Goal: Task Accomplishment & Management: Manage account settings

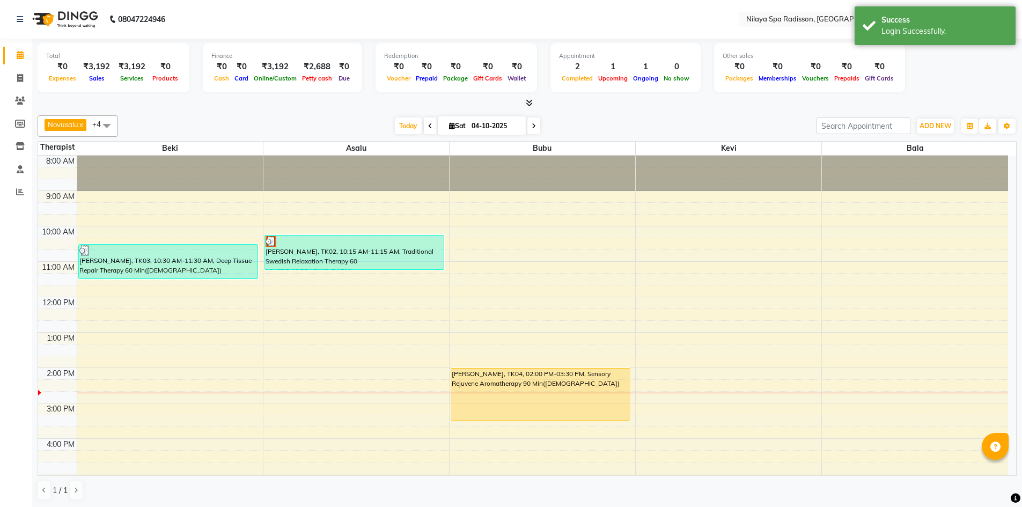
select select "en"
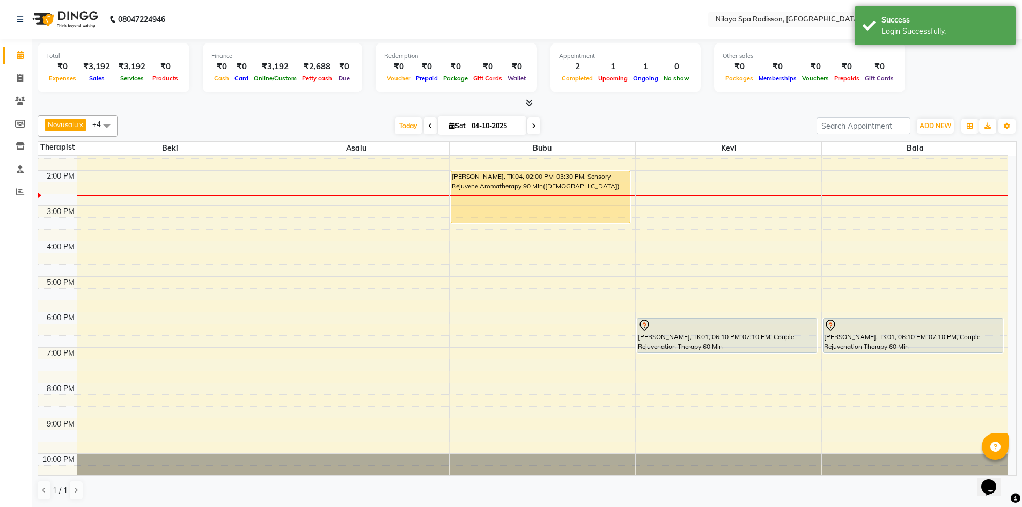
scroll to position [215, 0]
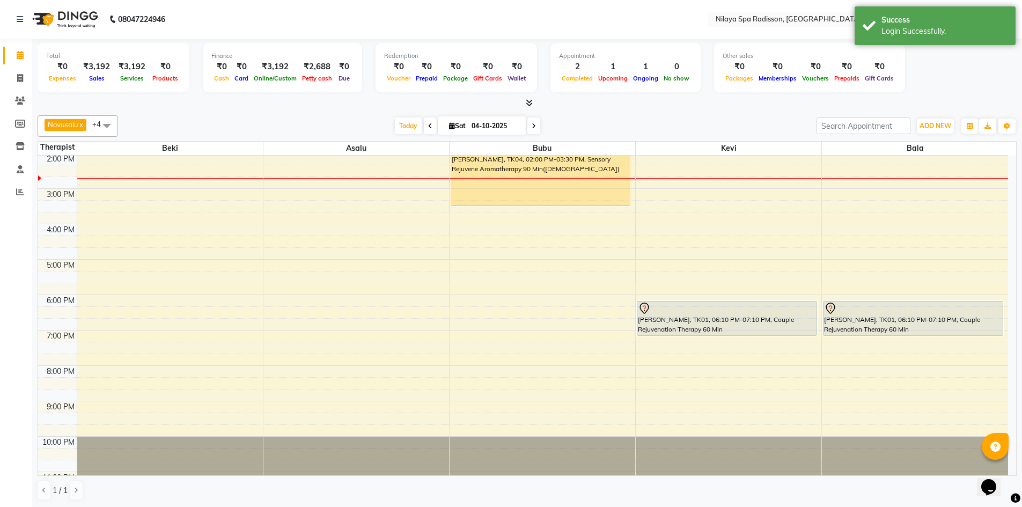
click at [719, 370] on div "8:00 AM 9:00 AM 10:00 AM 11:00 AM 12:00 PM 1:00 PM 2:00 PM 3:00 PM 4:00 PM 5:00…" at bounding box center [523, 224] width 970 height 566
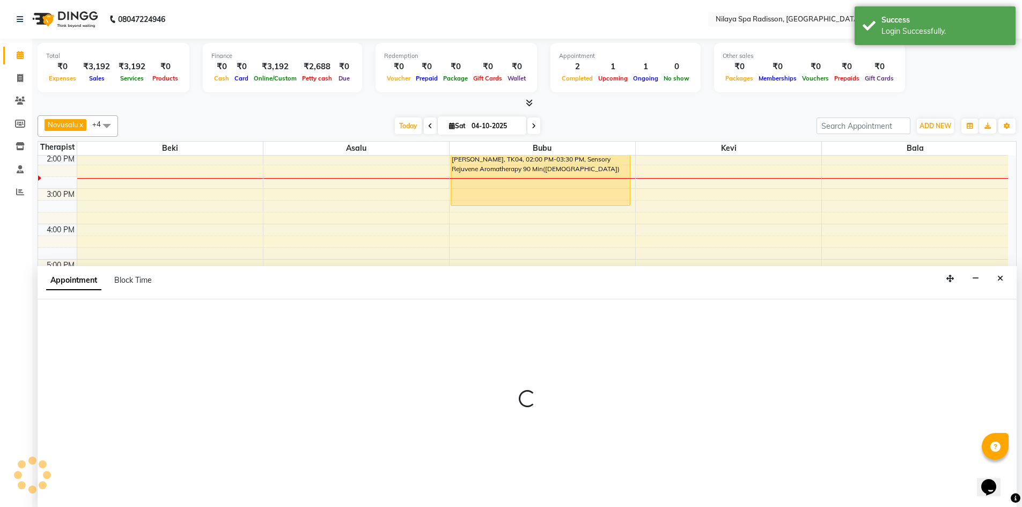
scroll to position [1, 0]
select select "92602"
select select "1200"
select select "tentative"
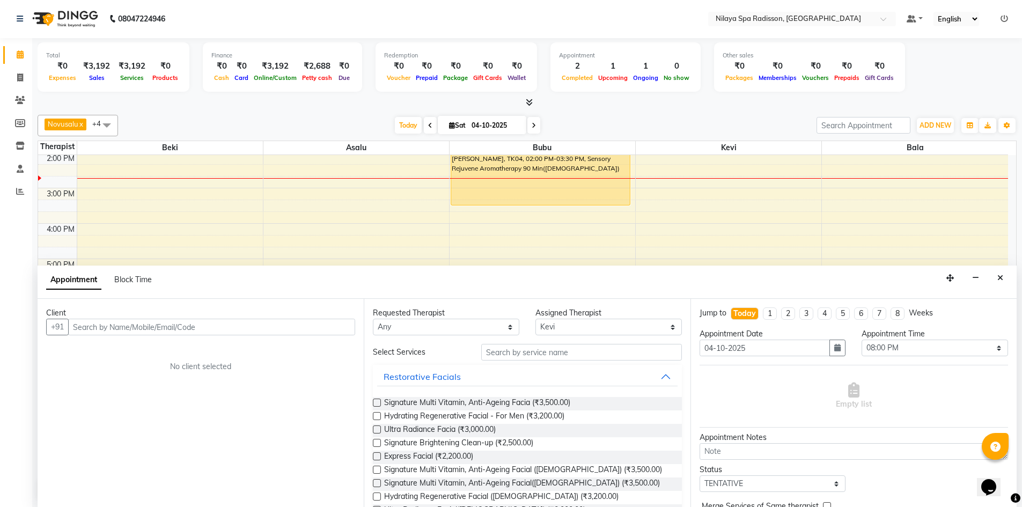
click at [1008, 282] on div "Appointment Block Time" at bounding box center [527, 282] width 979 height 33
click at [1008, 278] on div "Appointment Block Time" at bounding box center [527, 282] width 979 height 33
click at [1002, 281] on icon "Close" at bounding box center [1000, 278] width 6 height 8
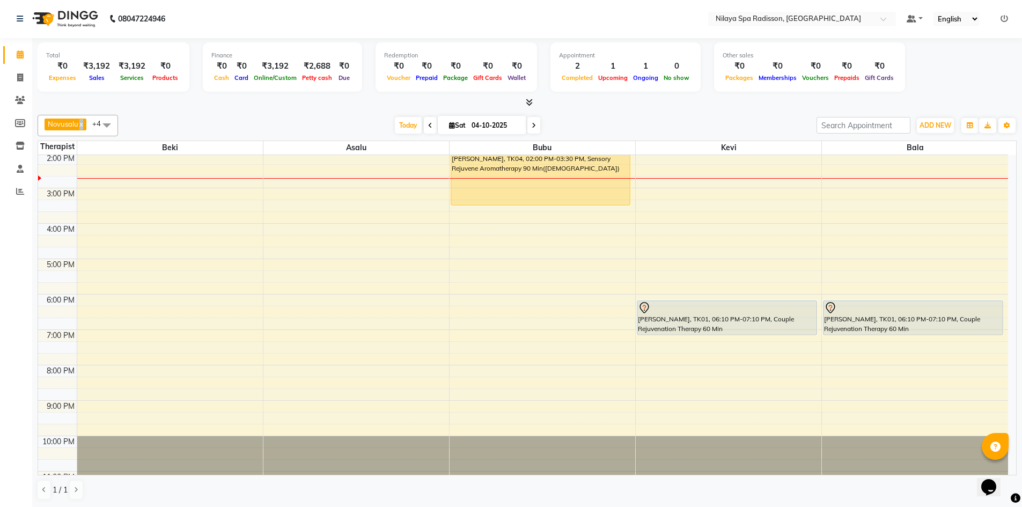
click at [83, 123] on link "x" at bounding box center [80, 124] width 5 height 9
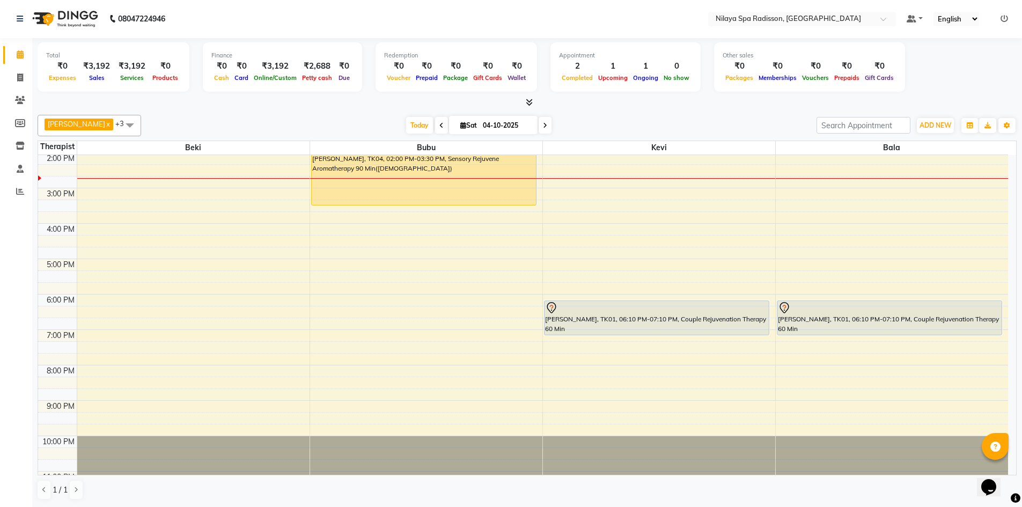
click at [105, 122] on link "x" at bounding box center [107, 124] width 5 height 9
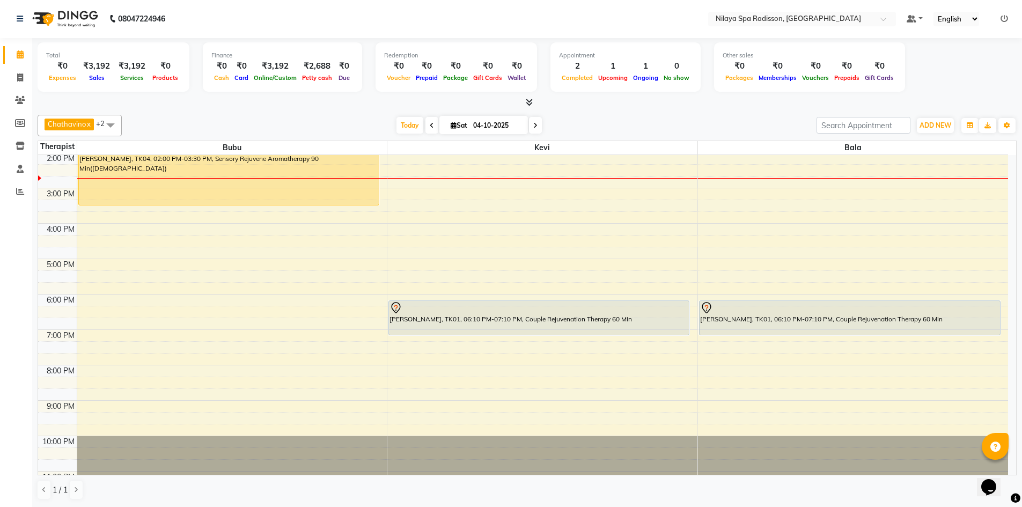
click at [94, 124] on span "Chathavino x" at bounding box center [69, 125] width 49 height 12
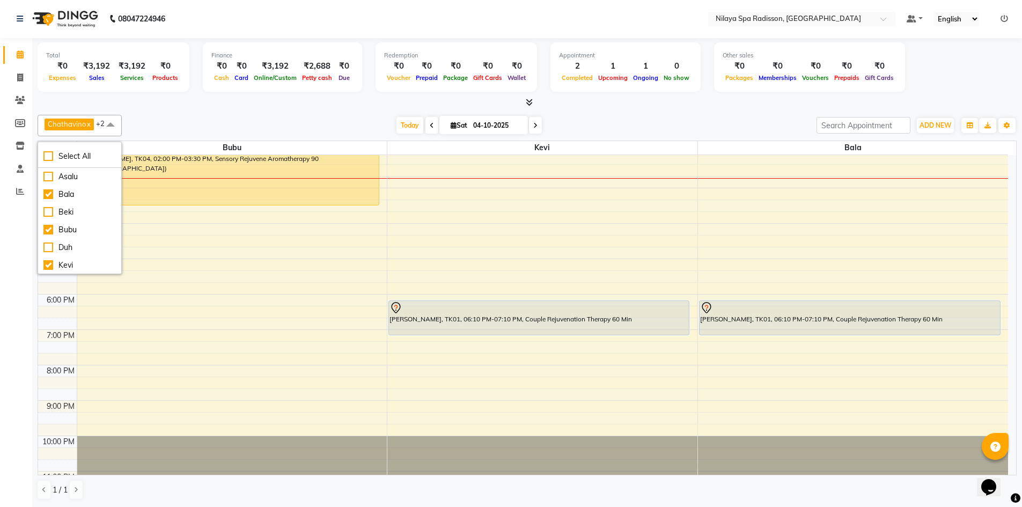
click at [90, 124] on link "x" at bounding box center [88, 124] width 5 height 9
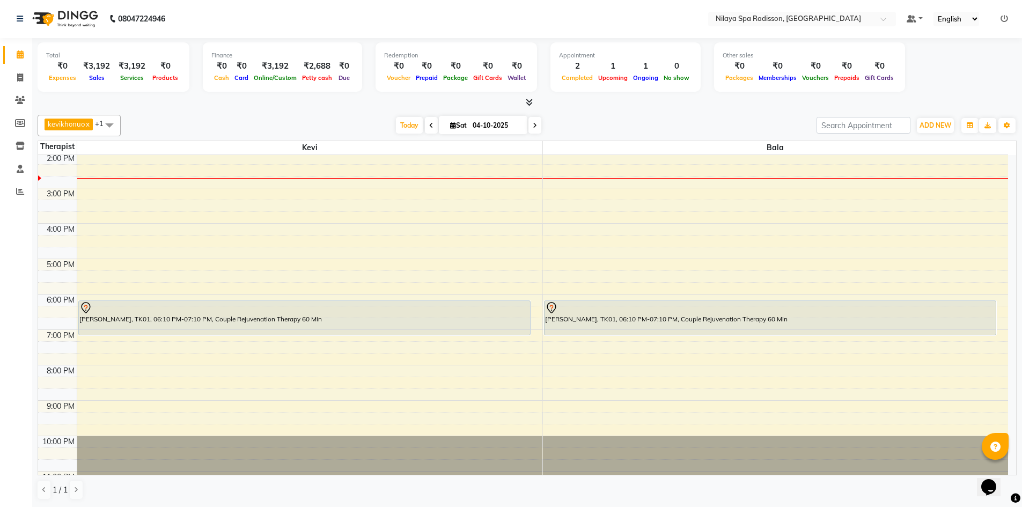
click at [90, 124] on link "x" at bounding box center [87, 124] width 5 height 9
click at [63, 127] on span "Bala" at bounding box center [55, 124] width 15 height 9
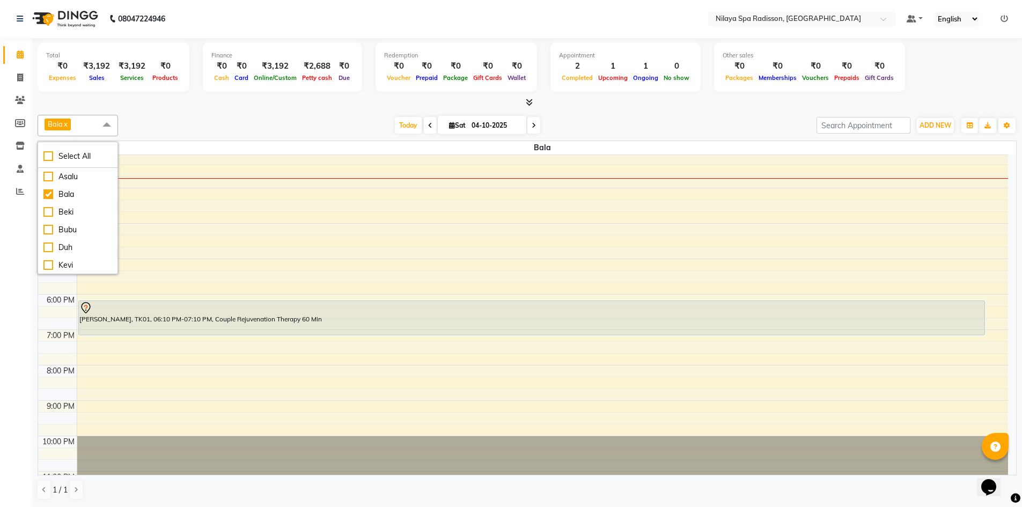
click at [67, 123] on link "x" at bounding box center [65, 124] width 5 height 9
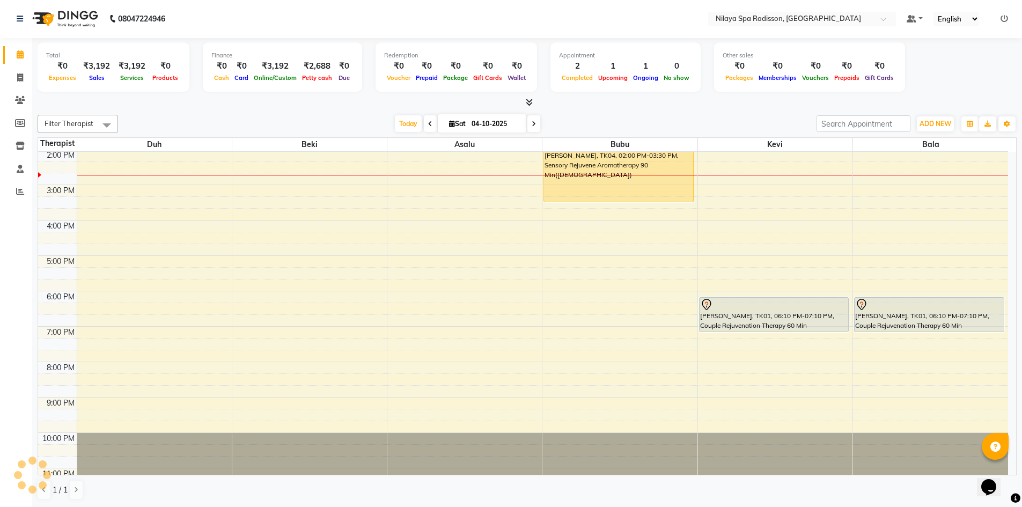
scroll to position [0, 0]
click at [107, 126] on span at bounding box center [106, 125] width 21 height 20
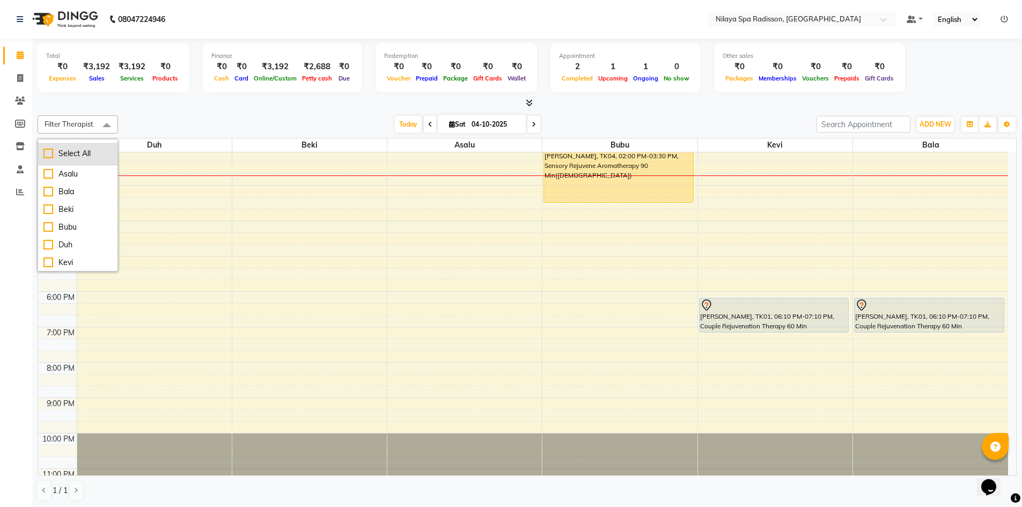
click at [87, 157] on div "Select All" at bounding box center [77, 153] width 69 height 11
checkbox input "true"
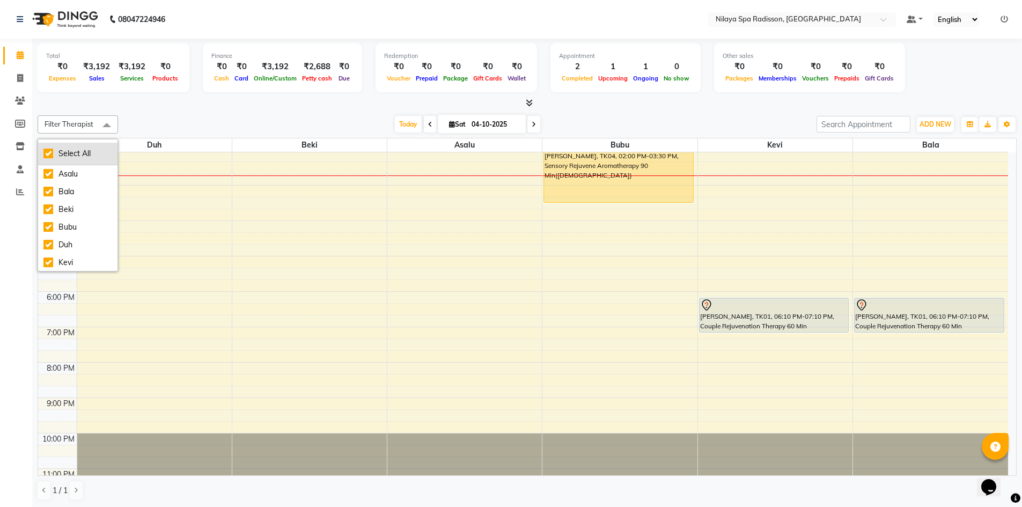
checkbox input "true"
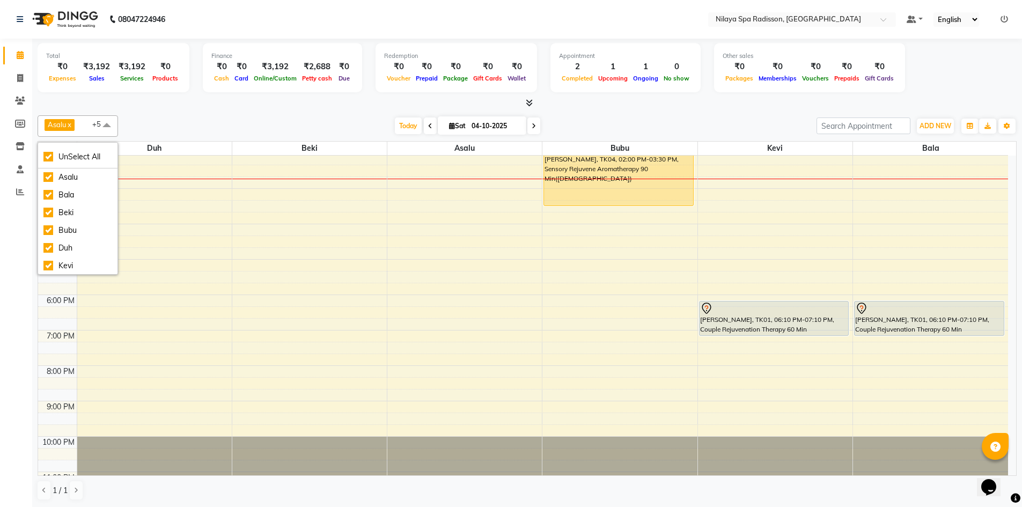
click at [142, 108] on div at bounding box center [527, 103] width 979 height 11
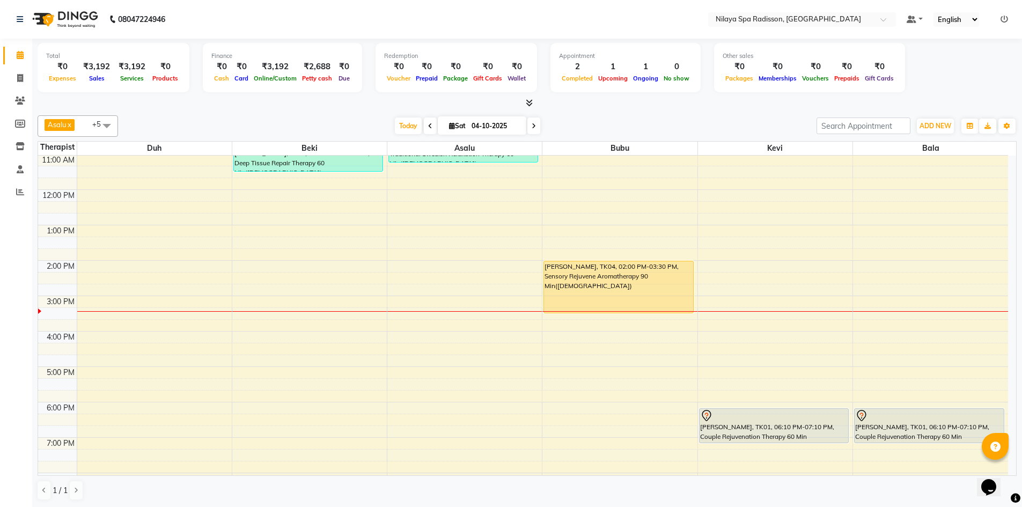
scroll to position [1, 0]
click at [251, 323] on div "8:00 AM 9:00 AM 10:00 AM 11:00 AM 12:00 PM 1:00 PM 2:00 PM 3:00 PM 4:00 PM 5:00…" at bounding box center [523, 331] width 970 height 566
select select "92591"
select select "tentative"
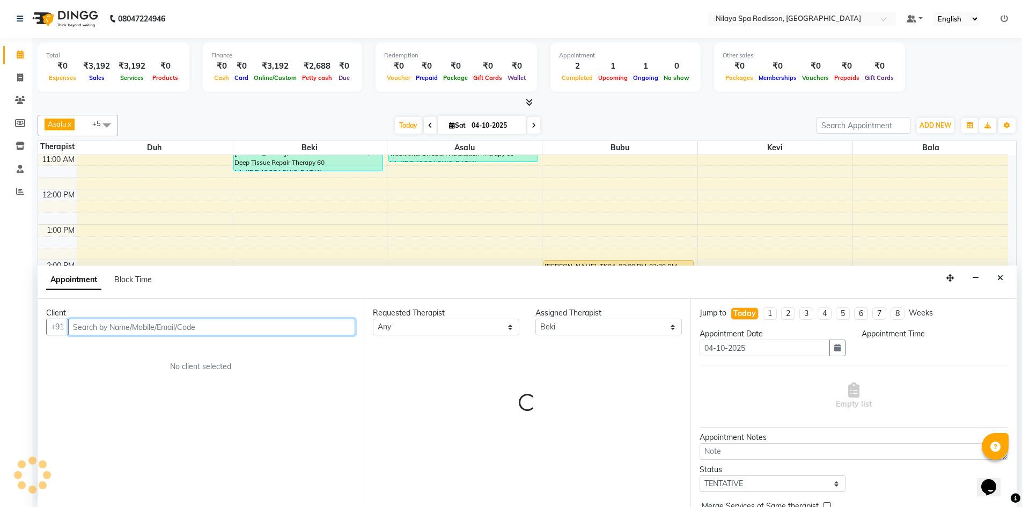
select select "945"
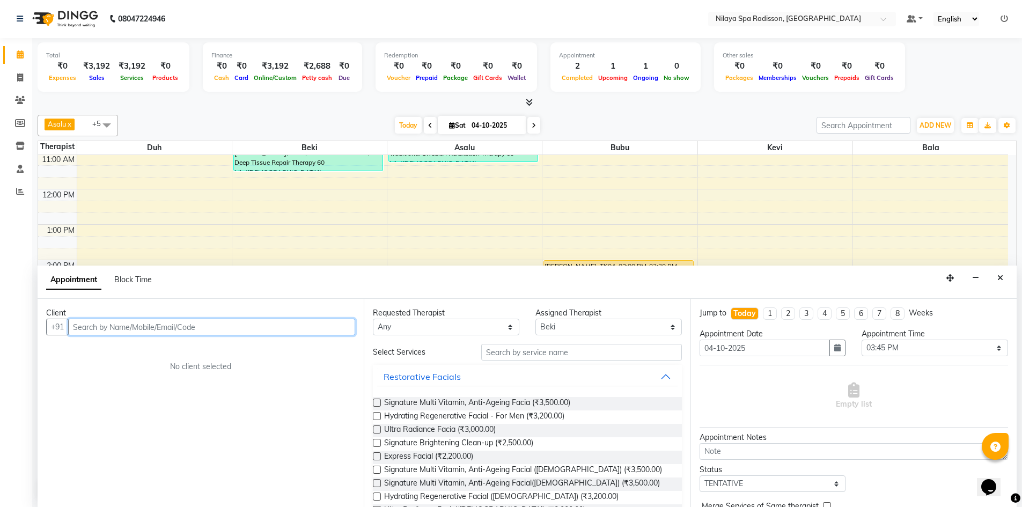
click at [205, 323] on input "text" at bounding box center [211, 327] width 287 height 17
type input "9834407449"
click at [324, 329] on span "Add Client" at bounding box center [333, 327] width 36 height 10
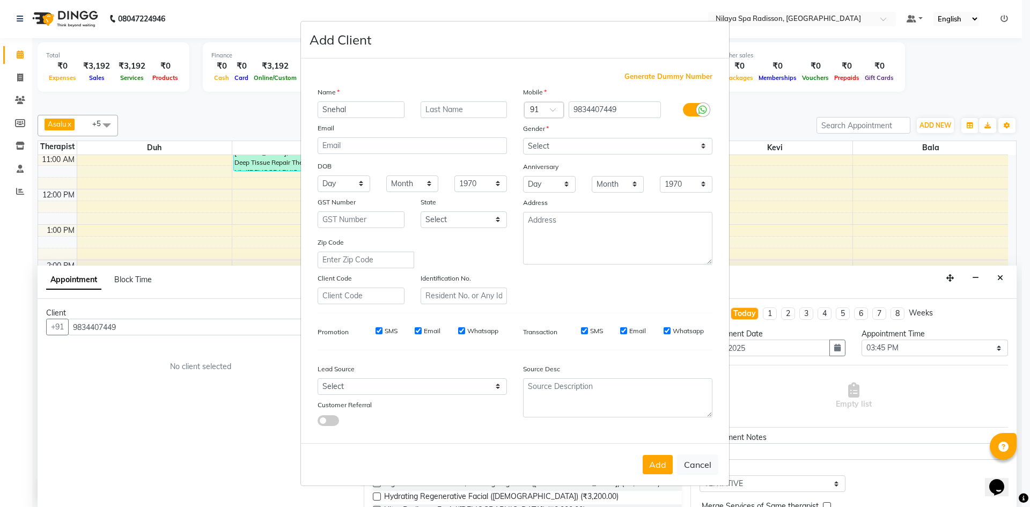
type input "Snehal"
type input "[PERSON_NAME]"
drag, startPoint x: 609, startPoint y: 143, endPoint x: 607, endPoint y: 148, distance: 5.8
click at [607, 147] on select "Select [DEMOGRAPHIC_DATA] [DEMOGRAPHIC_DATA] Other Prefer Not To Say" at bounding box center [617, 146] width 189 height 17
select select "[DEMOGRAPHIC_DATA]"
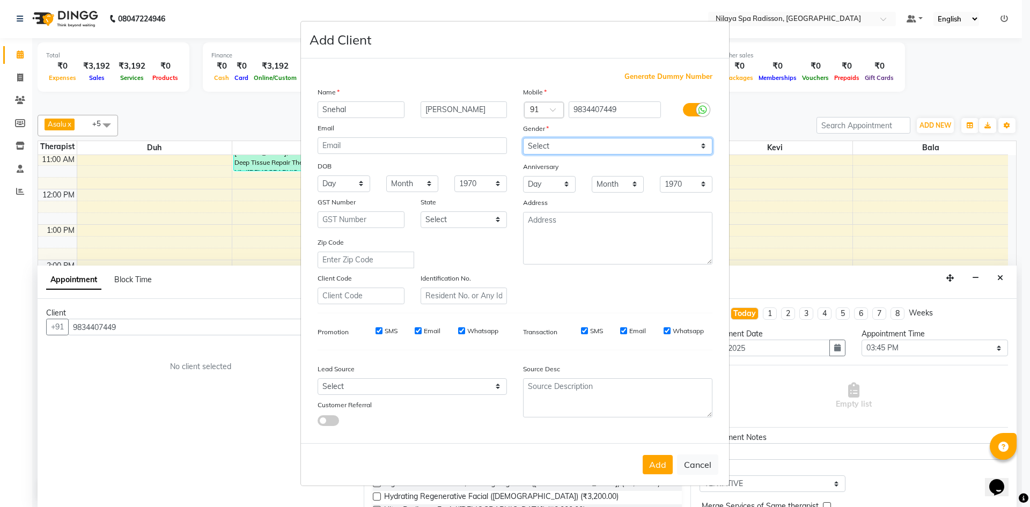
click at [523, 138] on select "Select [DEMOGRAPHIC_DATA] [DEMOGRAPHIC_DATA] Other Prefer Not To Say" at bounding box center [617, 146] width 189 height 17
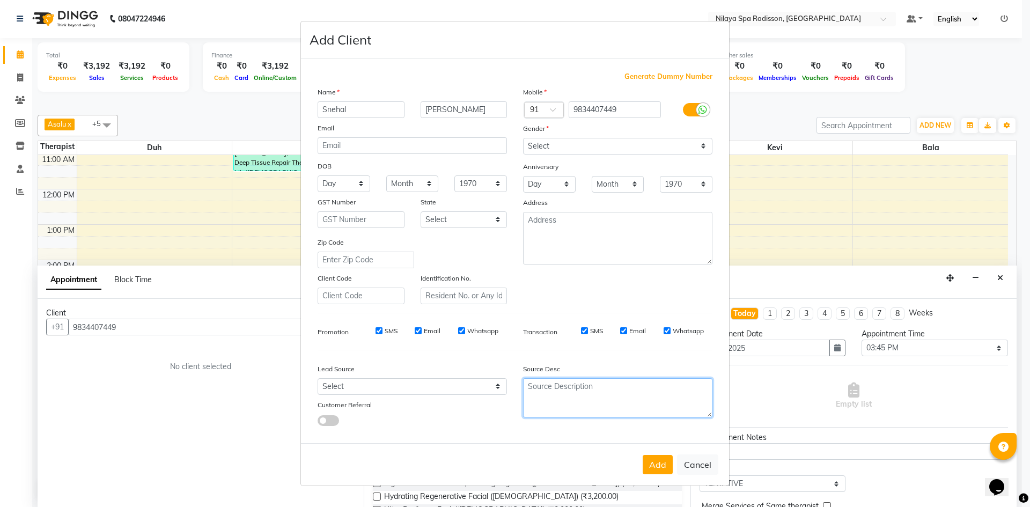
click at [587, 392] on textarea at bounding box center [617, 397] width 189 height 39
type textarea "#4014"
click at [663, 470] on button "Add" at bounding box center [658, 464] width 30 height 19
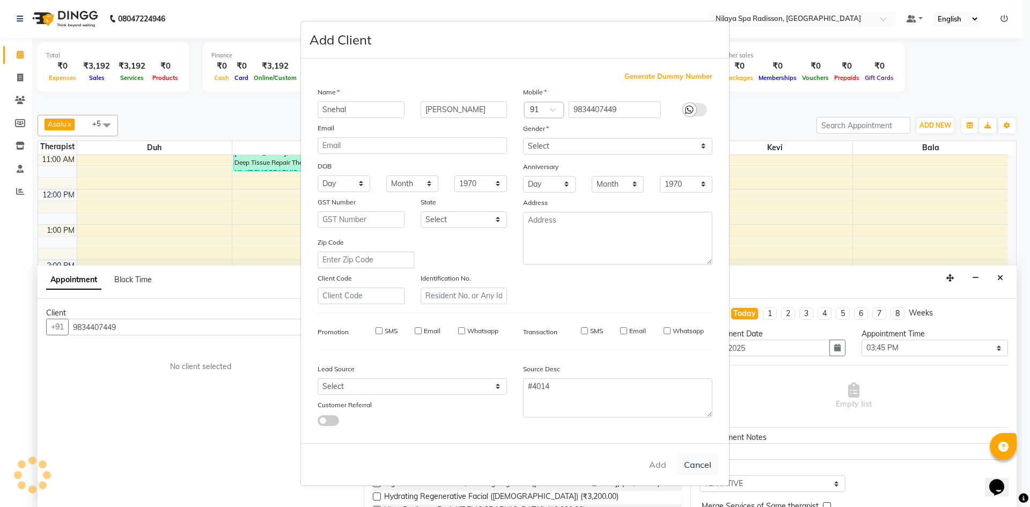
type input "98******49"
select select
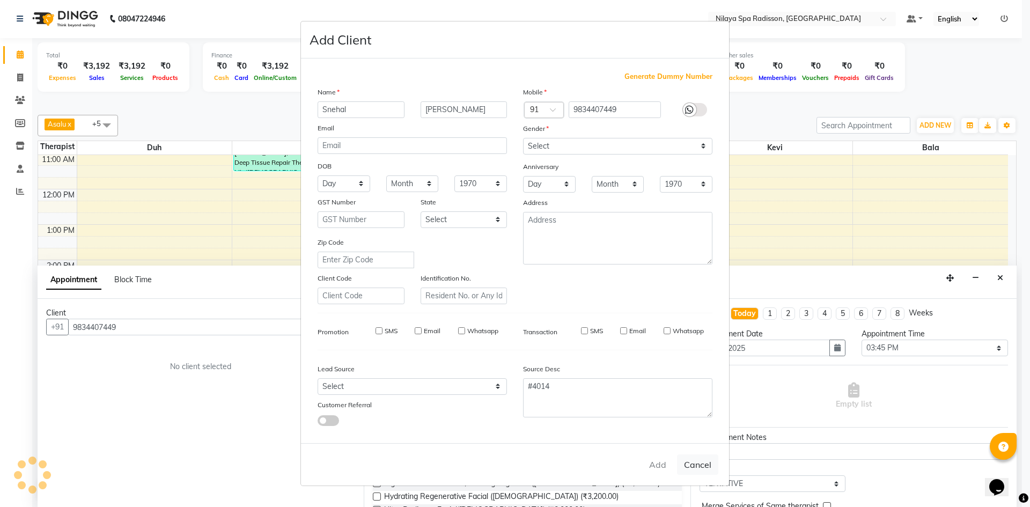
select select
checkbox input "false"
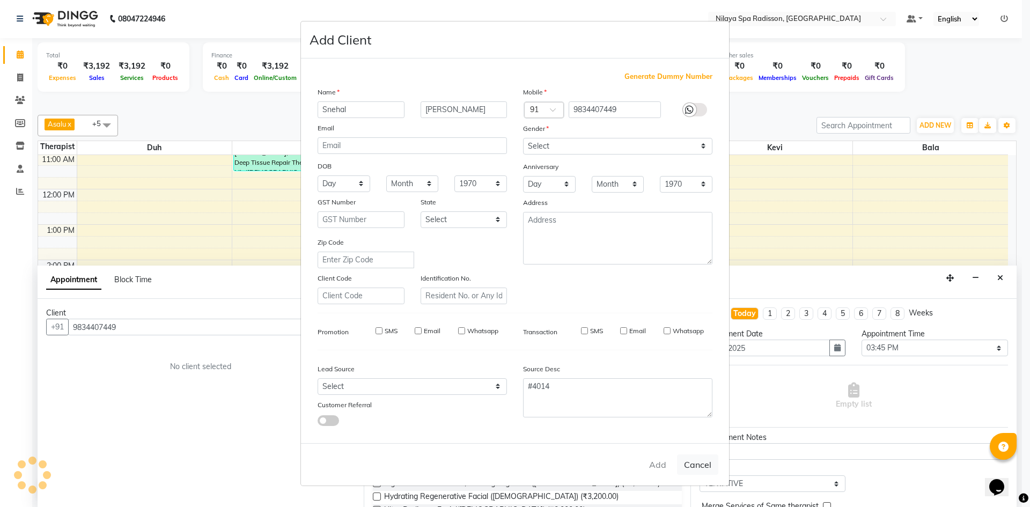
checkbox input "false"
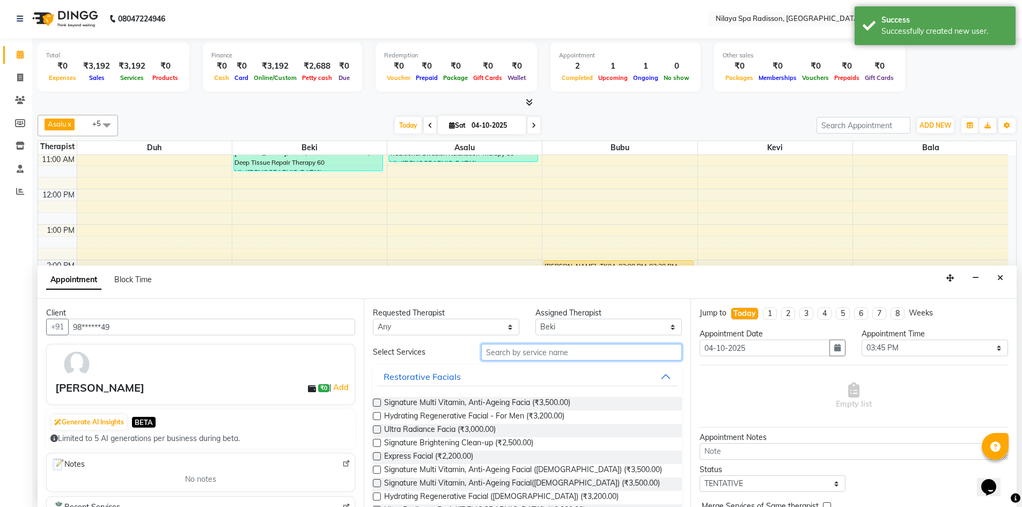
click at [521, 349] on input "text" at bounding box center [581, 352] width 201 height 17
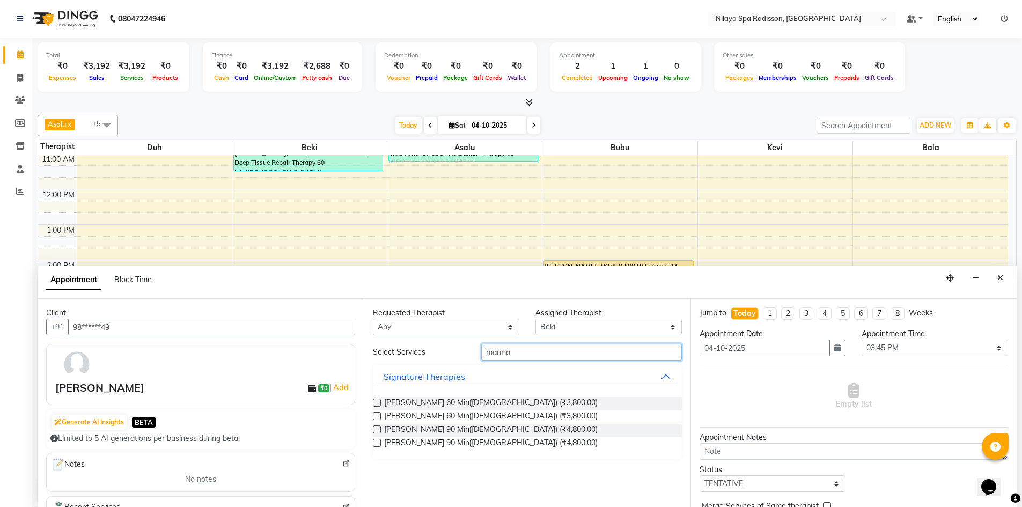
type input "marma"
click at [374, 416] on label at bounding box center [377, 416] width 8 height 8
click at [374, 416] on input "checkbox" at bounding box center [376, 417] width 7 height 7
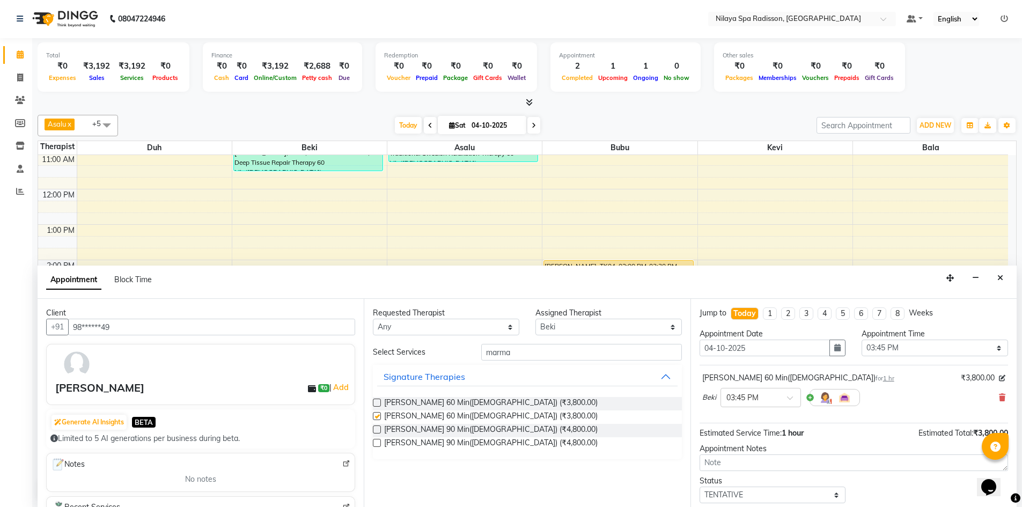
checkbox input "false"
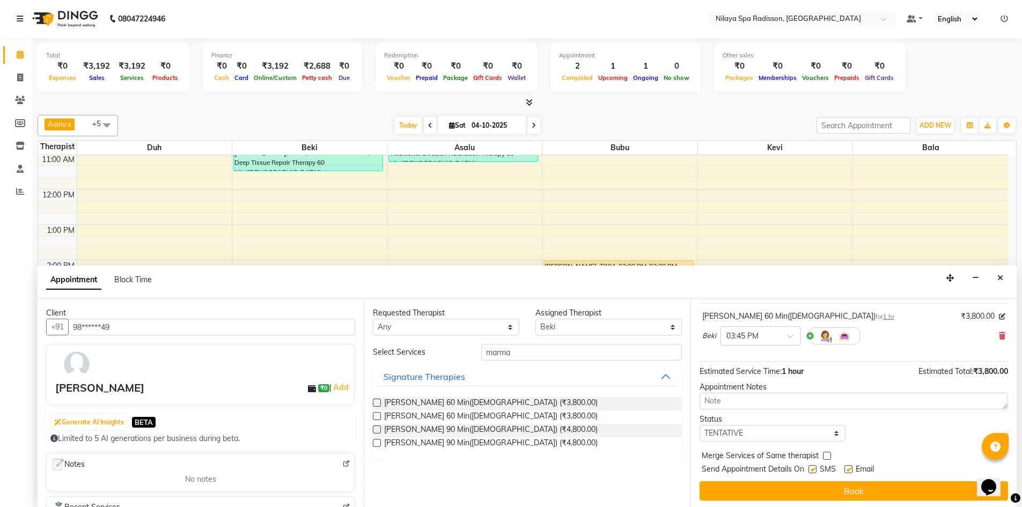
scroll to position [64, 0]
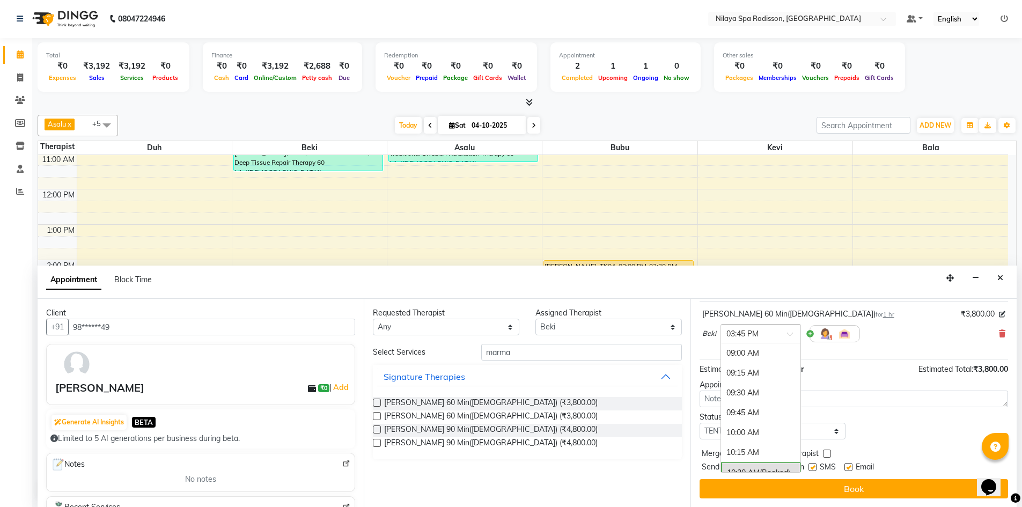
click at [755, 338] on input "text" at bounding box center [749, 332] width 47 height 11
click at [757, 370] on div "04:00 PM" at bounding box center [760, 373] width 79 height 20
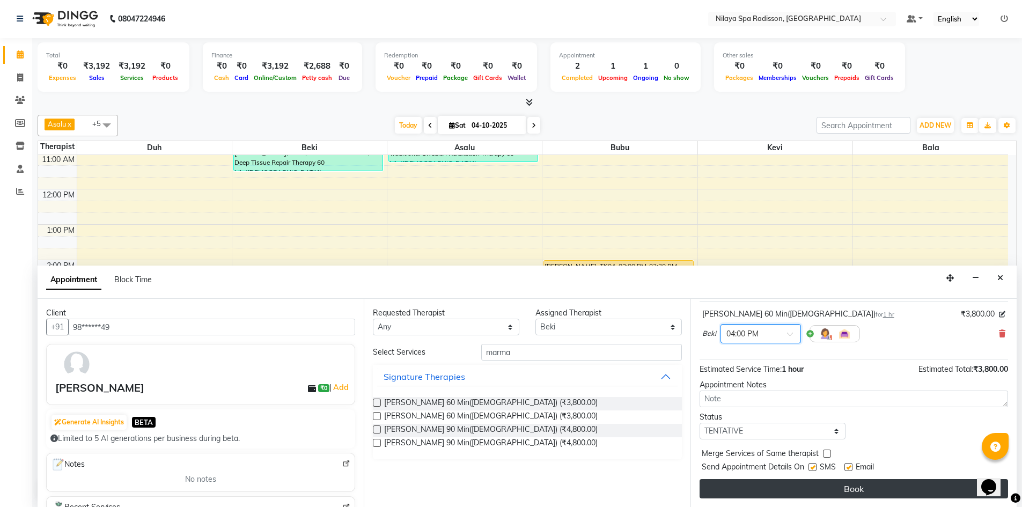
click at [807, 487] on button "Book" at bounding box center [854, 488] width 308 height 19
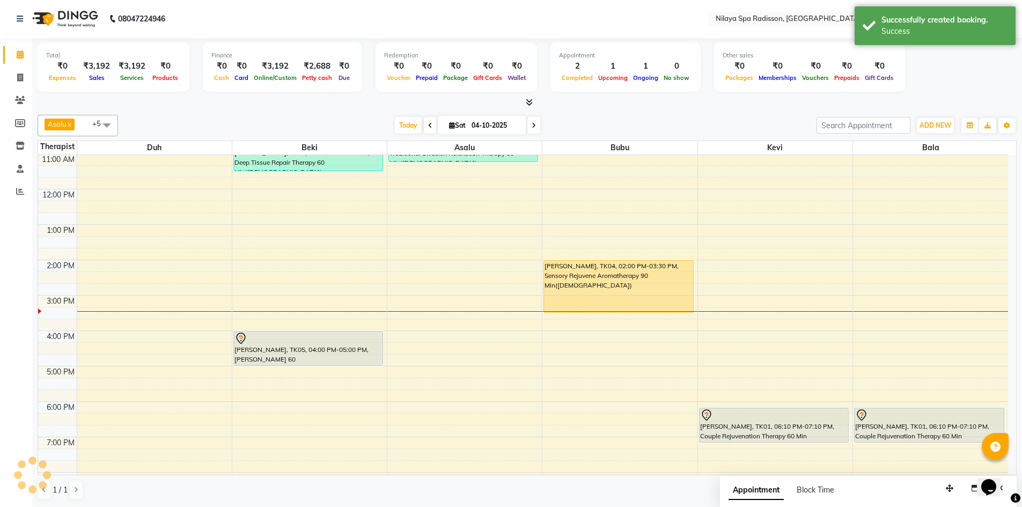
scroll to position [0, 0]
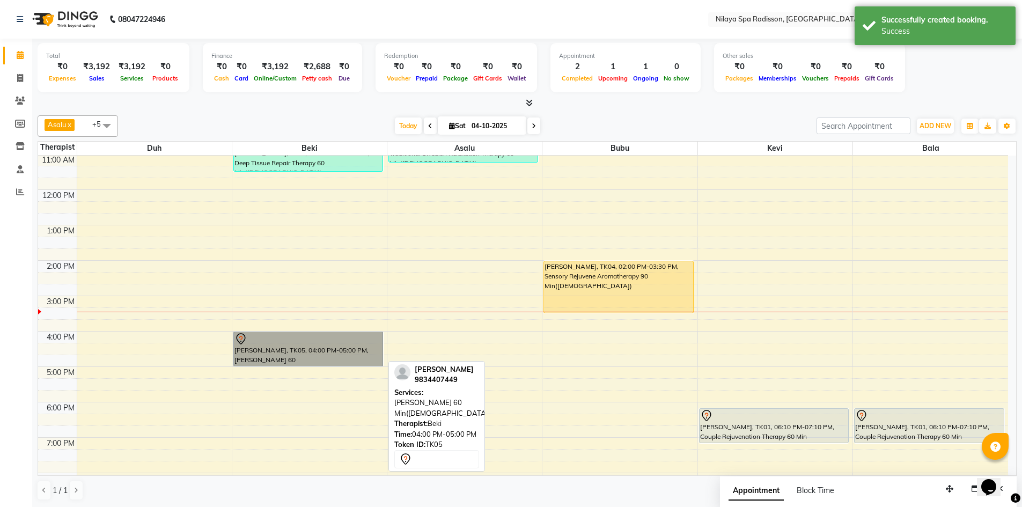
drag, startPoint x: 347, startPoint y: 348, endPoint x: 351, endPoint y: 344, distance: 6.1
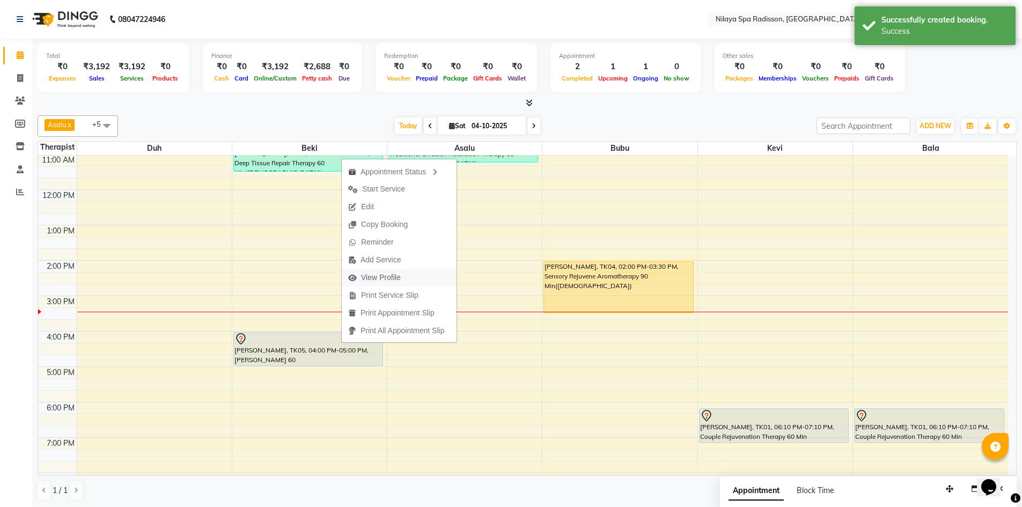
click at [404, 272] on span "View Profile" at bounding box center [374, 278] width 65 height 18
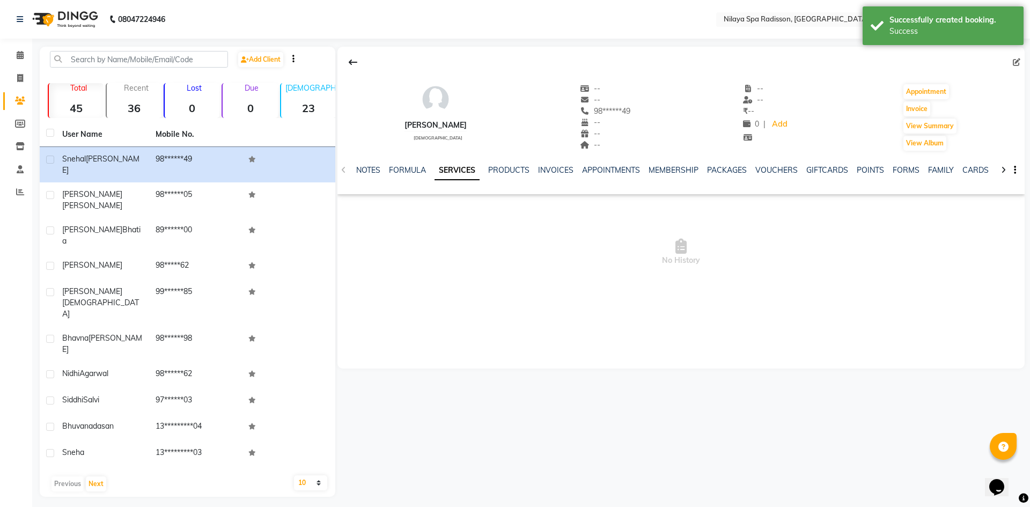
click at [894, 175] on div "FORMS" at bounding box center [906, 170] width 27 height 11
click at [896, 172] on link "FORMS" at bounding box center [906, 170] width 27 height 10
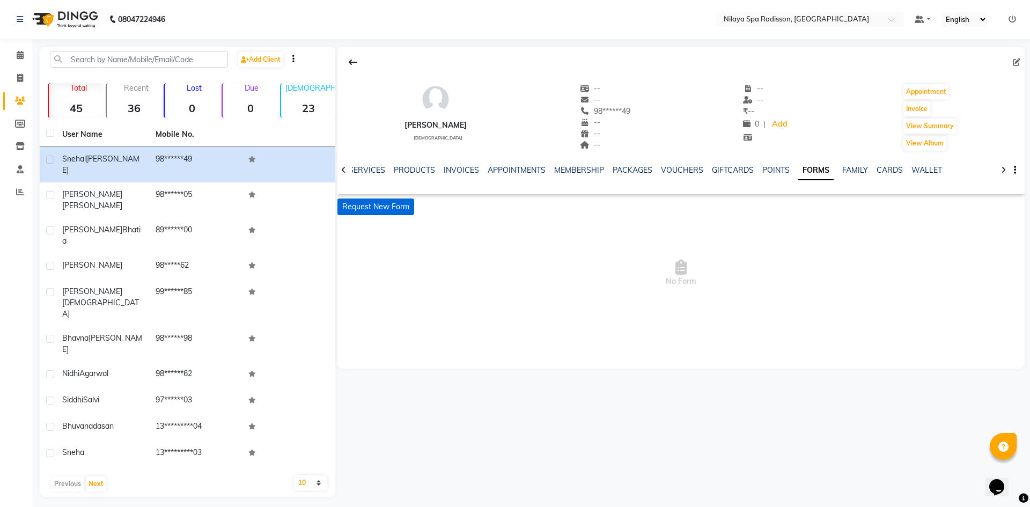
click at [393, 201] on button "Request New Form" at bounding box center [375, 206] width 77 height 17
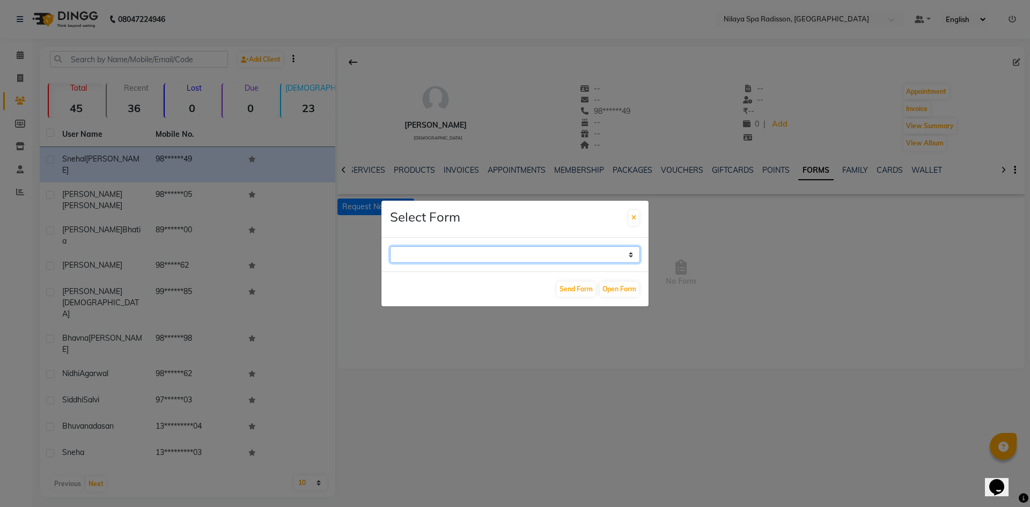
click at [568, 258] on select "GUEST FEEDBACK FORM HEALTH ASSESSMENT FORM" at bounding box center [515, 254] width 250 height 17
select select "204"
click at [390, 246] on select "GUEST FEEDBACK FORM HEALTH ASSESSMENT FORM" at bounding box center [515, 254] width 250 height 17
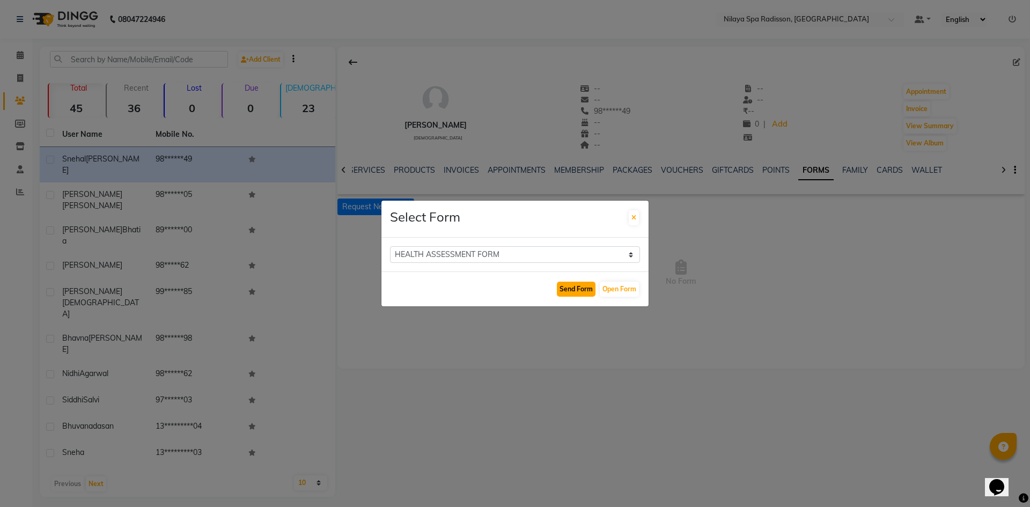
click at [587, 285] on button "Send Form" at bounding box center [576, 289] width 39 height 15
select select
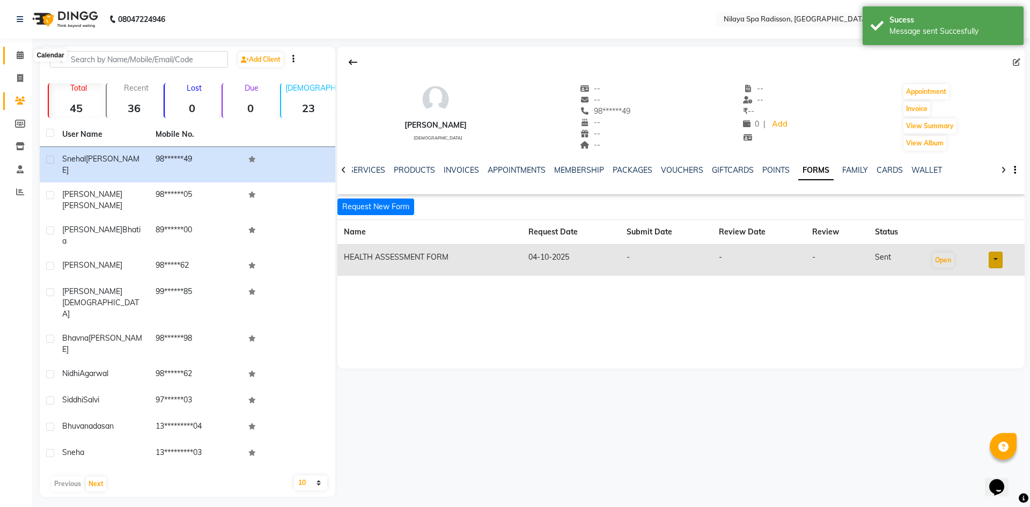
click at [28, 56] on span at bounding box center [20, 55] width 19 height 12
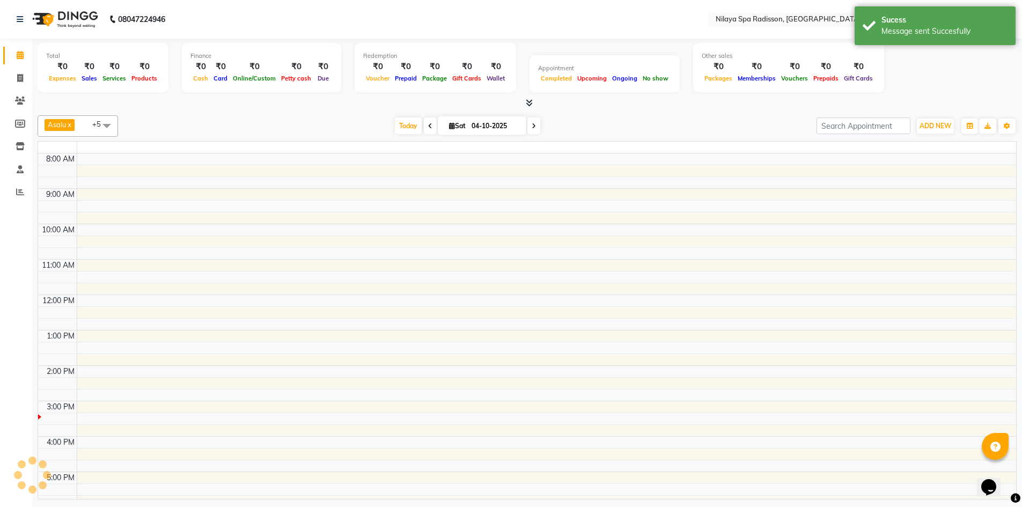
scroll to position [226, 0]
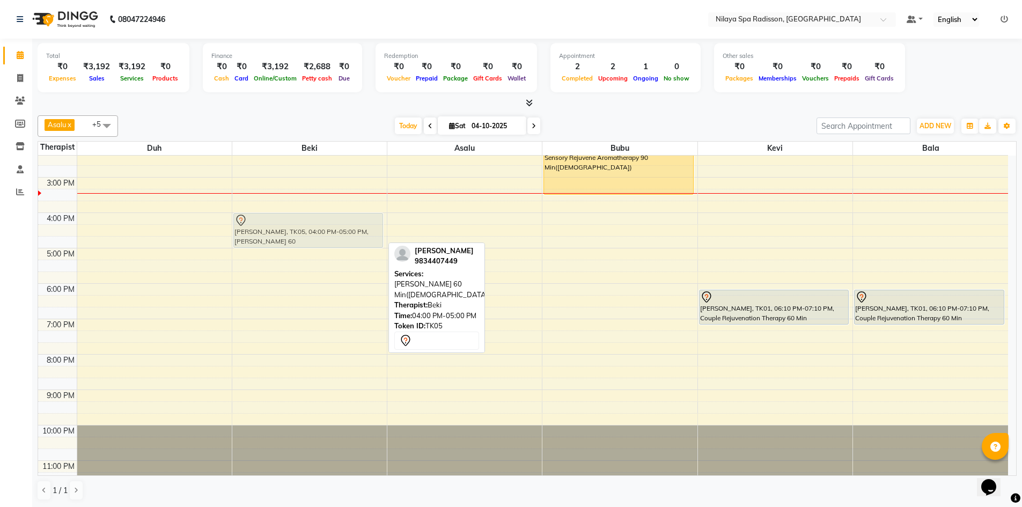
drag, startPoint x: 358, startPoint y: 223, endPoint x: 430, endPoint y: 222, distance: 71.9
click at [430, 222] on div "8:00 AM 9:00 AM 10:00 AM 11:00 AM 12:00 PM 1:00 PM 2:00 PM 3:00 PM 4:00 PM 5:00…" at bounding box center [523, 213] width 970 height 566
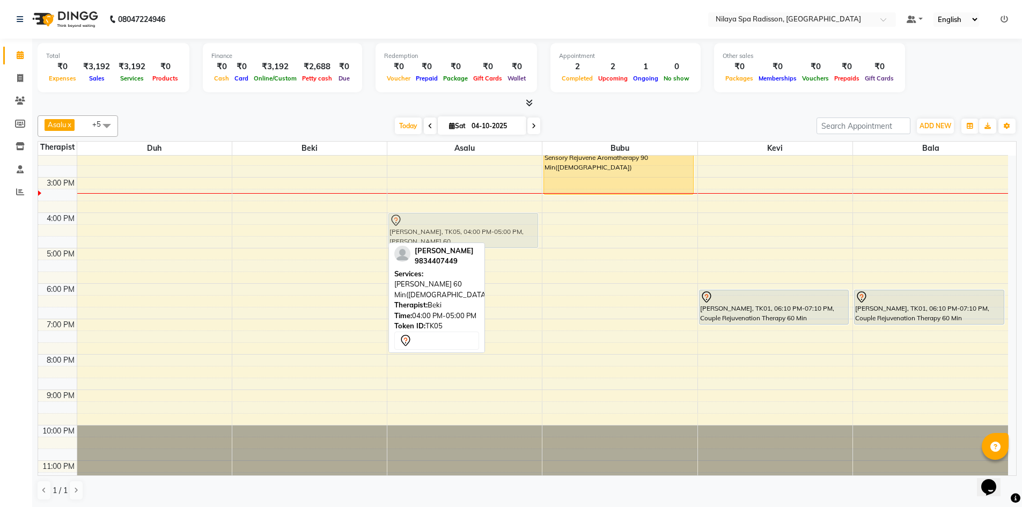
drag, startPoint x: 352, startPoint y: 223, endPoint x: 433, endPoint y: 226, distance: 81.1
click at [437, 226] on tr "[PERSON_NAME], TK03, 10:30 AM-11:30 AM, Deep Tissue Repair Therapy 60 Min([DEMO…" at bounding box center [523, 213] width 970 height 566
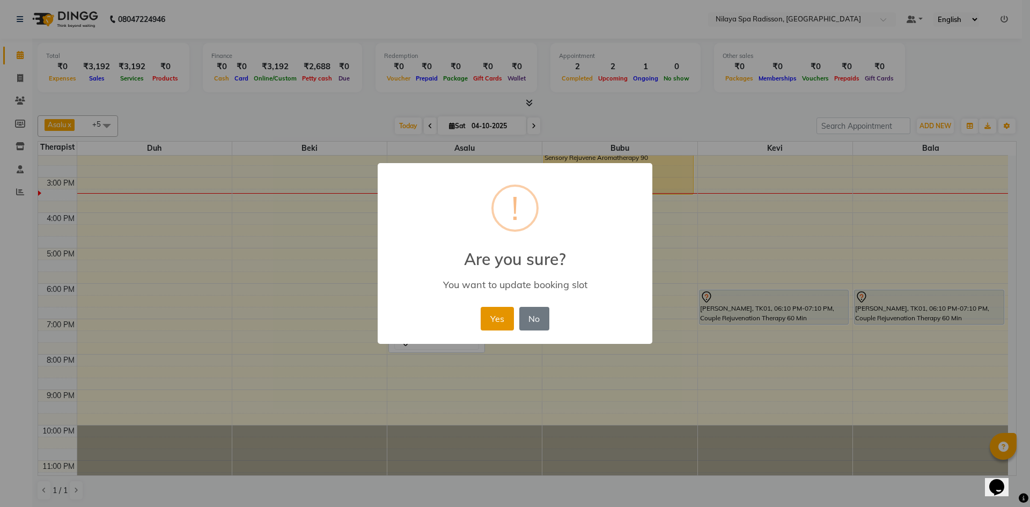
click at [494, 313] on button "Yes" at bounding box center [497, 319] width 33 height 24
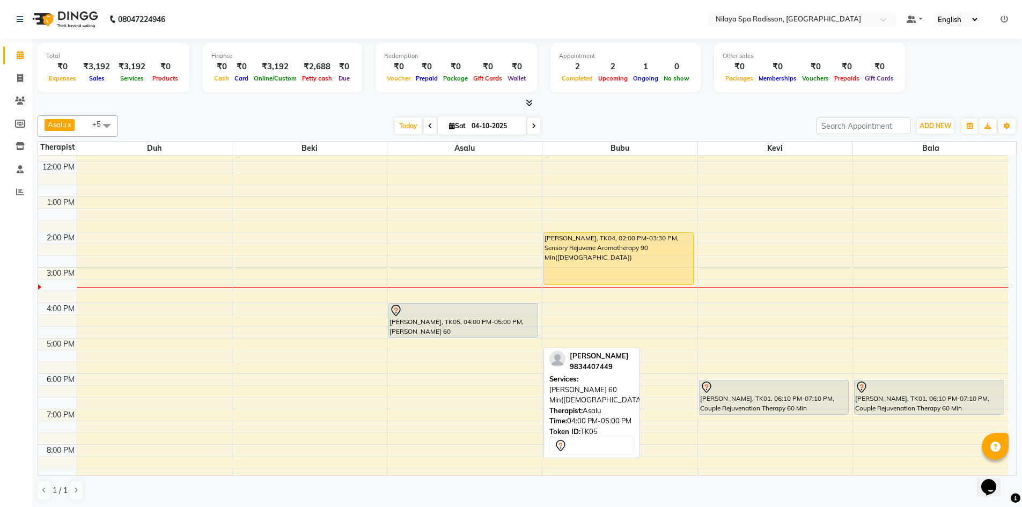
scroll to position [161, 0]
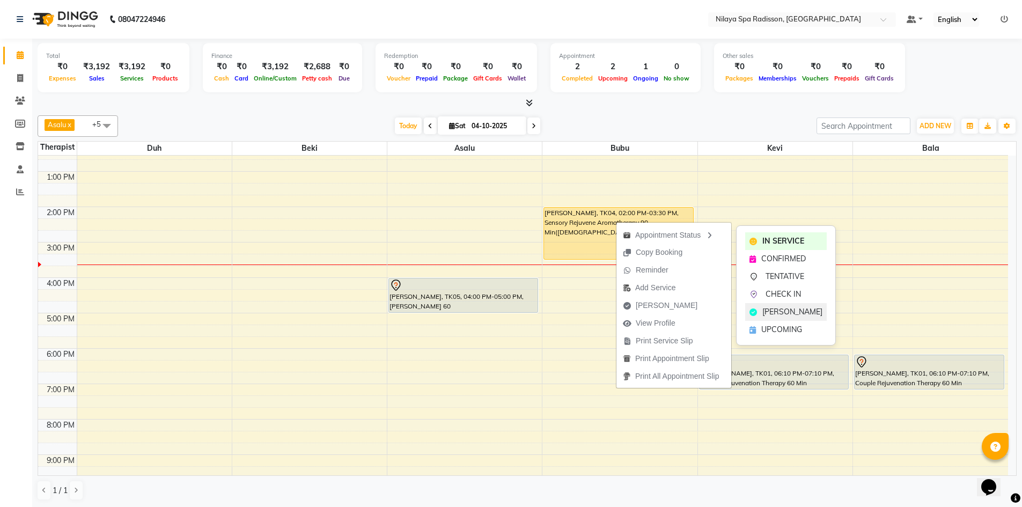
click at [764, 310] on span "[PERSON_NAME]" at bounding box center [792, 311] width 60 height 11
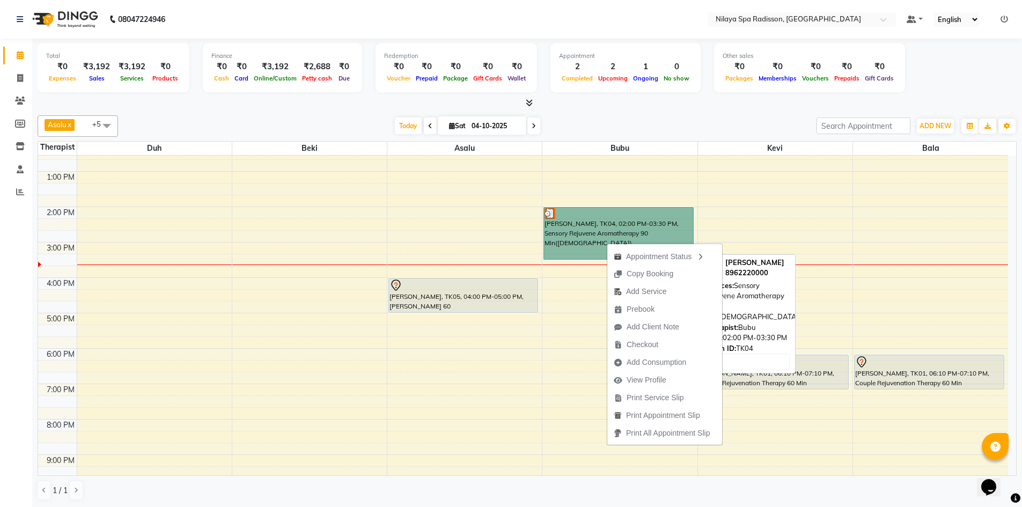
click at [581, 243] on link "[PERSON_NAME], TK04, 02:00 PM-03:30 PM, Sensory Rejuvene Aromatherapy 90 Min([D…" at bounding box center [618, 233] width 150 height 53
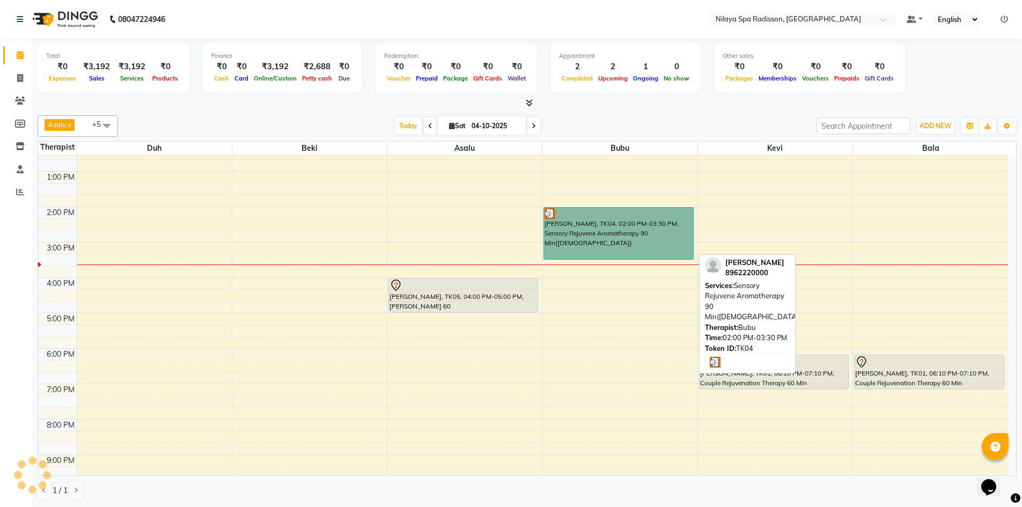
click at [638, 244] on link "[PERSON_NAME], TK04, 02:00 PM-03:30 PM, Sensory Rejuvene Aromatherapy 90 Min([D…" at bounding box center [618, 233] width 150 height 53
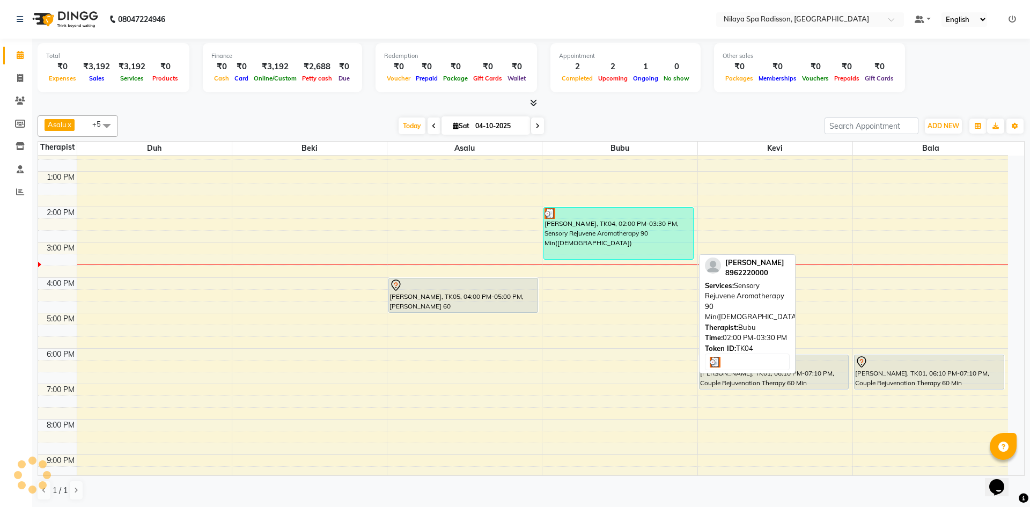
select select "3"
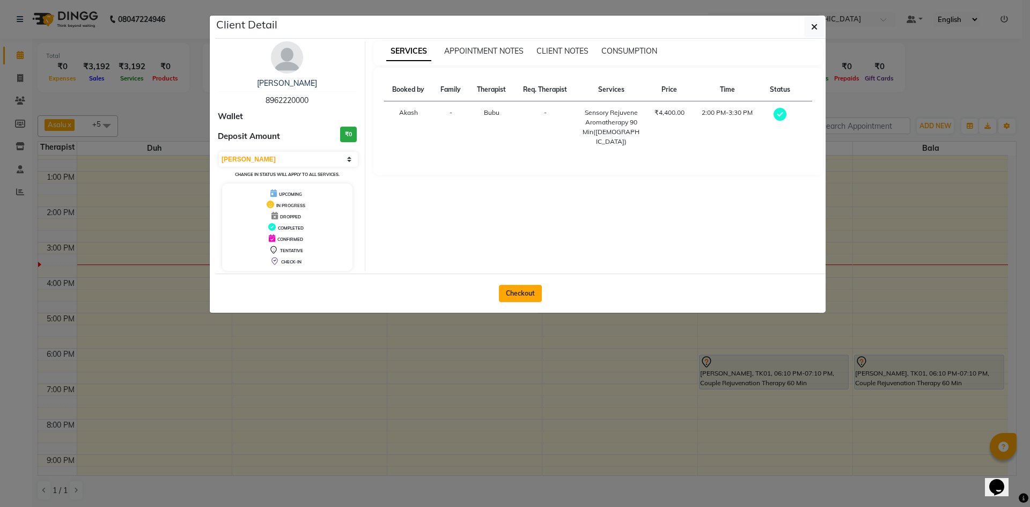
click at [509, 293] on button "Checkout" at bounding box center [520, 293] width 43 height 17
select select "9038"
select select "service"
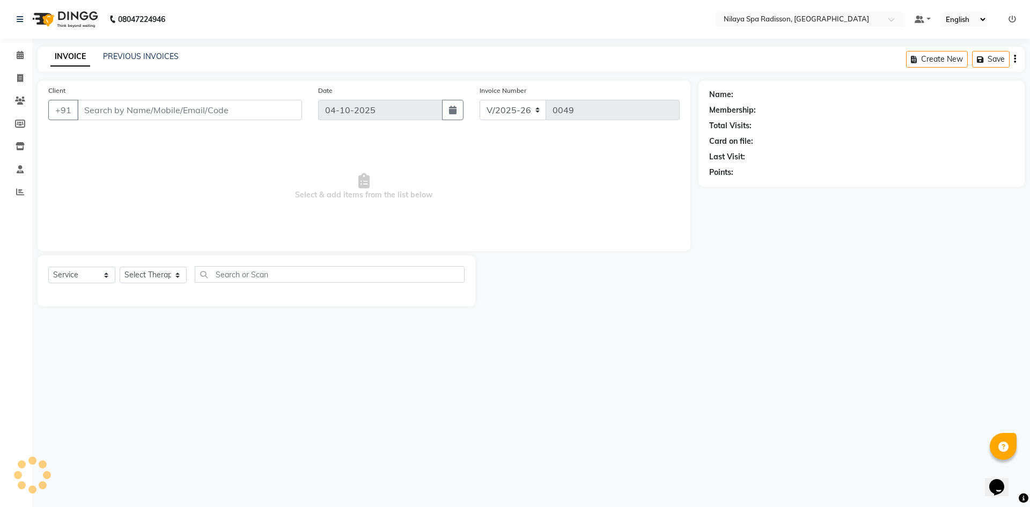
type input "89******00"
select select "92600"
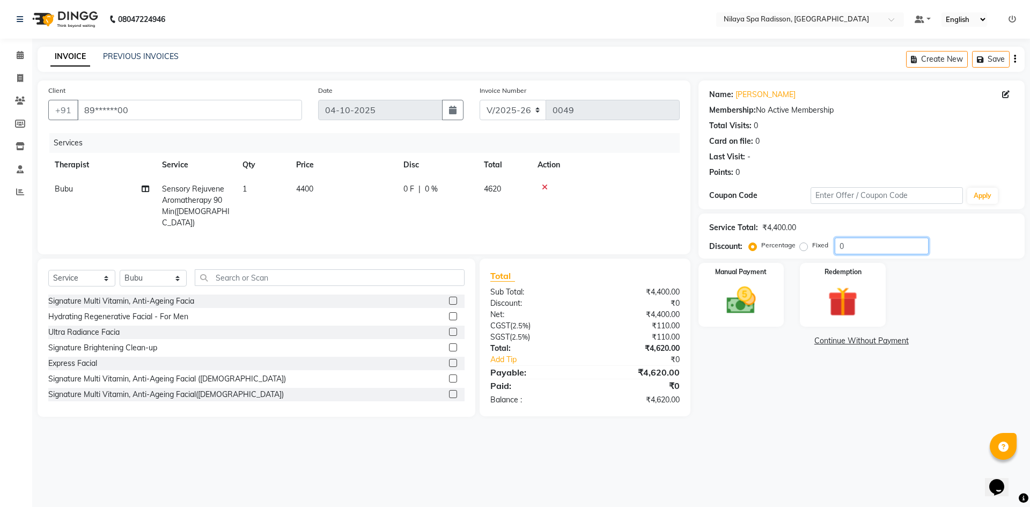
click at [849, 245] on input "0" at bounding box center [882, 246] width 94 height 17
type input "11"
click at [27, 60] on span at bounding box center [20, 55] width 19 height 12
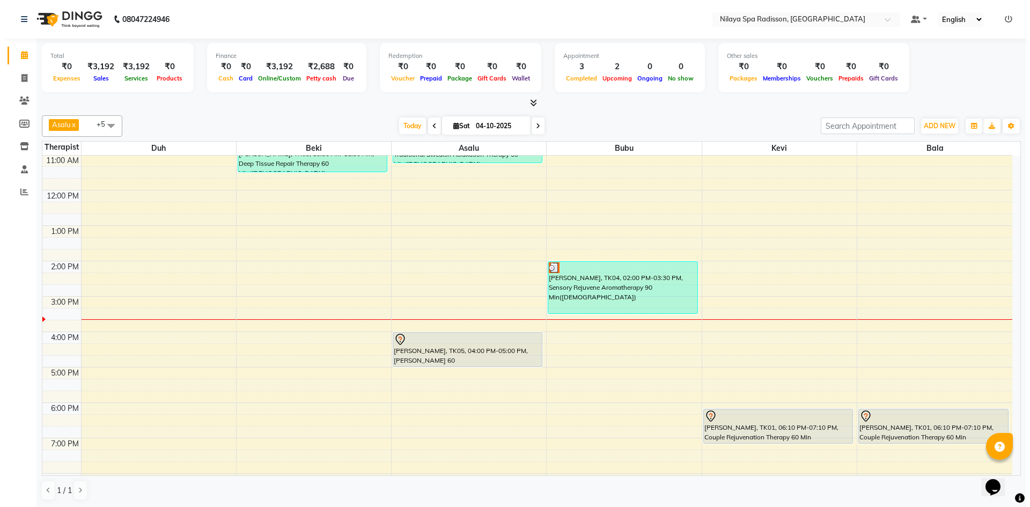
scroll to position [107, 0]
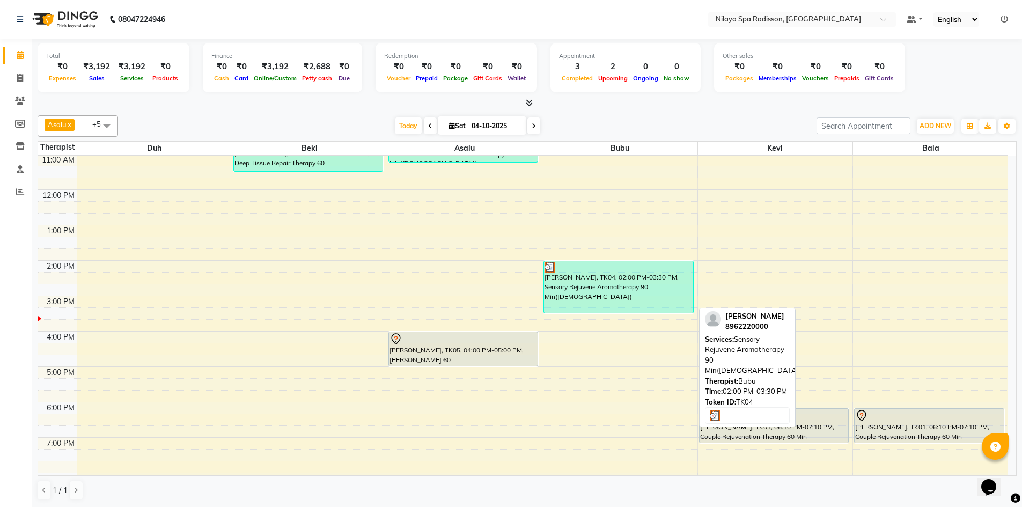
click at [649, 287] on div "[PERSON_NAME], TK04, 02:00 PM-03:30 PM, Sensory Rejuvene Aromatherapy 90 Min([D…" at bounding box center [618, 287] width 149 height 52
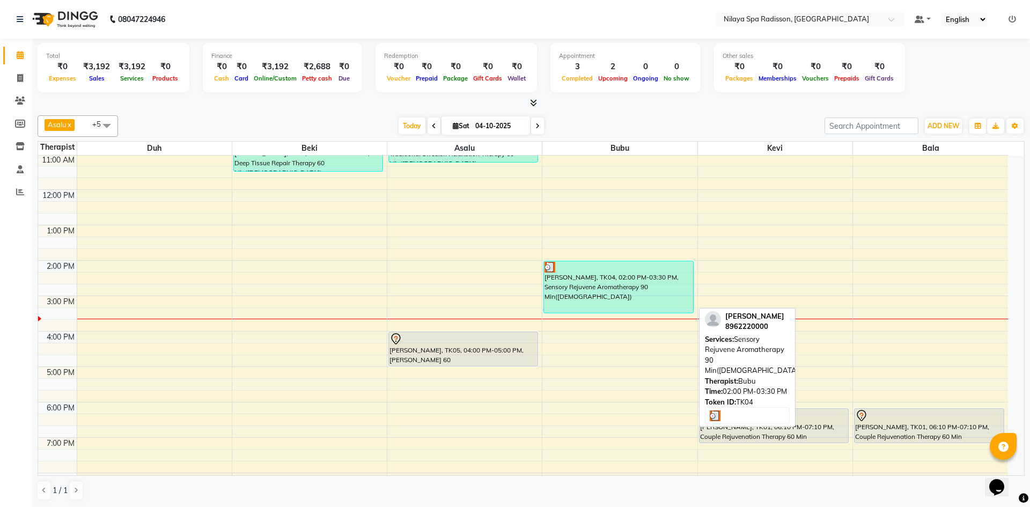
select select "3"
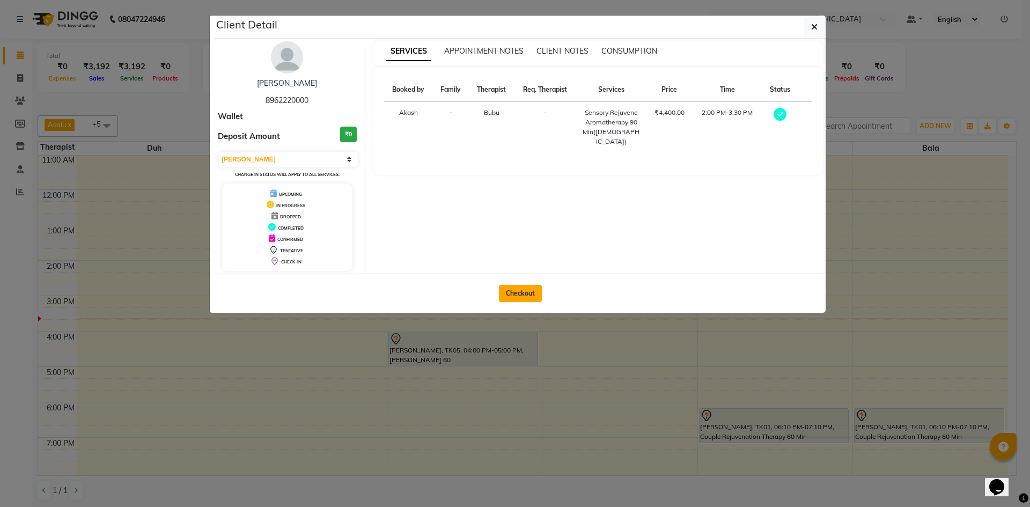
click at [524, 299] on button "Checkout" at bounding box center [520, 293] width 43 height 17
select select "service"
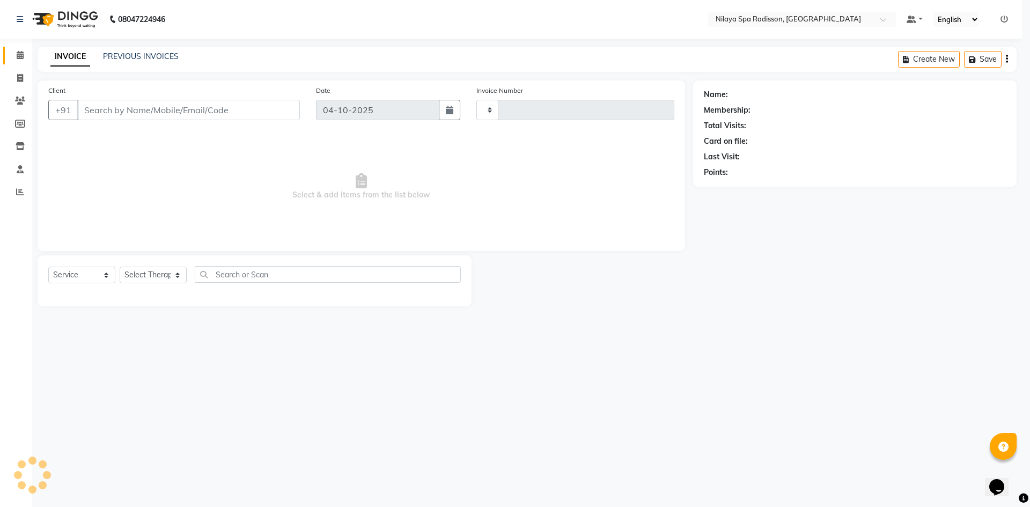
type input "0049"
select select "9038"
type input "89******00"
select select "92600"
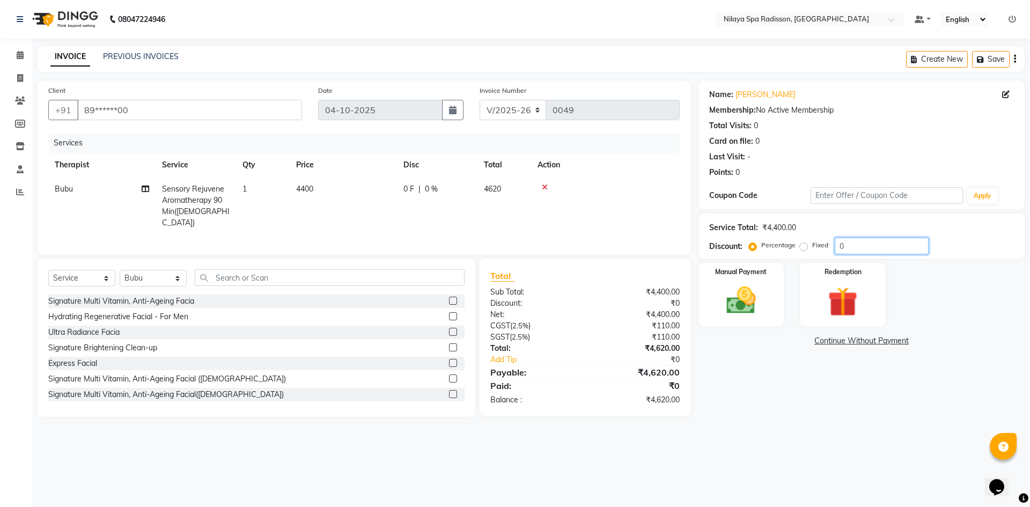
click at [851, 244] on input "0" at bounding box center [882, 246] width 94 height 17
type input "11.36"
click at [748, 315] on img at bounding box center [741, 300] width 50 height 35
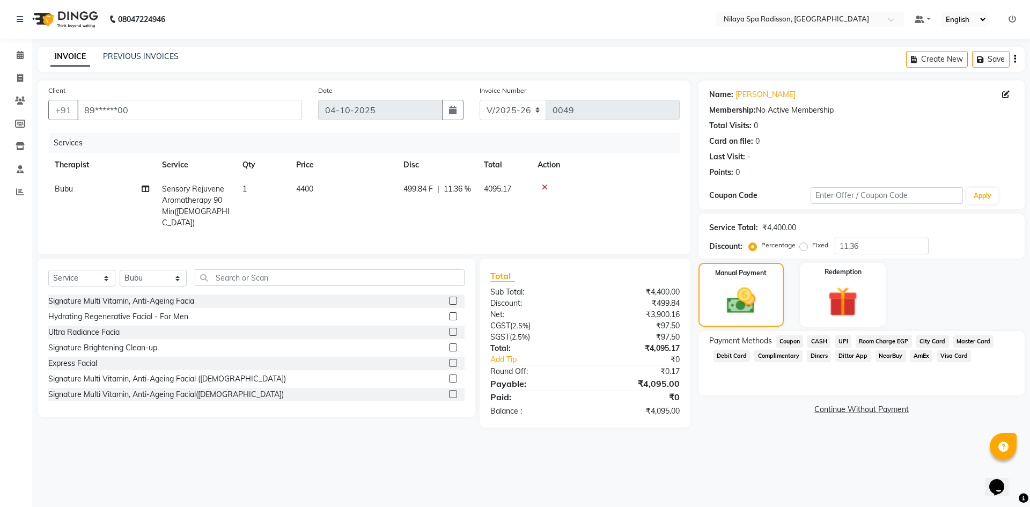
click at [825, 343] on span "CASH" at bounding box center [818, 341] width 23 height 12
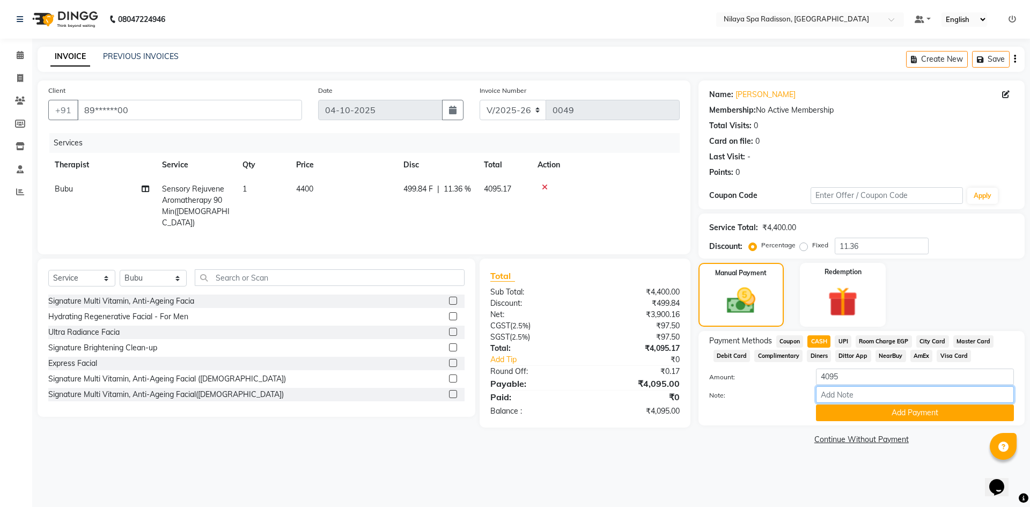
click at [838, 394] on input "Note:" at bounding box center [915, 394] width 198 height 17
type input "Paid by [PERSON_NAME]"
click at [863, 417] on button "Add Payment" at bounding box center [915, 413] width 198 height 17
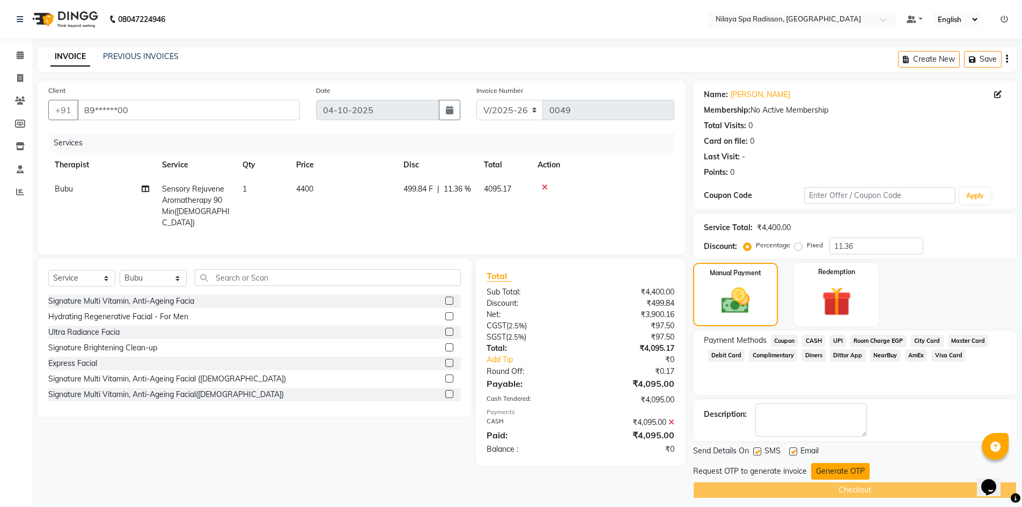
click at [831, 469] on button "Generate OTP" at bounding box center [840, 471] width 58 height 17
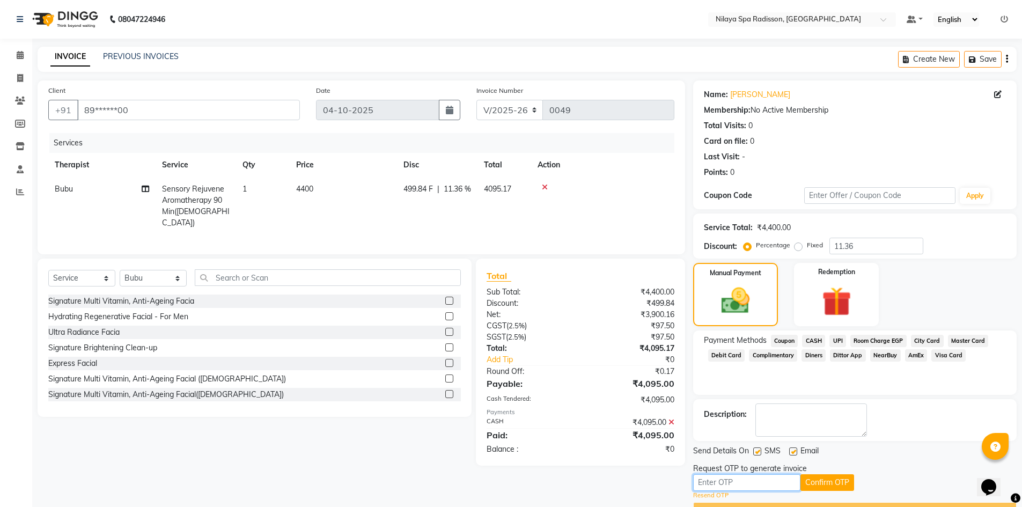
click at [741, 485] on input "text" at bounding box center [746, 482] width 107 height 17
drag, startPoint x: 744, startPoint y: 482, endPoint x: 730, endPoint y: 451, distance: 34.8
click at [744, 482] on input "text" at bounding box center [746, 482] width 107 height 17
type input "3748"
click at [815, 486] on button "Confirm OTP" at bounding box center [827, 482] width 54 height 17
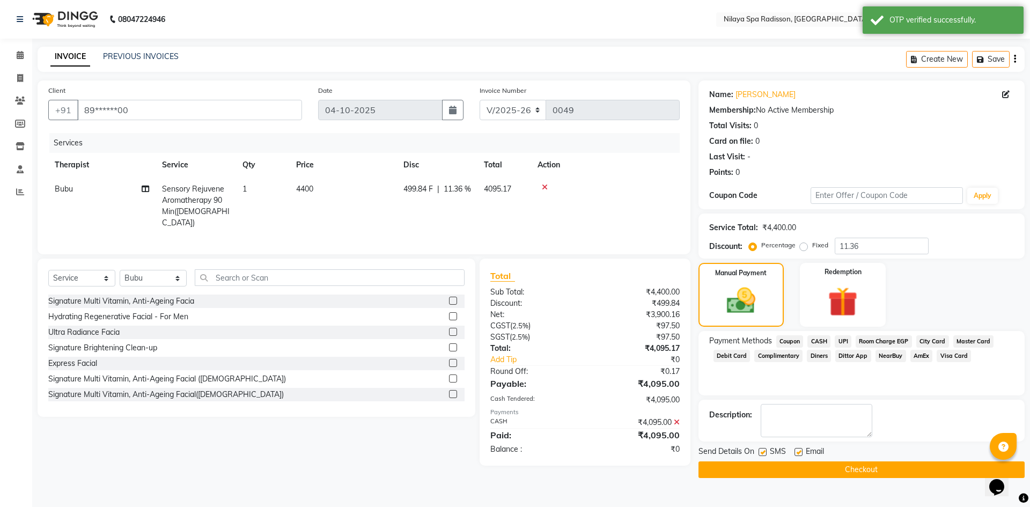
click at [880, 468] on button "Checkout" at bounding box center [862, 469] width 326 height 17
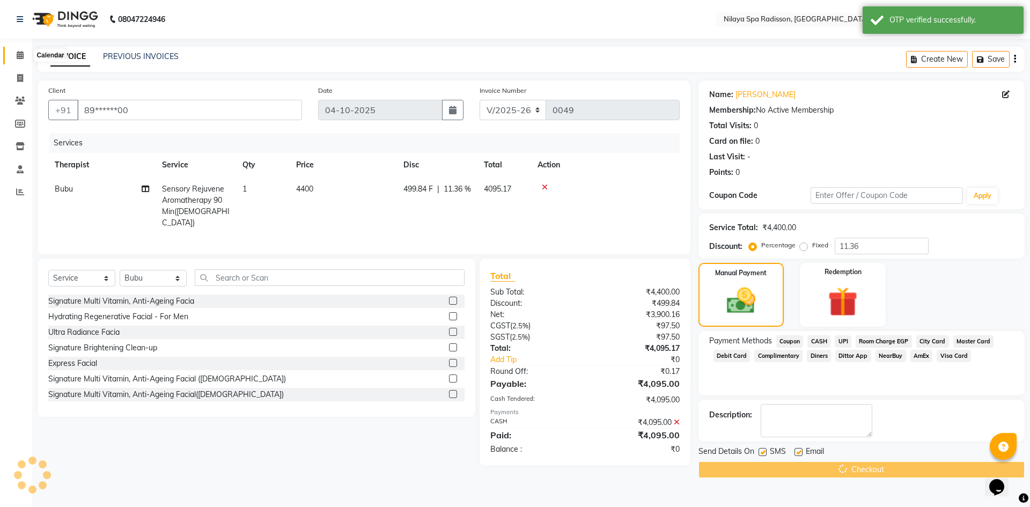
click at [25, 57] on span at bounding box center [20, 55] width 19 height 12
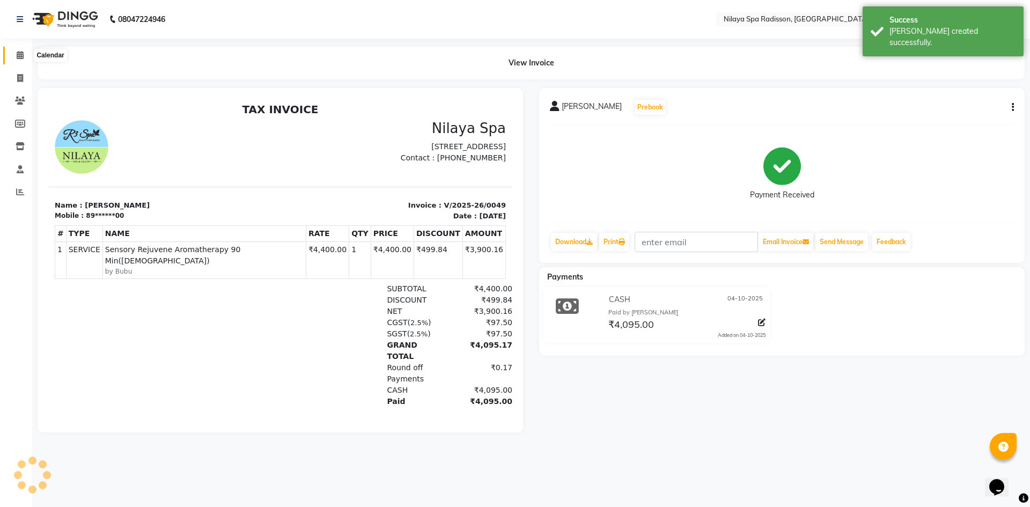
click at [20, 57] on icon at bounding box center [20, 55] width 7 height 8
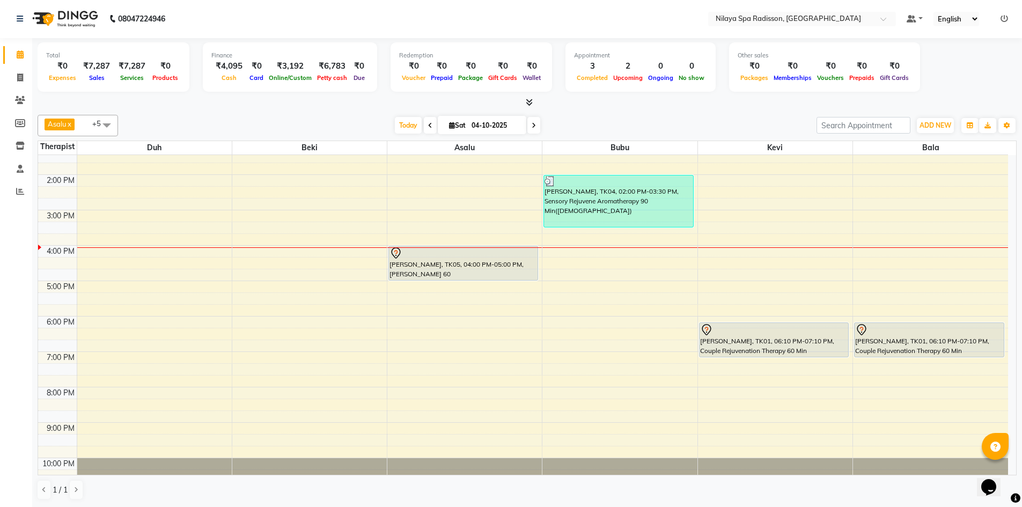
scroll to position [139, 0]
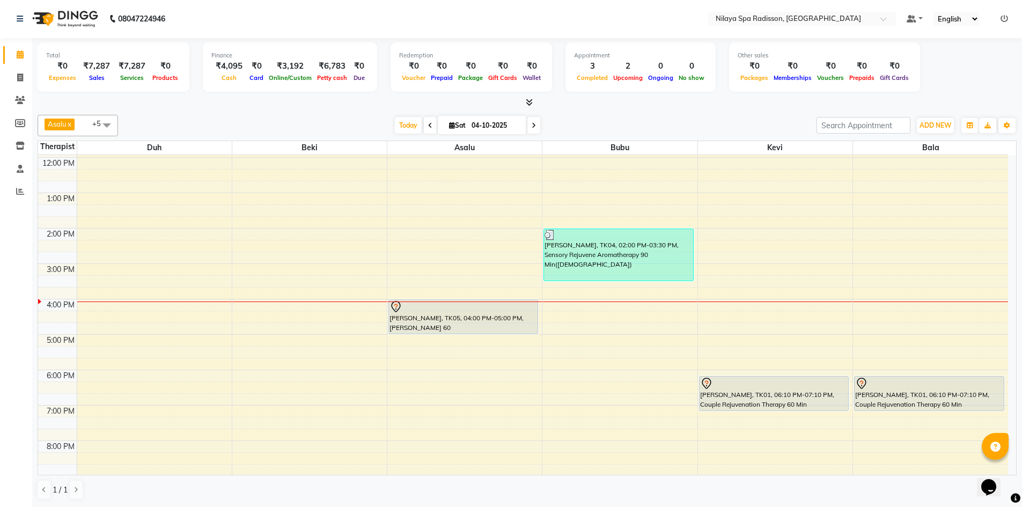
click at [106, 127] on span at bounding box center [106, 125] width 21 height 20
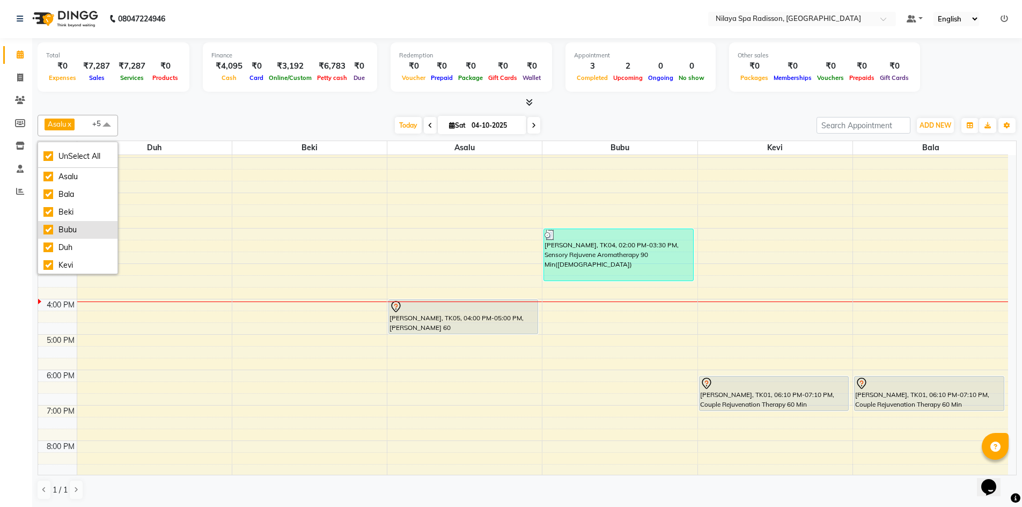
click at [47, 230] on div "Bubu" at bounding box center [77, 229] width 69 height 11
checkbox input "false"
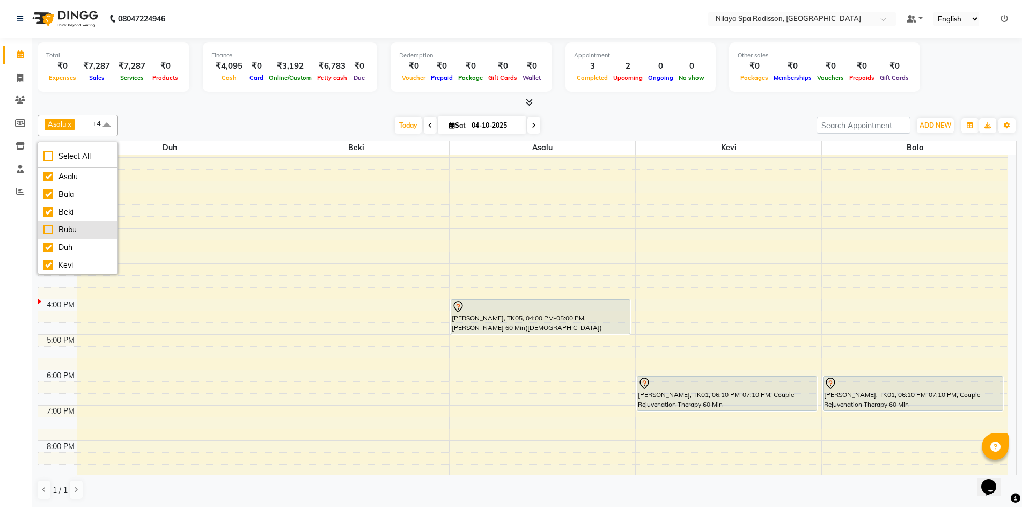
click at [49, 228] on div "Bubu" at bounding box center [77, 229] width 69 height 11
checkbox input "true"
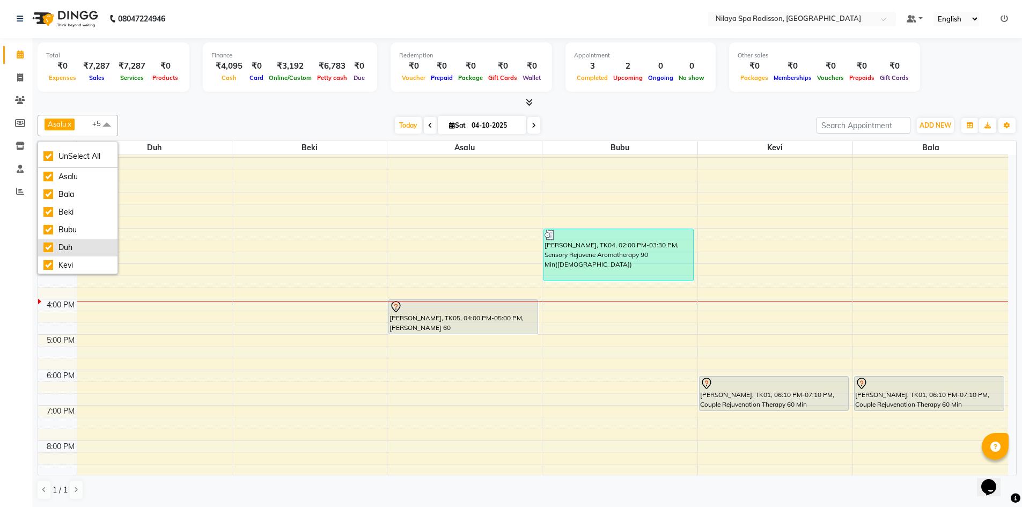
click at [49, 246] on div "Duh" at bounding box center [77, 247] width 69 height 11
checkbox input "false"
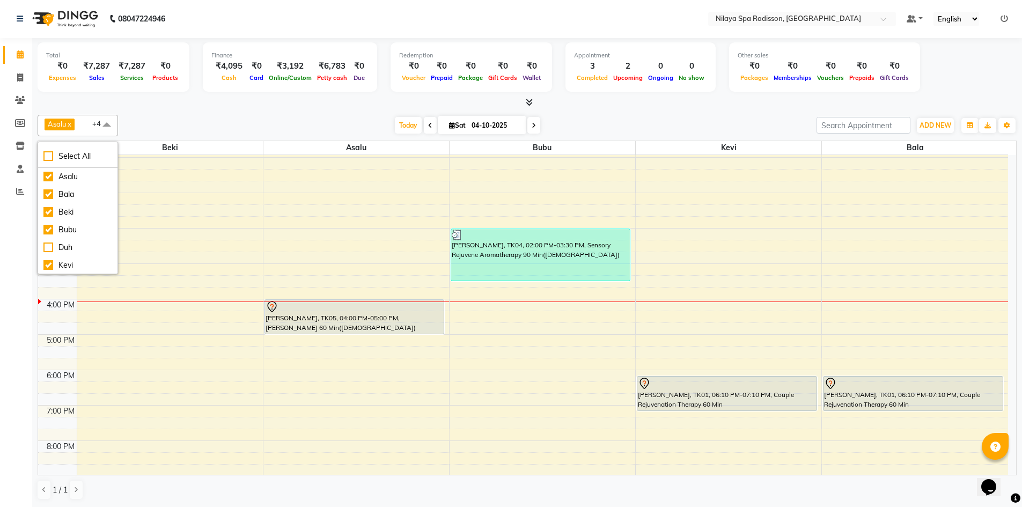
click at [109, 123] on span at bounding box center [106, 125] width 21 height 20
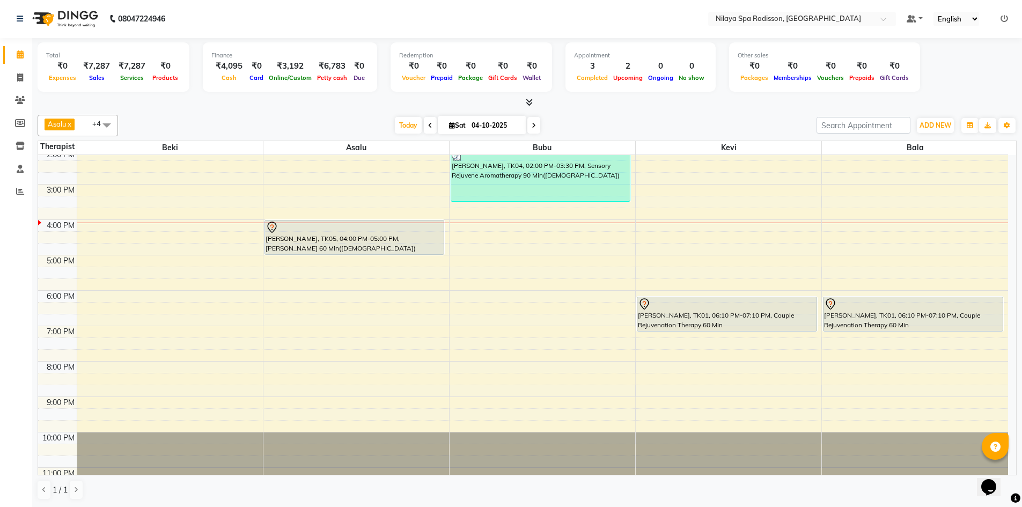
scroll to position [193, 0]
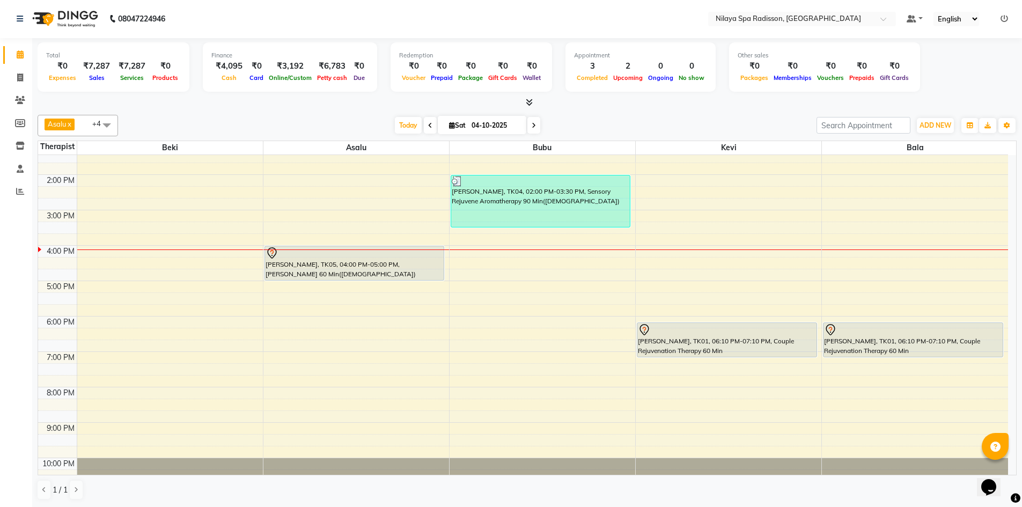
click at [656, 263] on div "8:00 AM 9:00 AM 10:00 AM 11:00 AM 12:00 PM 1:00 PM 2:00 PM 3:00 PM 4:00 PM 5:00…" at bounding box center [523, 245] width 970 height 566
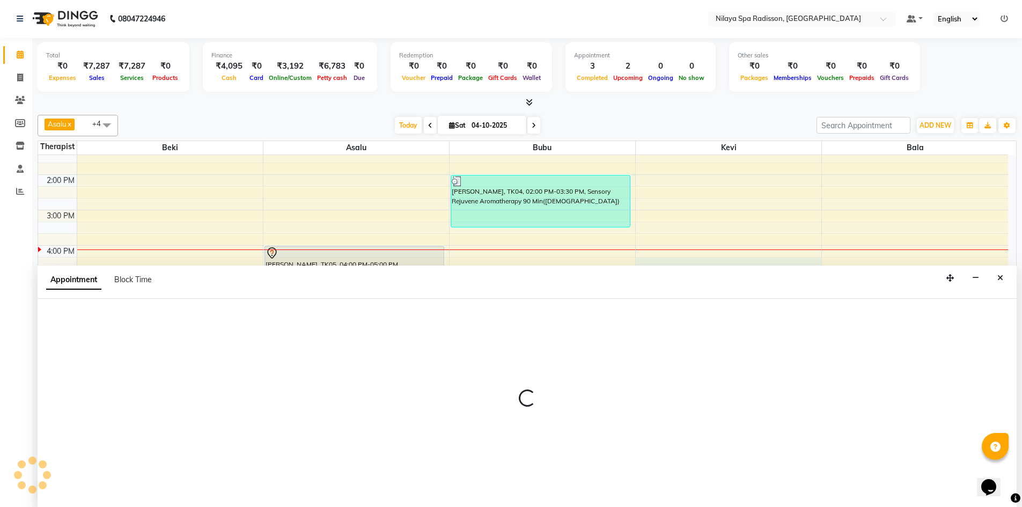
select select "92602"
select select "975"
select select "tentative"
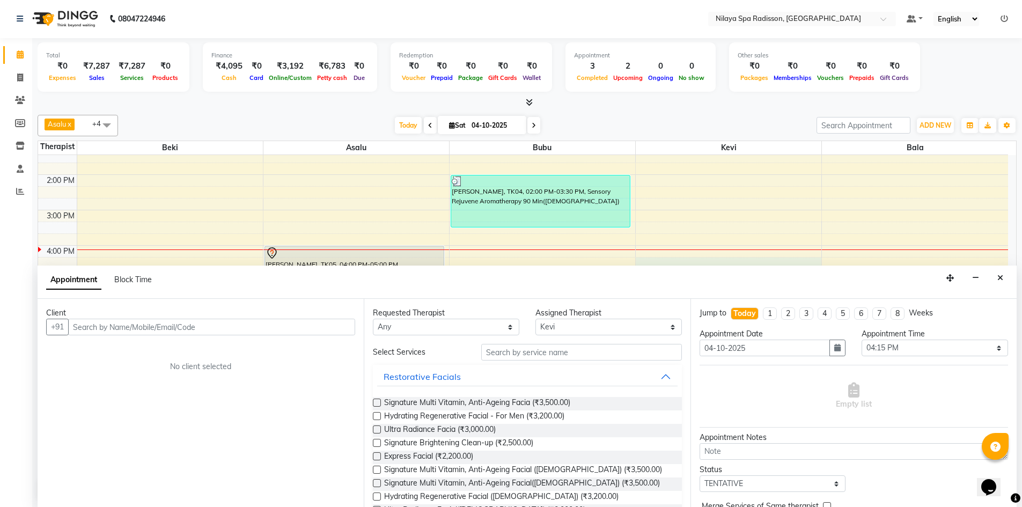
click at [126, 326] on input "text" at bounding box center [211, 327] width 287 height 17
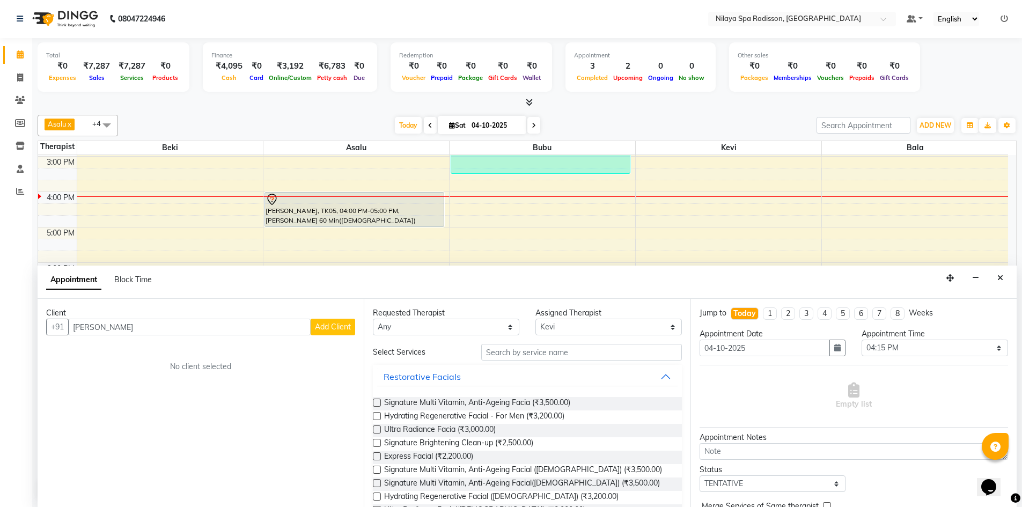
type input "[PERSON_NAME]"
click at [322, 329] on span "Add Client" at bounding box center [333, 327] width 36 height 10
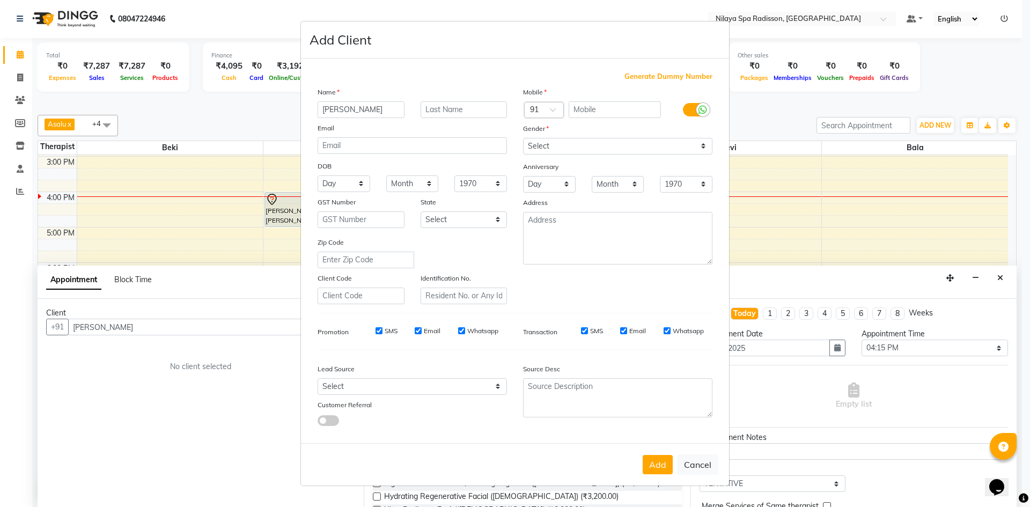
click at [657, 77] on span "Generate Dummy Number" at bounding box center [668, 76] width 88 height 11
type input "1396200000005"
checkbox input "false"
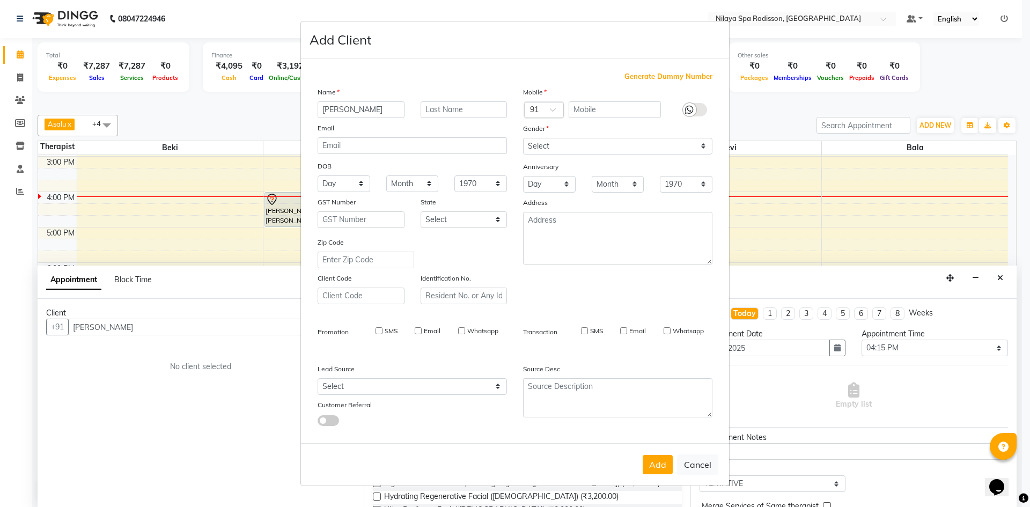
checkbox input "false"
click at [703, 148] on select "Select [DEMOGRAPHIC_DATA] [DEMOGRAPHIC_DATA] Other Prefer Not To Say" at bounding box center [617, 146] width 189 height 17
select select "[DEMOGRAPHIC_DATA]"
click at [523, 138] on select "Select [DEMOGRAPHIC_DATA] [DEMOGRAPHIC_DATA] Other Prefer Not To Say" at bounding box center [617, 146] width 189 height 17
click at [653, 464] on button "Add" at bounding box center [658, 464] width 30 height 19
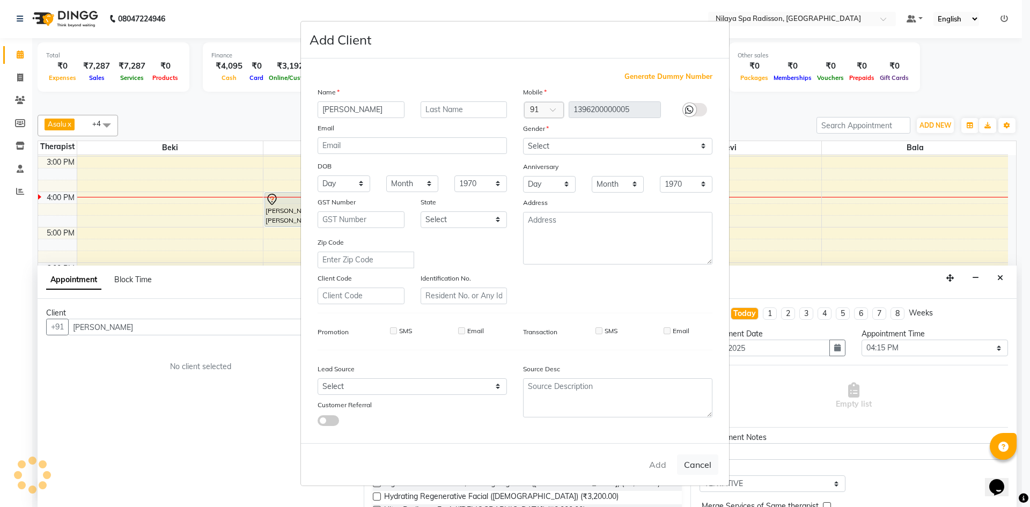
type input "13*********05"
select select
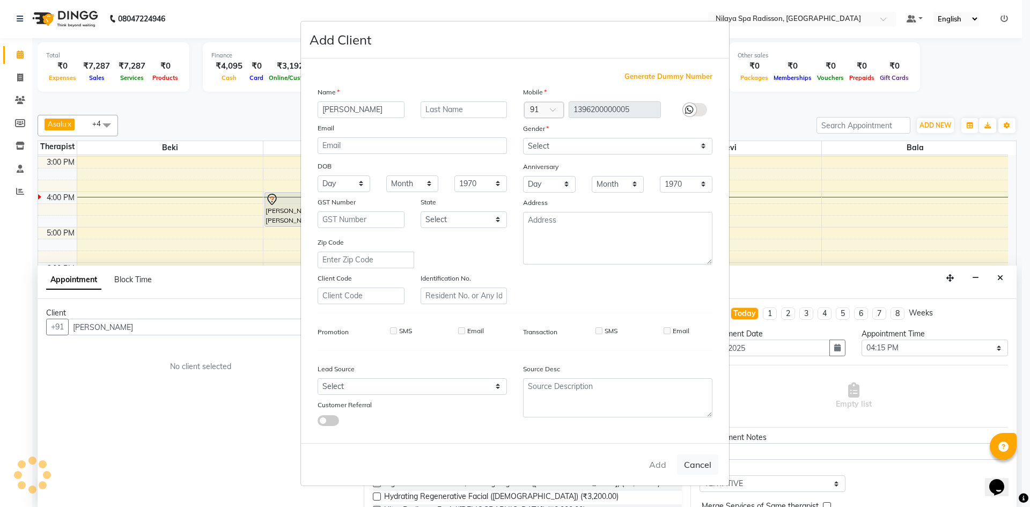
select select
checkbox input "false"
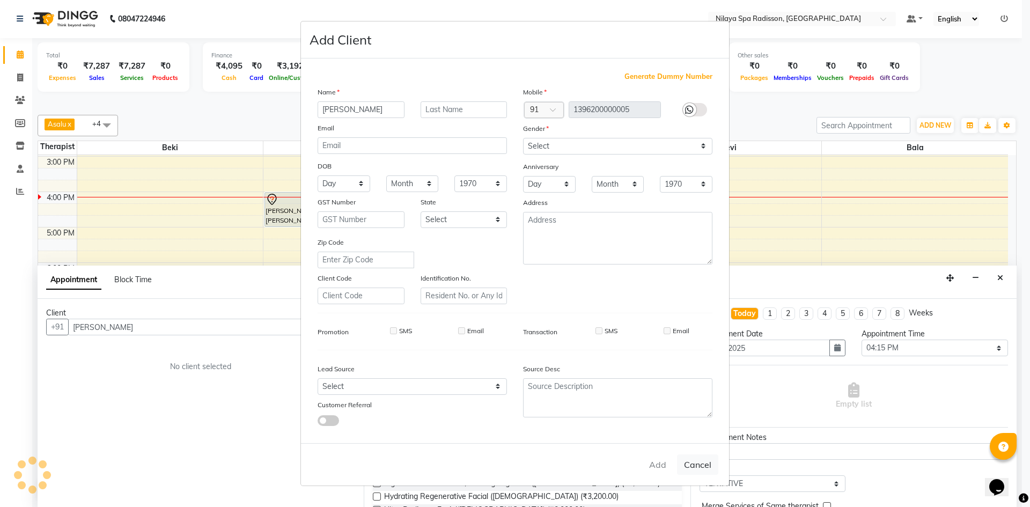
checkbox input "false"
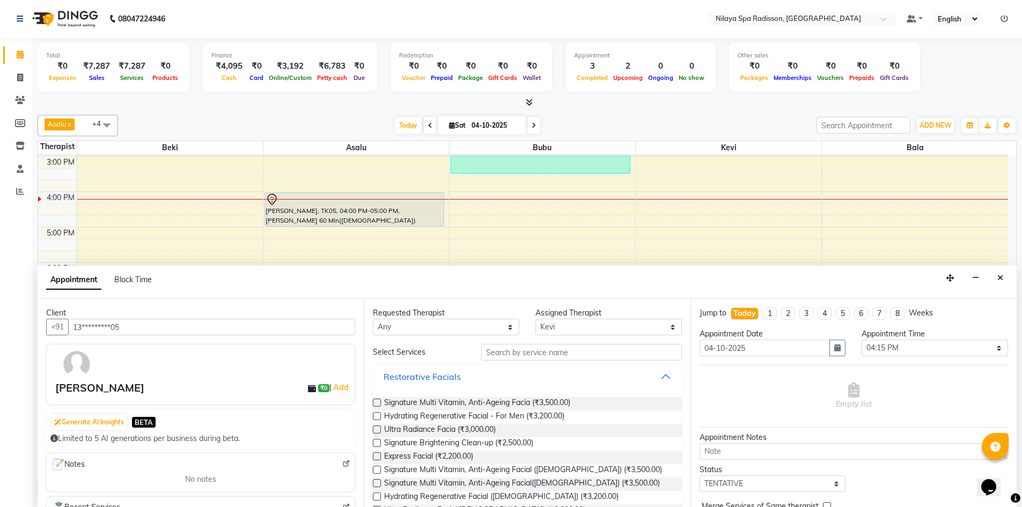
click at [660, 380] on button "Restorative Facials" at bounding box center [527, 376] width 300 height 19
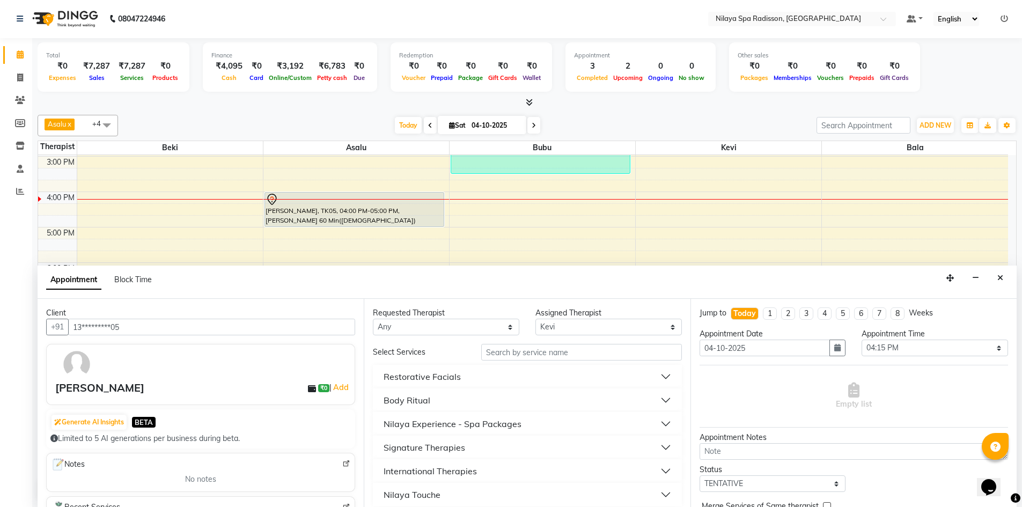
click at [434, 472] on div "International Therapies" at bounding box center [430, 471] width 93 height 13
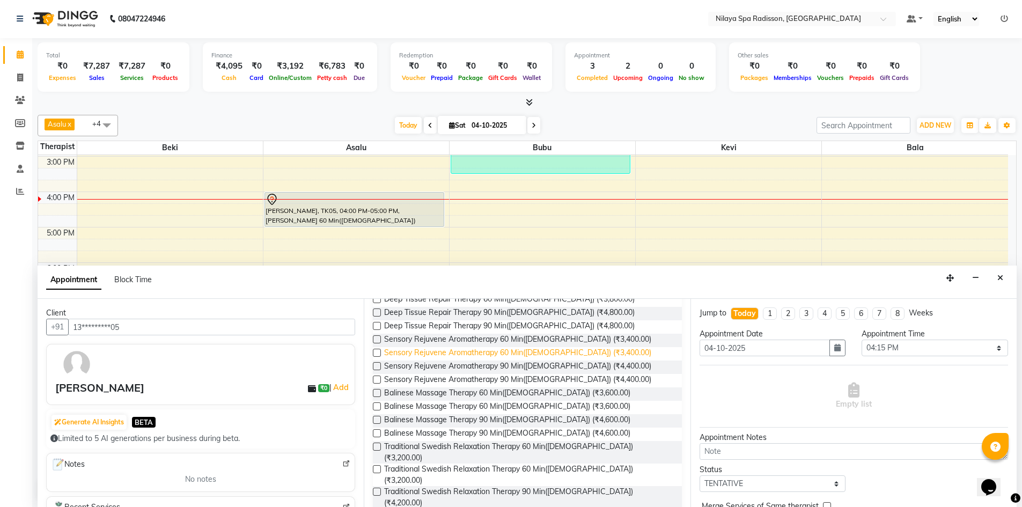
scroll to position [215, 0]
click at [378, 444] on label at bounding box center [377, 443] width 8 height 8
click at [378, 444] on input "checkbox" at bounding box center [376, 444] width 7 height 7
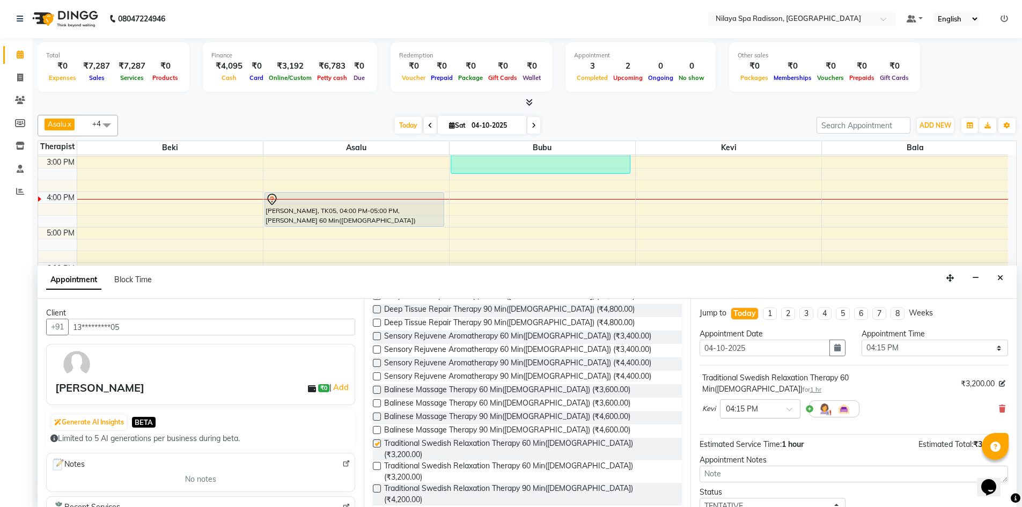
checkbox input "false"
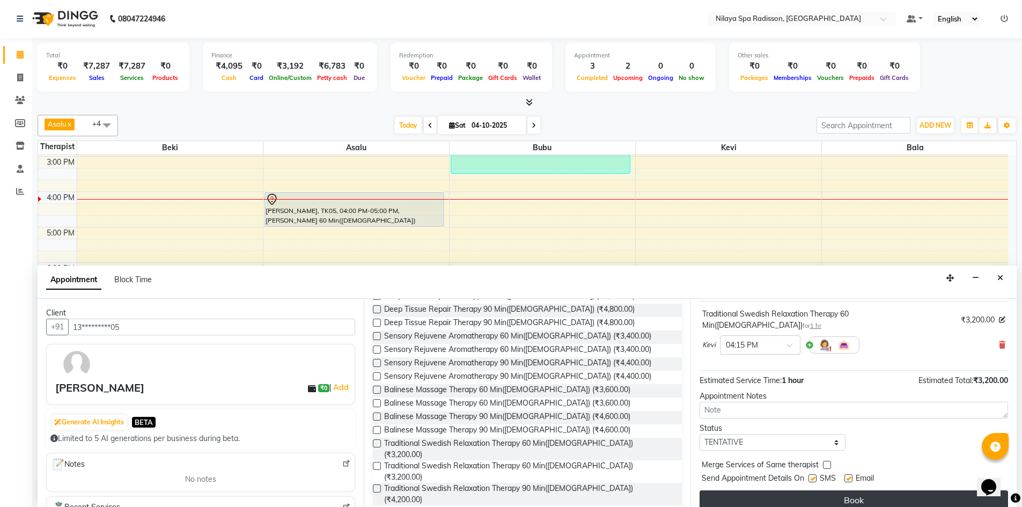
click at [882, 490] on button "Book" at bounding box center [854, 499] width 308 height 19
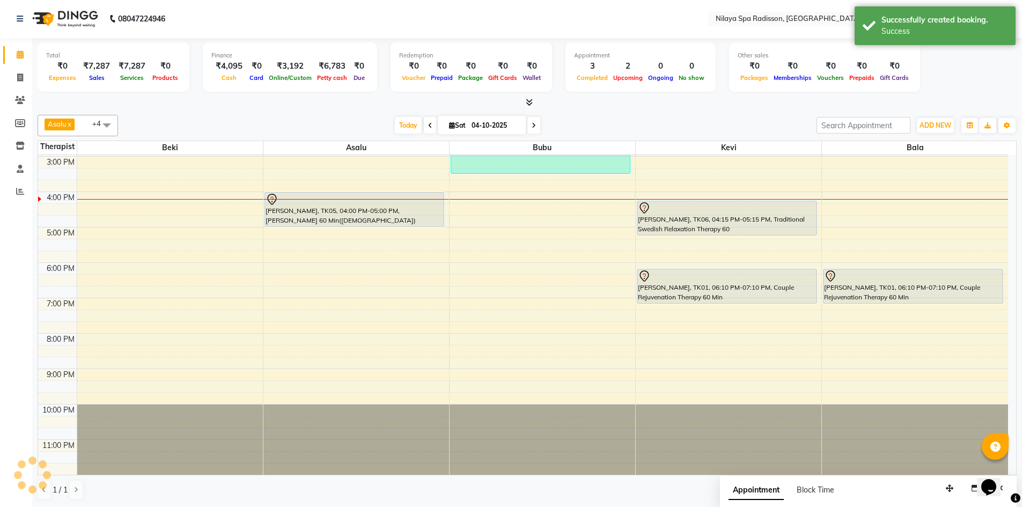
scroll to position [0, 0]
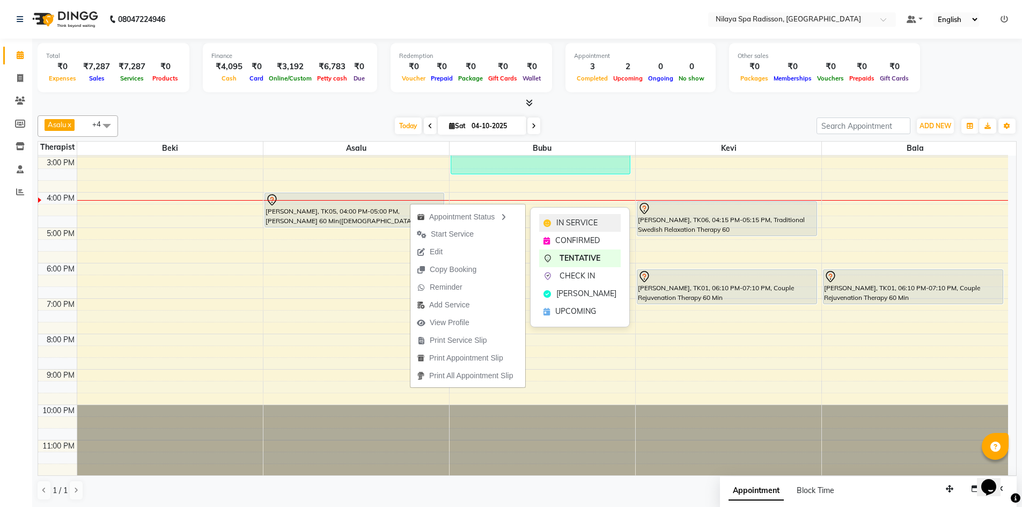
click at [552, 222] on div "IN SERVICE" at bounding box center [580, 223] width 82 height 18
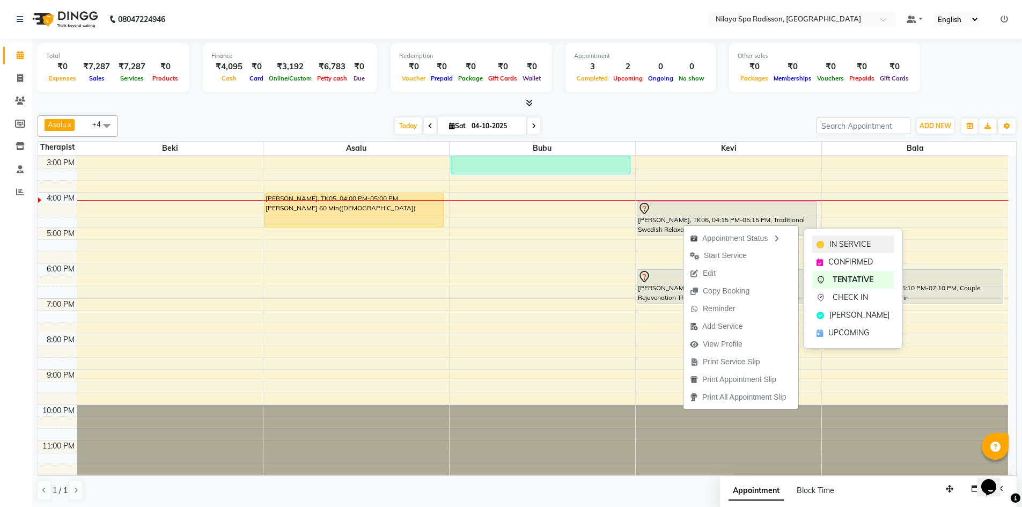
click at [821, 241] on icon at bounding box center [821, 245] width 8 height 8
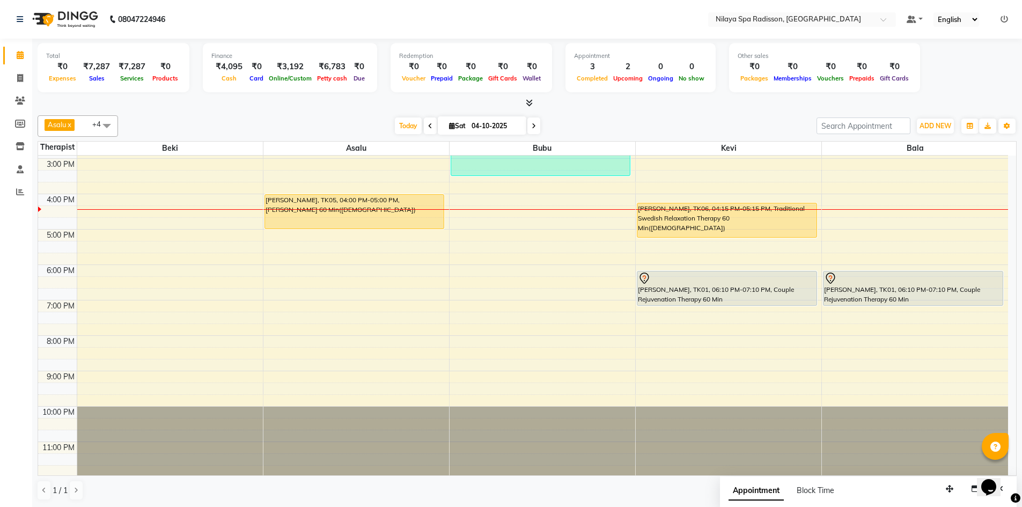
scroll to position [246, 0]
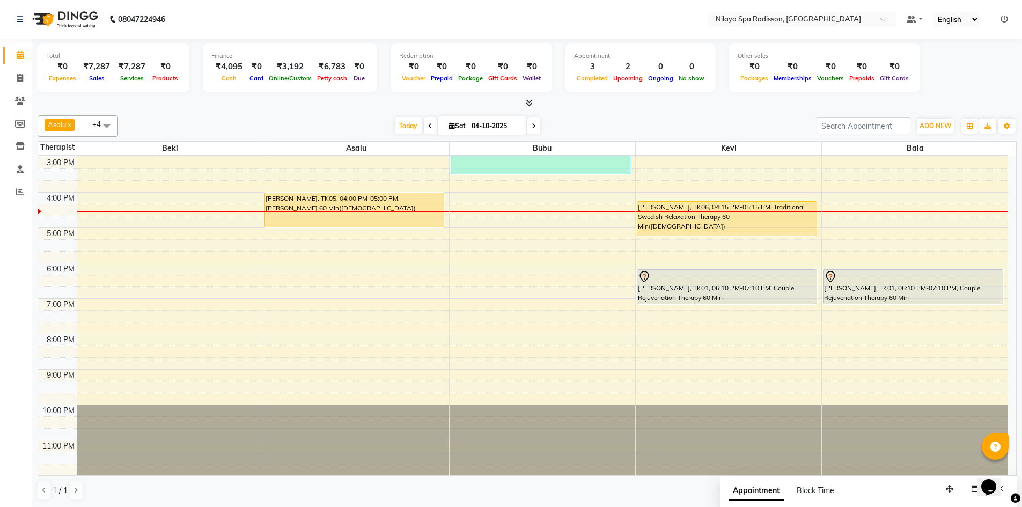
click at [130, 234] on div "8:00 AM 9:00 AM 10:00 AM 11:00 AM 12:00 PM 1:00 PM 2:00 PM 3:00 PM 4:00 PM 5:00…" at bounding box center [523, 192] width 970 height 566
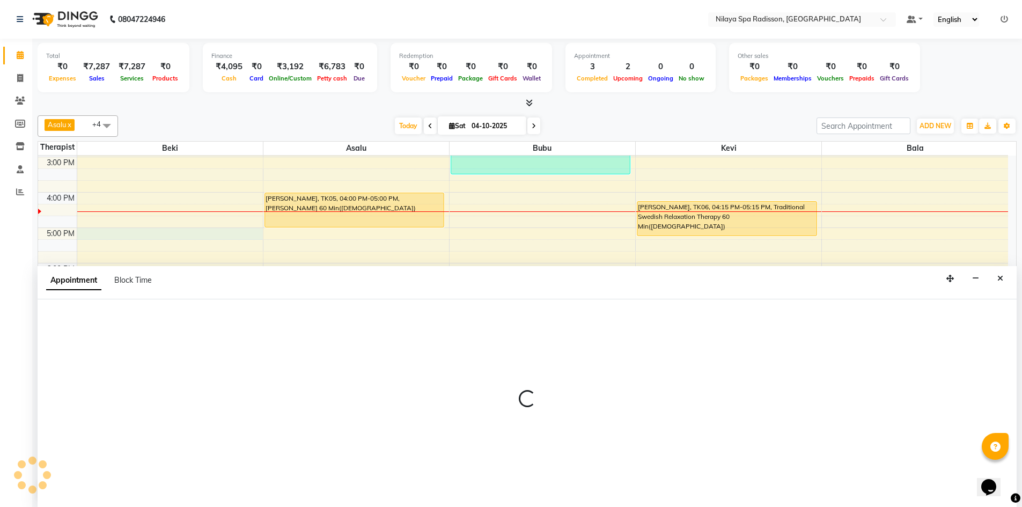
scroll to position [1, 0]
select select "92591"
select select "1020"
select select "tentative"
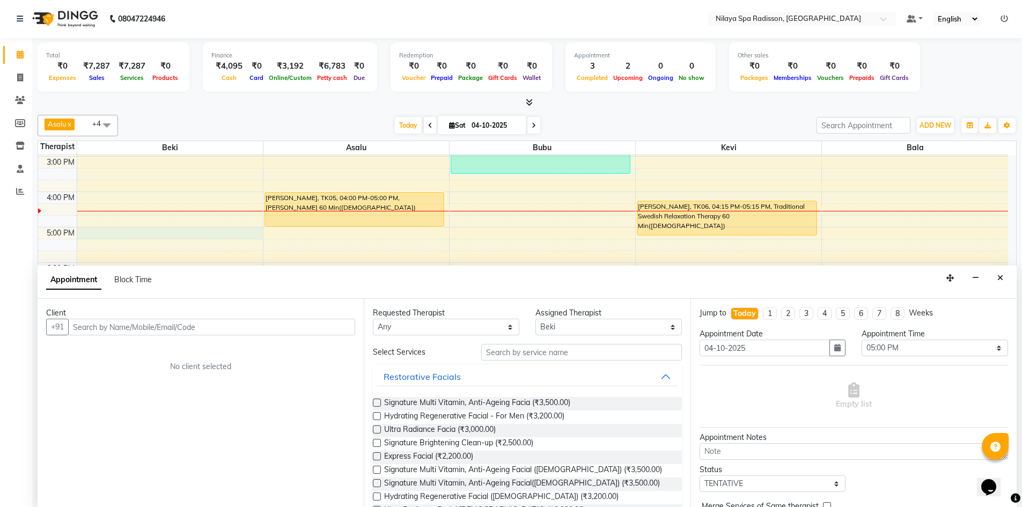
click at [110, 329] on input "text" at bounding box center [211, 327] width 287 height 17
type input "[PERSON_NAME]"
click at [326, 327] on span "Add Client" at bounding box center [333, 327] width 36 height 10
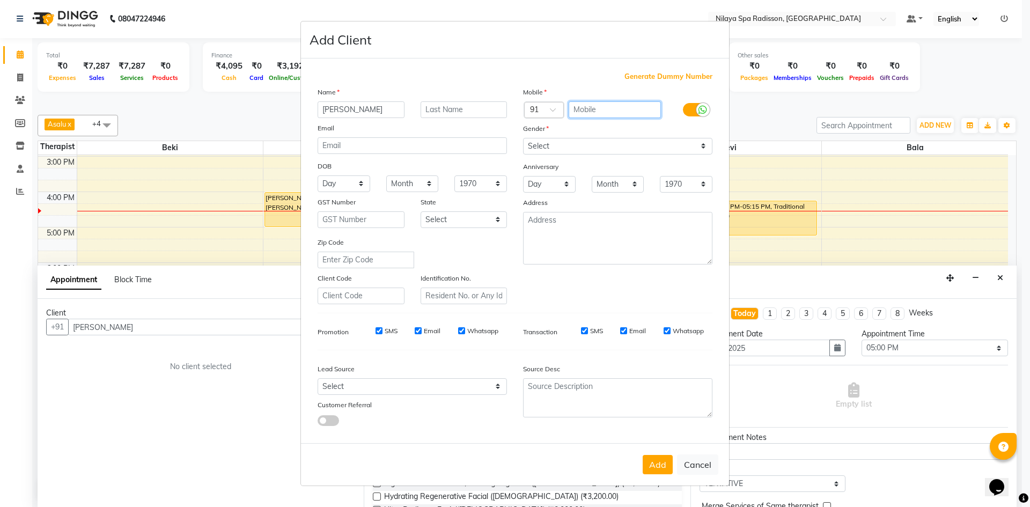
click at [584, 108] on input "text" at bounding box center [615, 109] width 93 height 17
type input "9810155212"
click at [701, 144] on select "Select [DEMOGRAPHIC_DATA] [DEMOGRAPHIC_DATA] Other Prefer Not To Say" at bounding box center [617, 146] width 189 height 17
select select "[DEMOGRAPHIC_DATA]"
click at [523, 138] on select "Select [DEMOGRAPHIC_DATA] [DEMOGRAPHIC_DATA] Other Prefer Not To Say" at bounding box center [617, 146] width 189 height 17
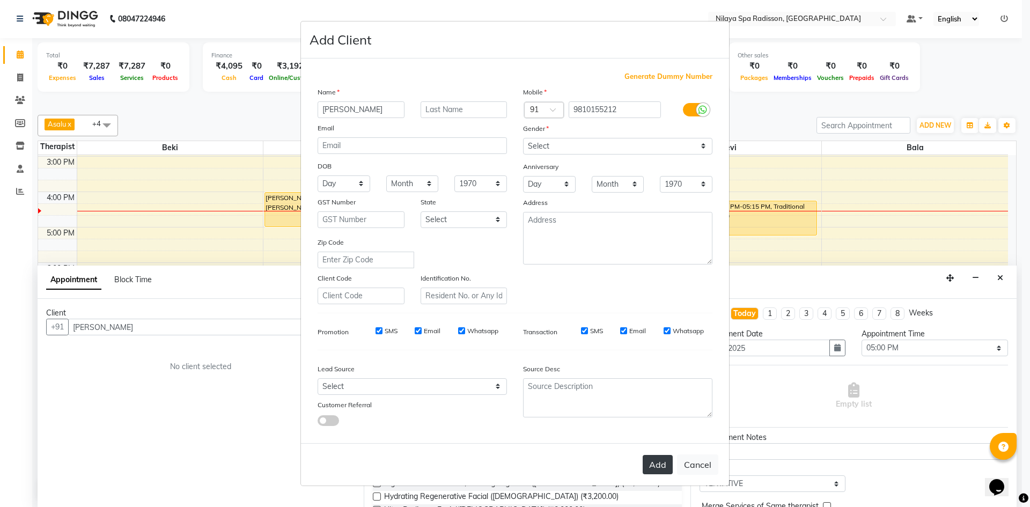
click at [660, 461] on button "Add" at bounding box center [658, 464] width 30 height 19
type input "98******12"
select select
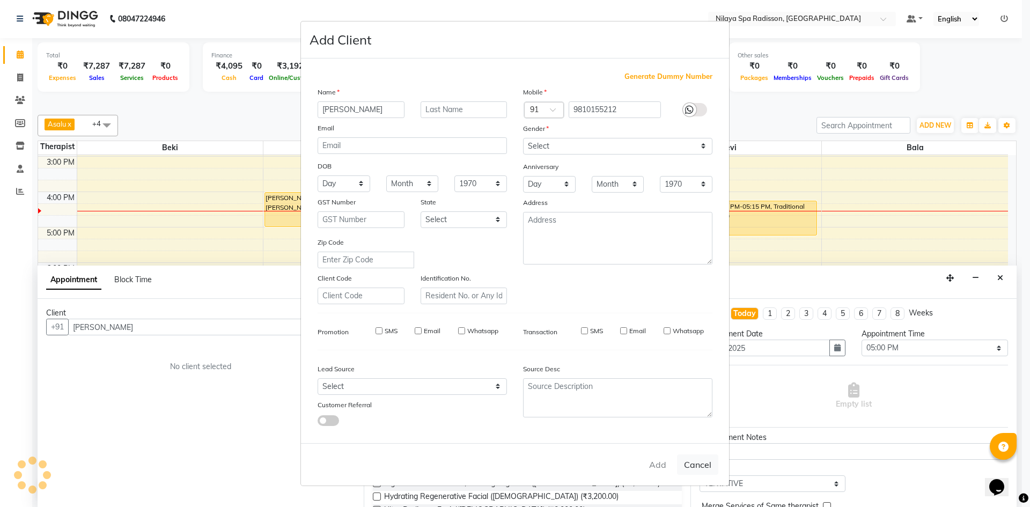
select select
checkbox input "false"
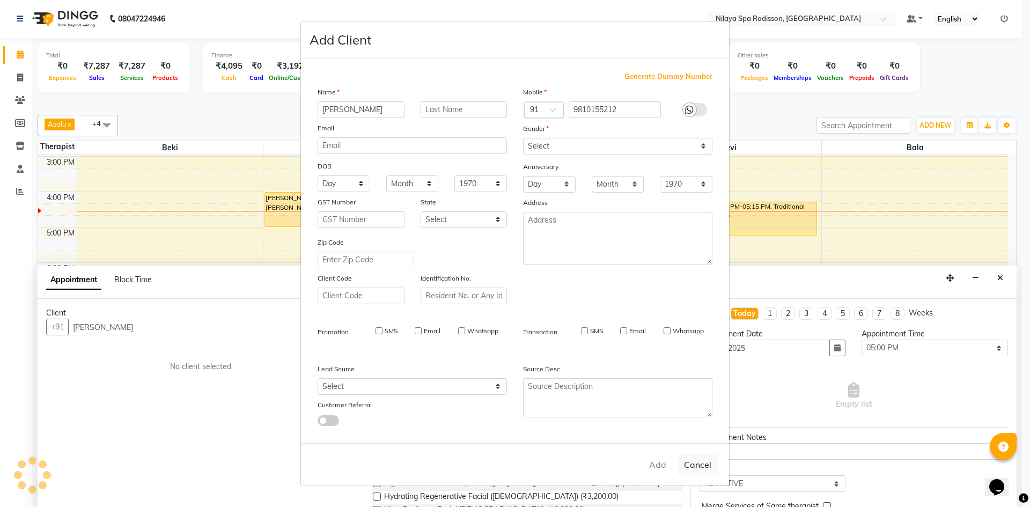
checkbox input "false"
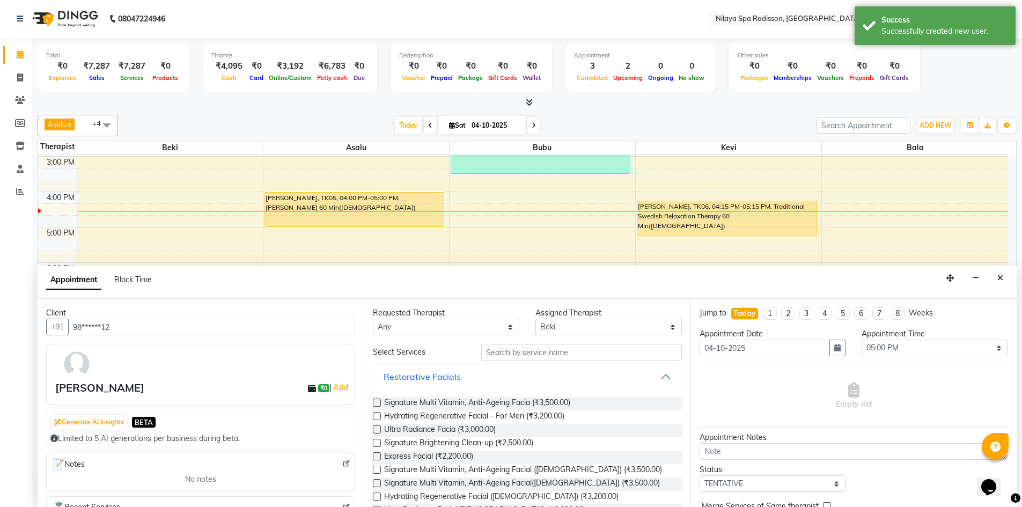
click at [405, 377] on div "Restorative Facials" at bounding box center [422, 376] width 77 height 13
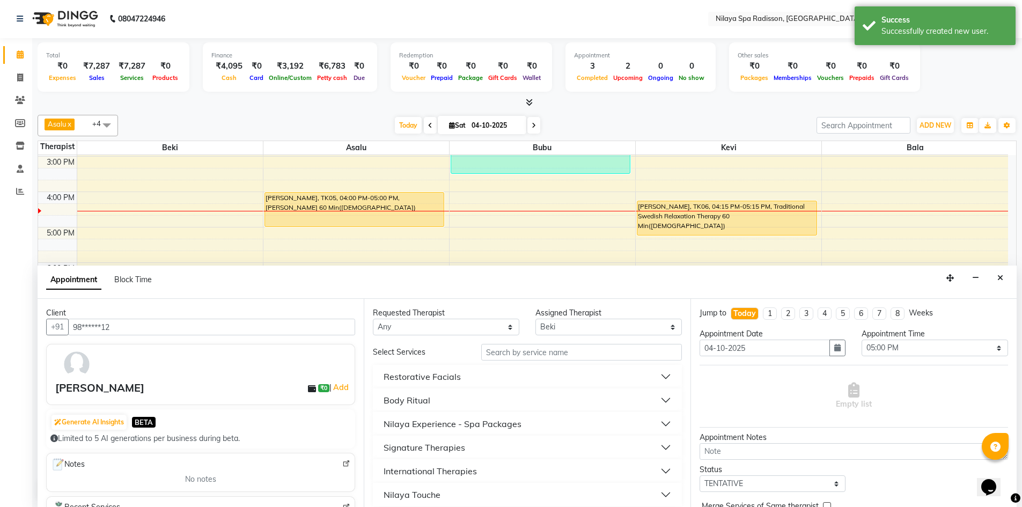
click at [461, 472] on div "International Therapies" at bounding box center [430, 471] width 93 height 13
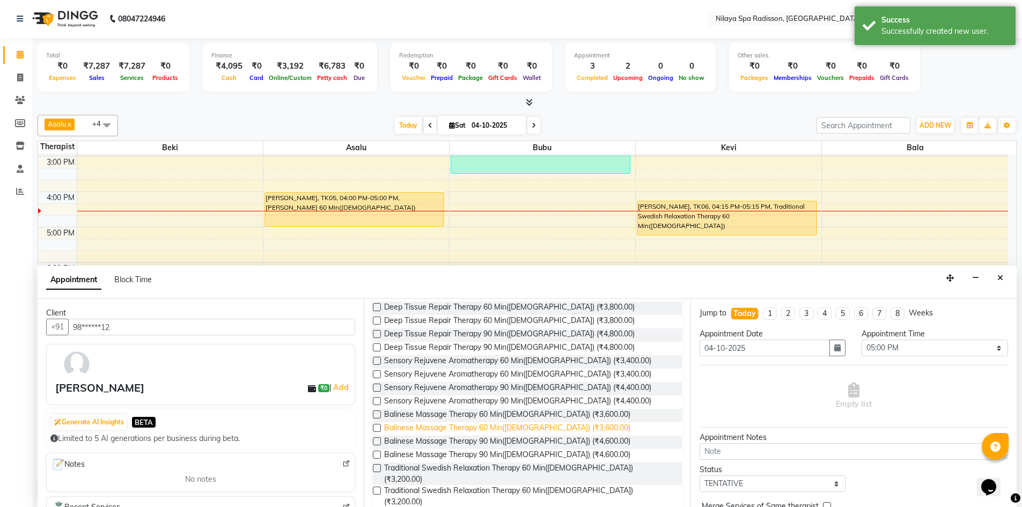
scroll to position [215, 0]
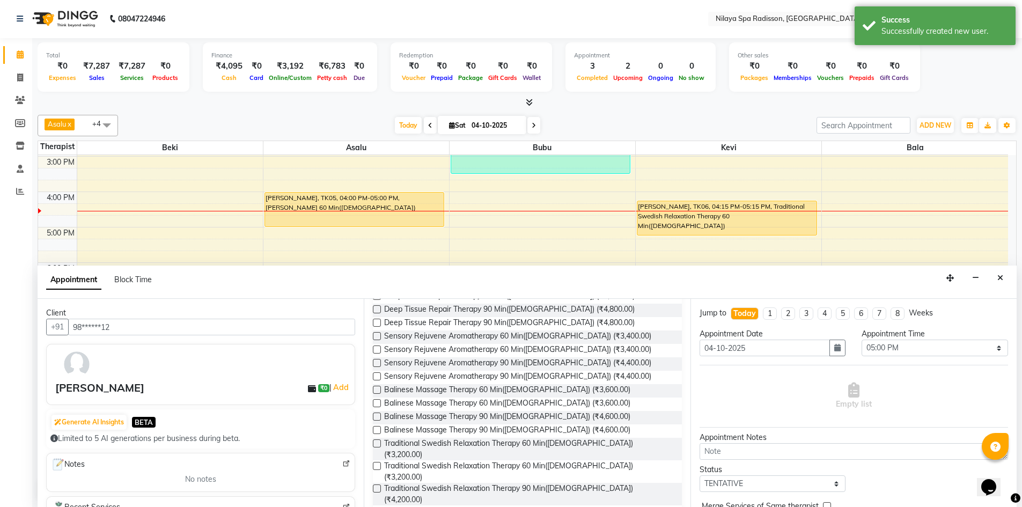
click at [379, 337] on label at bounding box center [377, 336] width 8 height 8
click at [379, 337] on input "checkbox" at bounding box center [376, 337] width 7 height 7
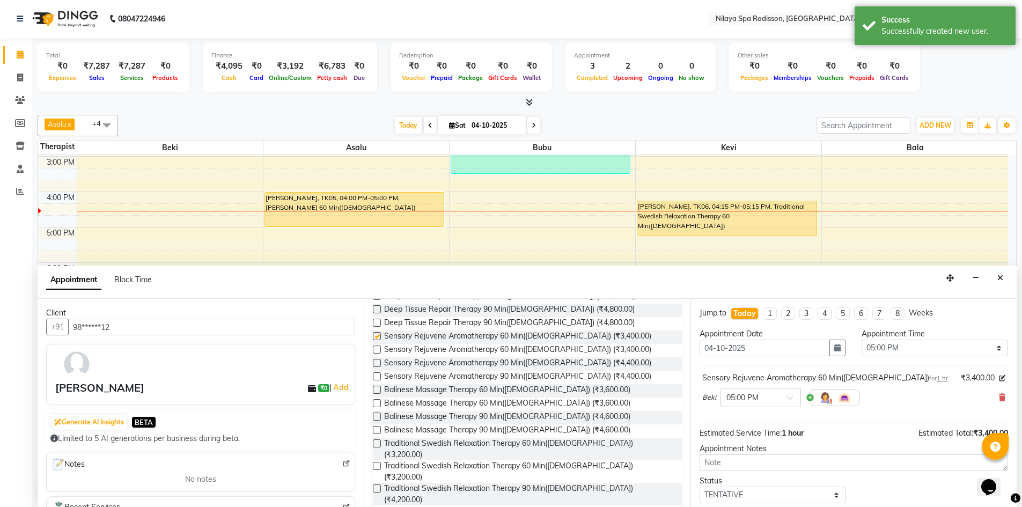
checkbox input "false"
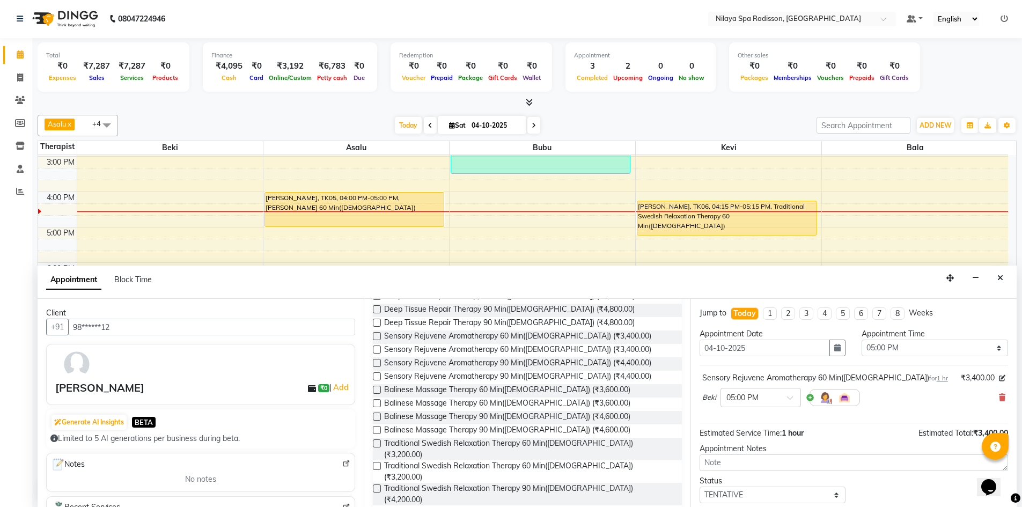
click at [811, 397] on div at bounding box center [835, 397] width 50 height 17
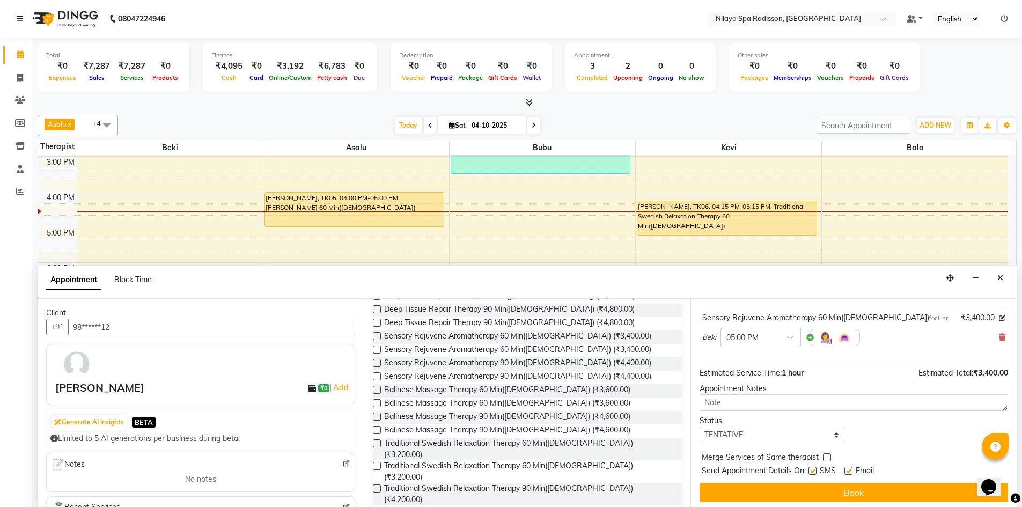
scroll to position [64, 0]
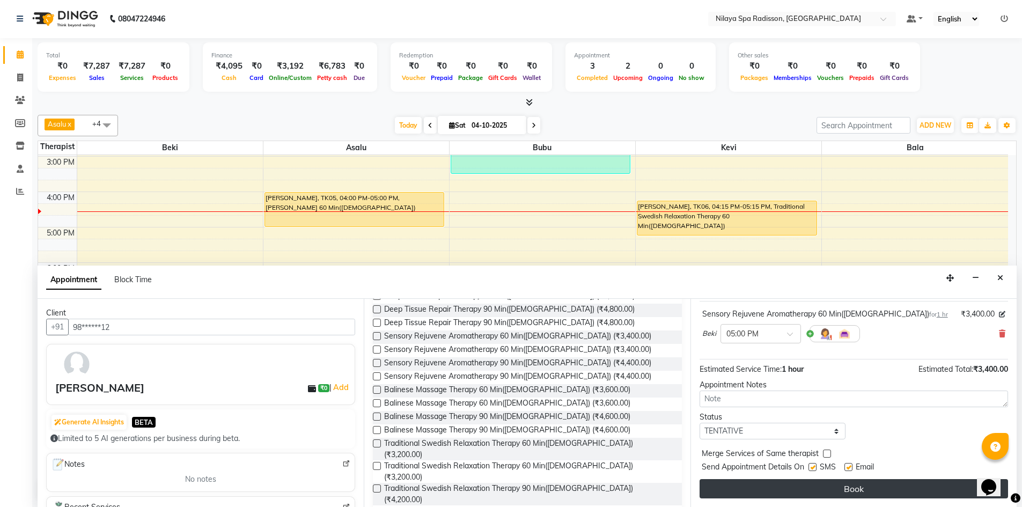
click at [842, 484] on button "Book" at bounding box center [854, 488] width 308 height 19
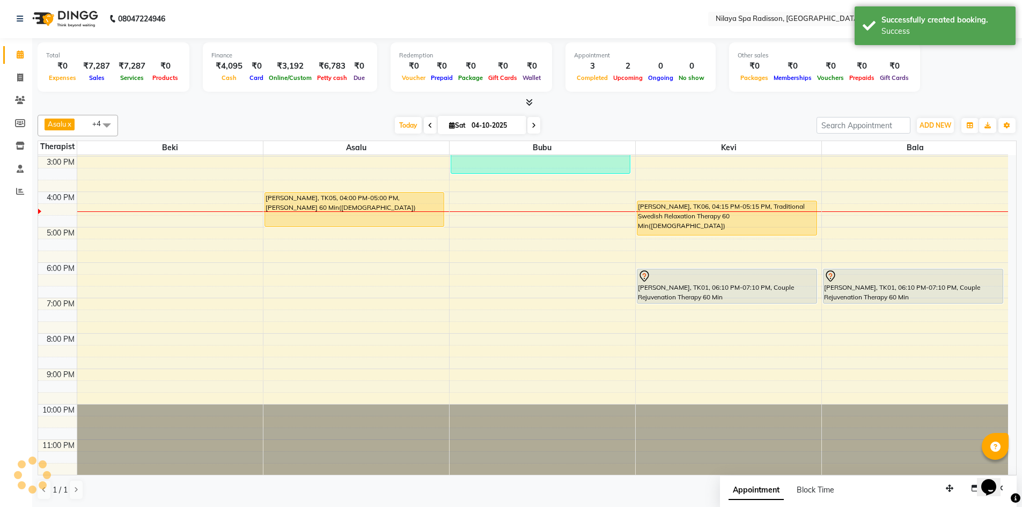
scroll to position [0, 0]
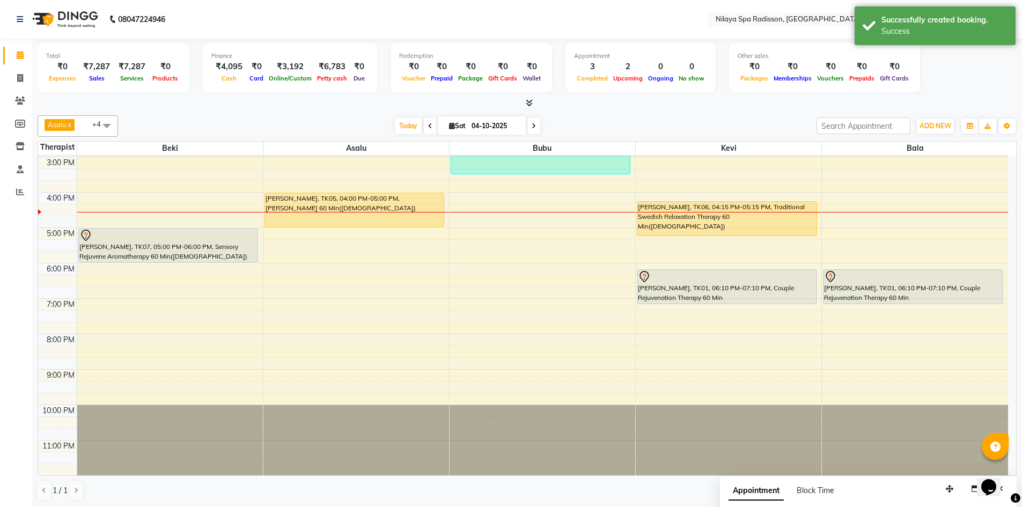
click at [469, 235] on div "8:00 AM 9:00 AM 10:00 AM 11:00 AM 12:00 PM 1:00 PM 2:00 PM 3:00 PM 4:00 PM 5:00…" at bounding box center [523, 192] width 970 height 566
select select "92600"
select select "1020"
select select "tentative"
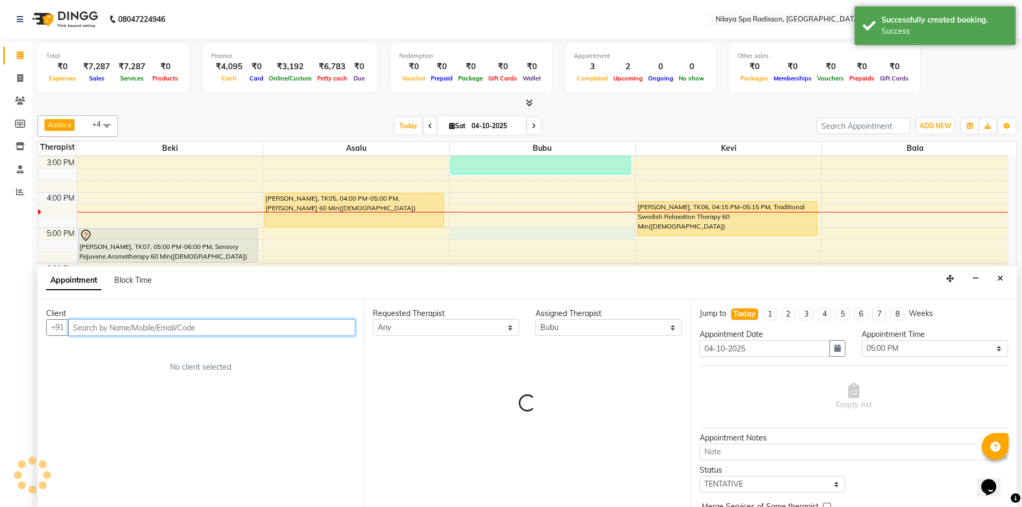
scroll to position [1, 0]
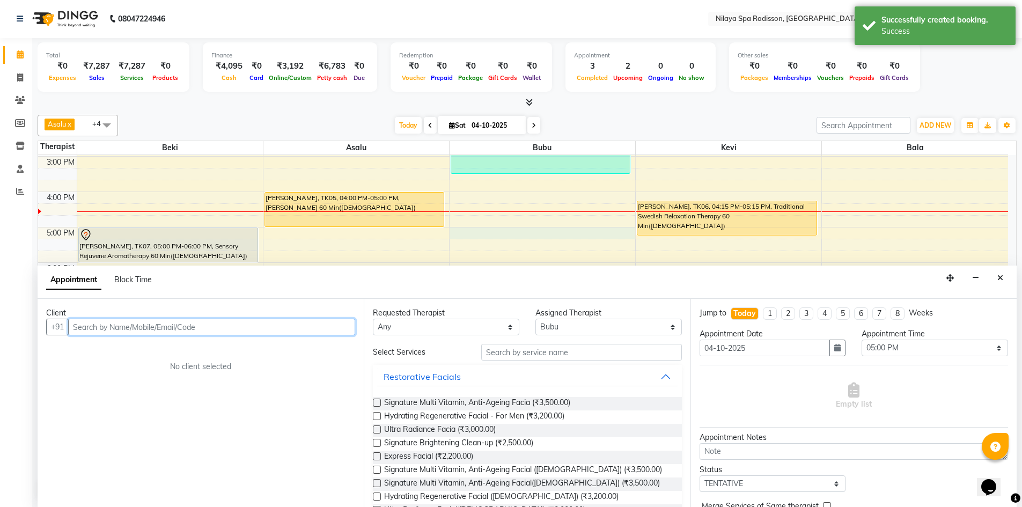
drag, startPoint x: 177, startPoint y: 325, endPoint x: 185, endPoint y: 320, distance: 9.8
click at [177, 325] on input "text" at bounding box center [211, 327] width 287 height 17
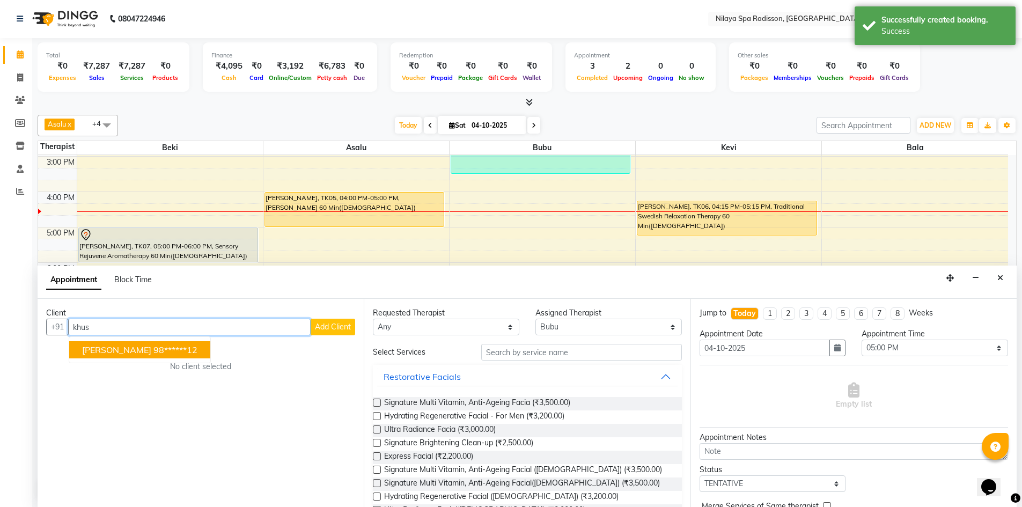
click at [105, 352] on span "[PERSON_NAME]" at bounding box center [116, 349] width 69 height 11
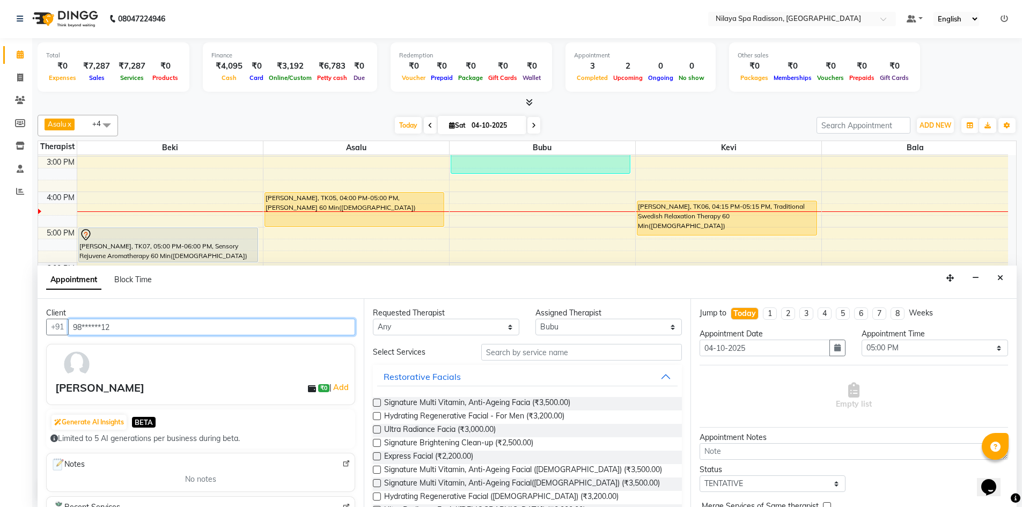
type input "98******12"
click at [400, 378] on div "Restorative Facials" at bounding box center [422, 376] width 77 height 13
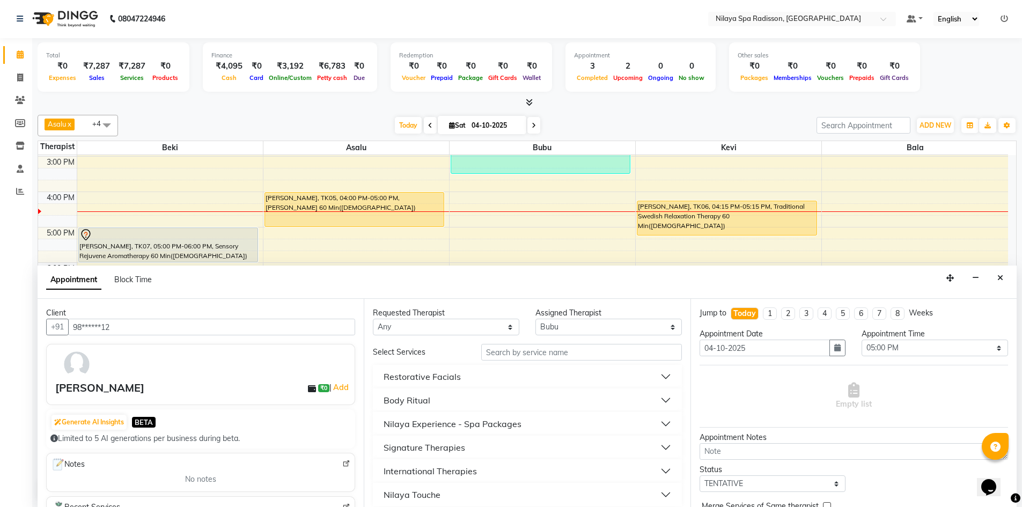
click at [415, 474] on div "International Therapies" at bounding box center [430, 471] width 93 height 13
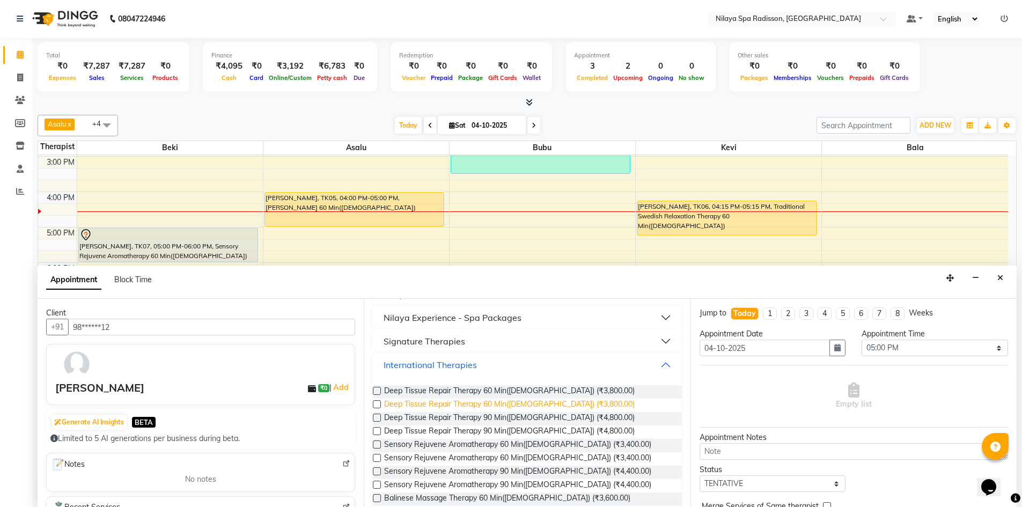
scroll to position [107, 0]
click at [378, 444] on label at bounding box center [377, 443] width 8 height 8
click at [378, 444] on input "checkbox" at bounding box center [376, 444] width 7 height 7
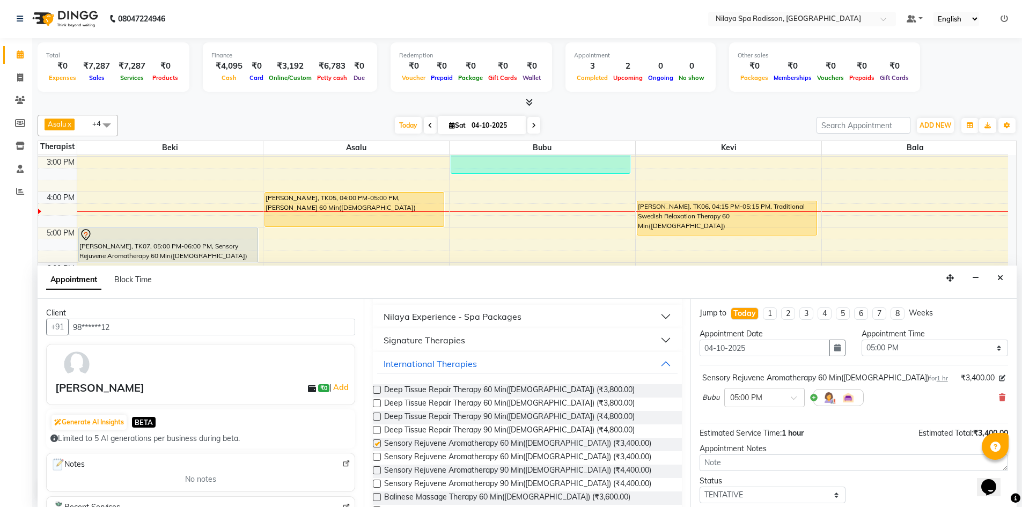
checkbox input "false"
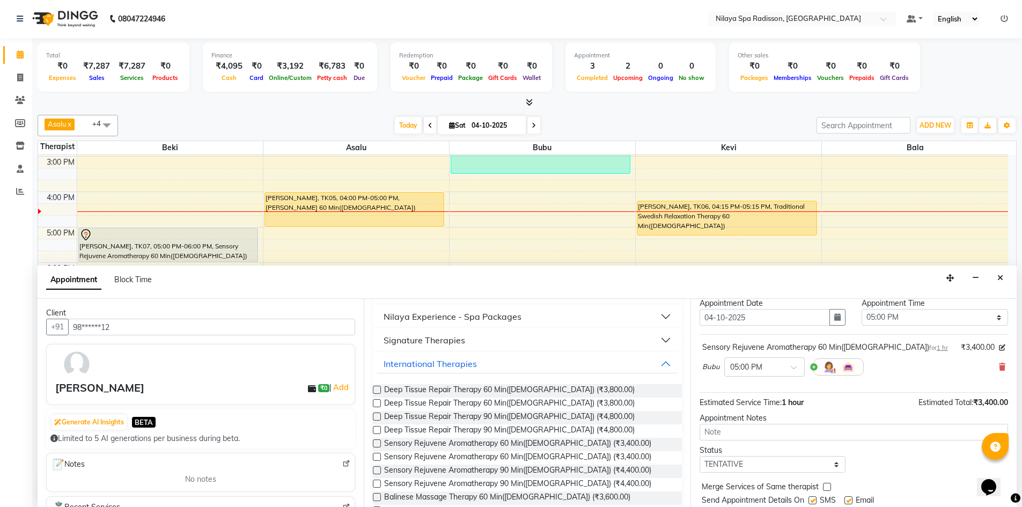
scroll to position [64, 0]
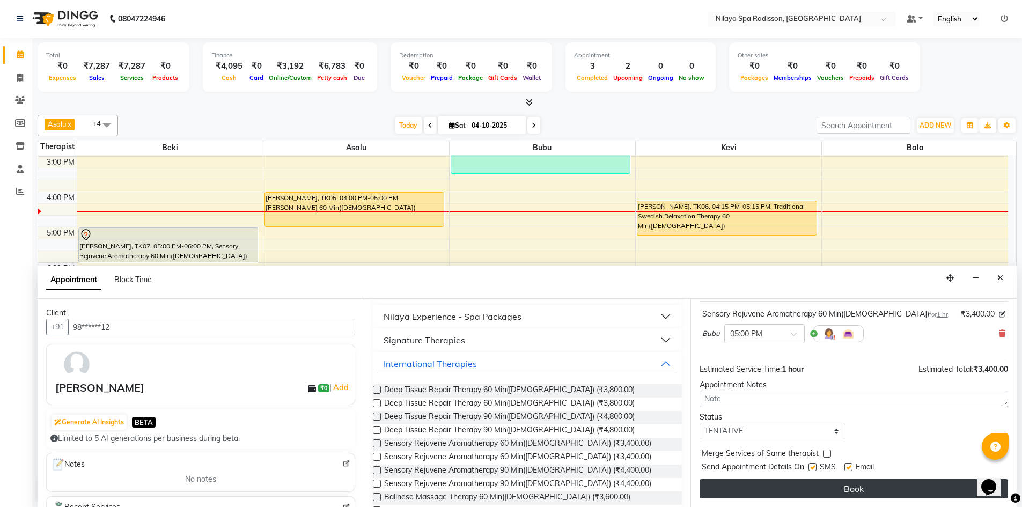
click at [790, 492] on button "Book" at bounding box center [854, 488] width 308 height 19
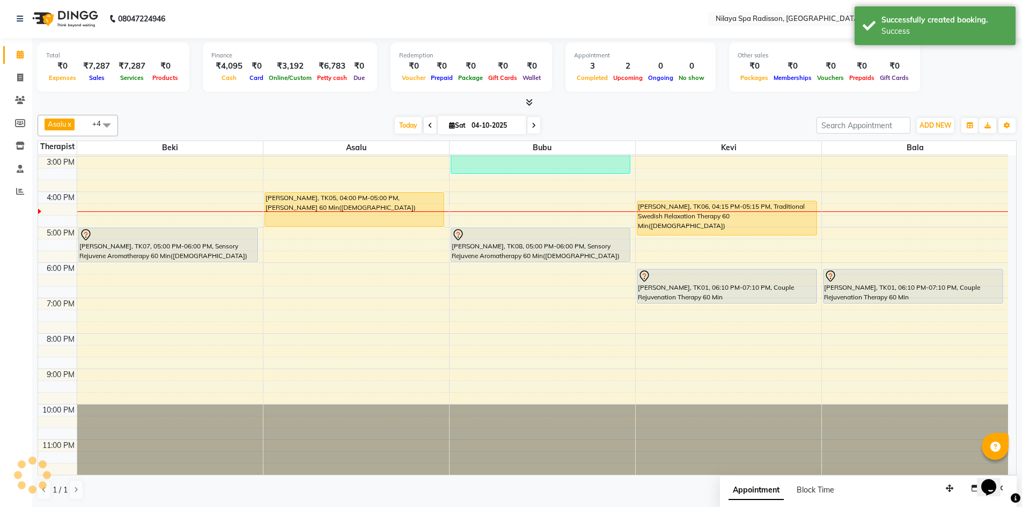
scroll to position [0, 0]
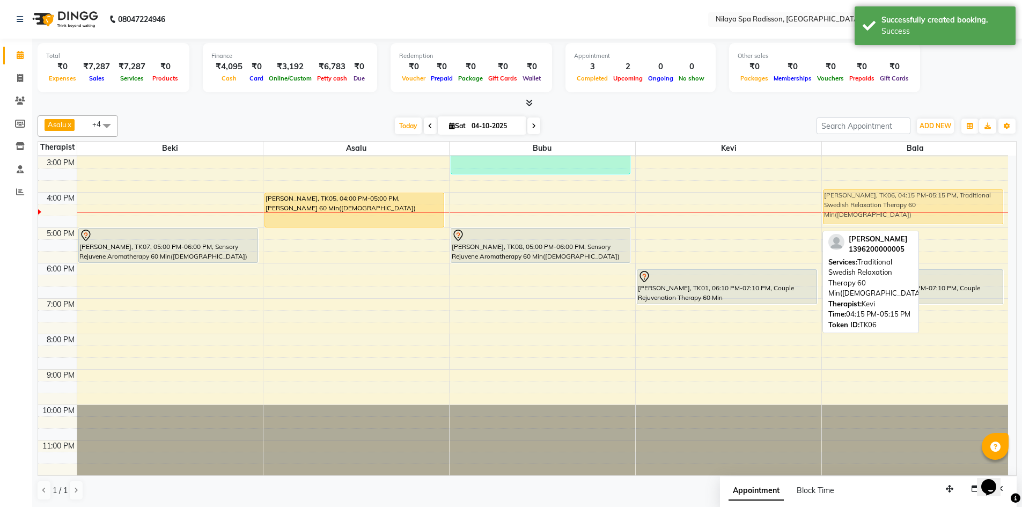
drag, startPoint x: 806, startPoint y: 220, endPoint x: 902, endPoint y: 213, distance: 95.8
click at [905, 213] on tr "[PERSON_NAME], TK03, 10:30 AM-11:30 AM, Deep Tissue Repair Therapy 60 Min([DEMO…" at bounding box center [523, 192] width 970 height 566
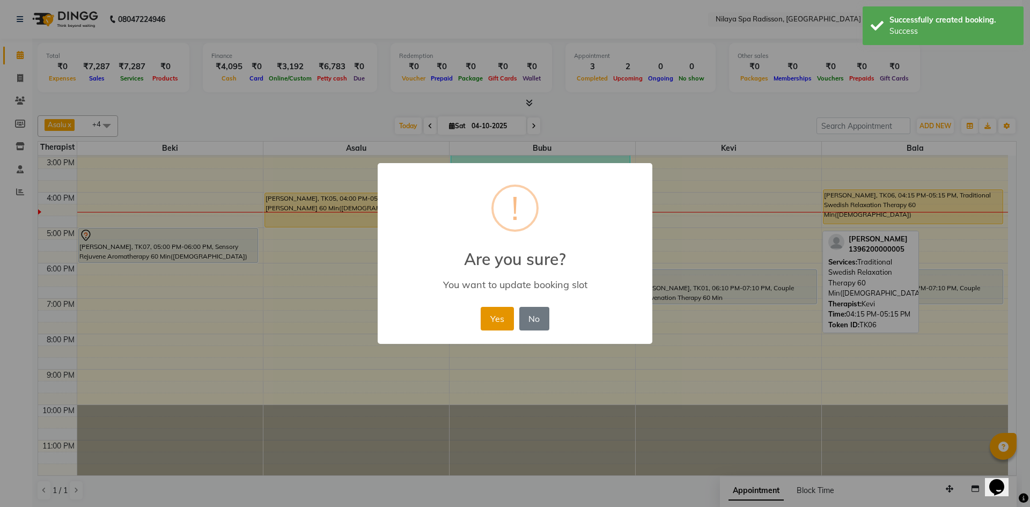
click at [502, 314] on button "Yes" at bounding box center [497, 319] width 33 height 24
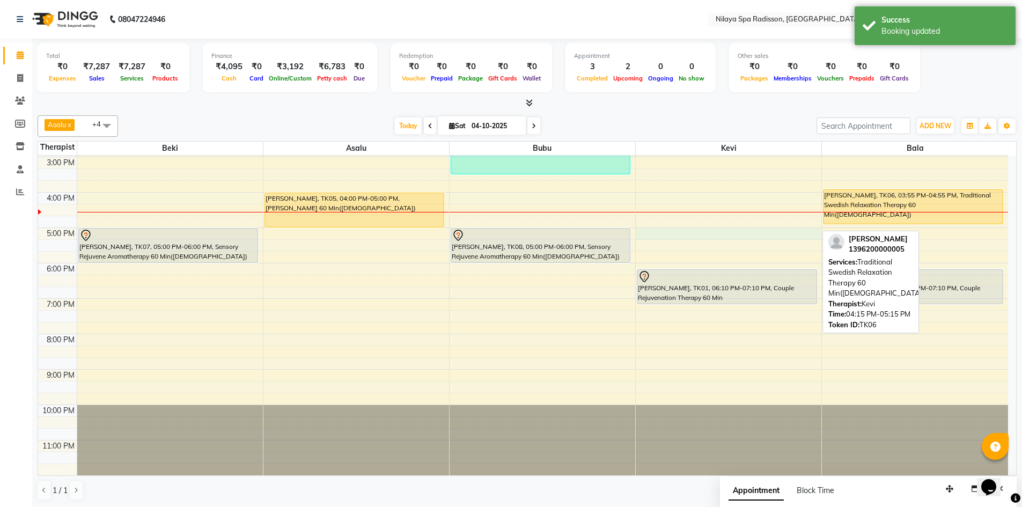
click at [655, 234] on div "8:00 AM 9:00 AM 10:00 AM 11:00 AM 12:00 PM 1:00 PM 2:00 PM 3:00 PM 4:00 PM 5:00…" at bounding box center [523, 192] width 970 height 566
select select "92602"
select select "1020"
select select "tentative"
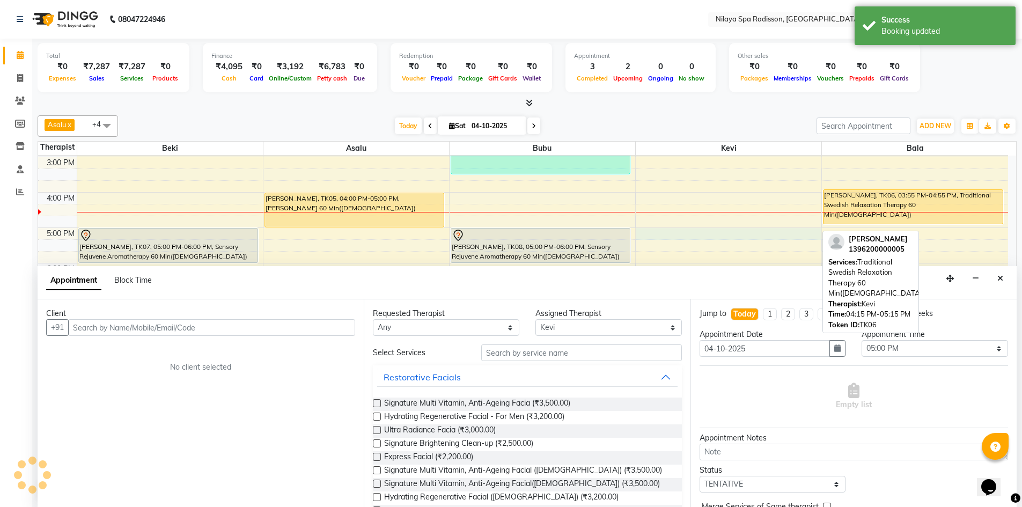
scroll to position [1, 0]
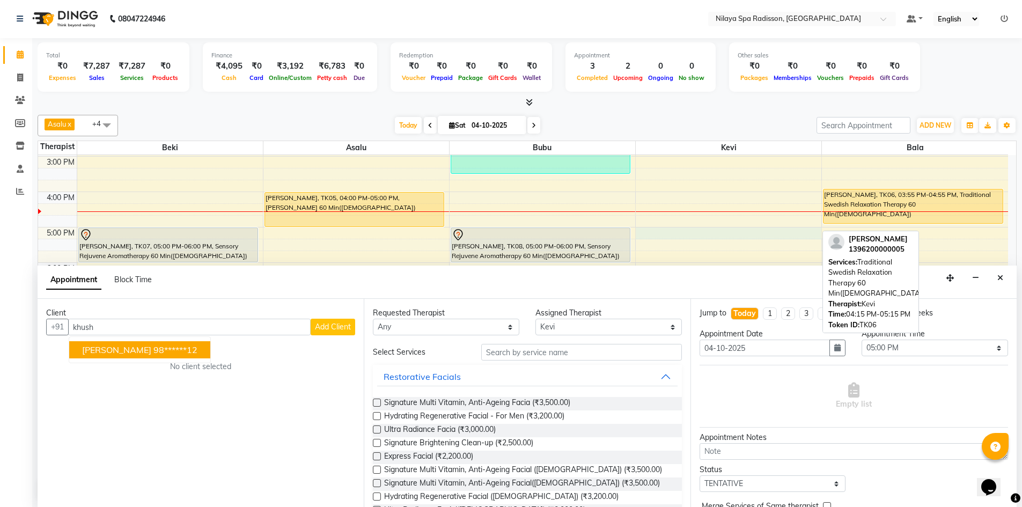
click at [153, 351] on ngb-highlight "98******12" at bounding box center [175, 349] width 44 height 11
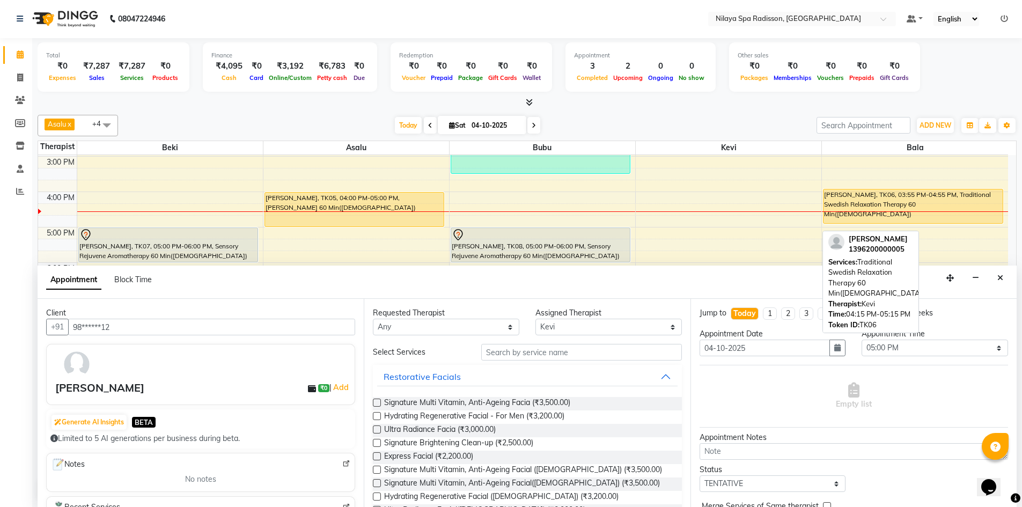
type input "98******12"
click at [98, 380] on div "[PERSON_NAME]" at bounding box center [99, 388] width 89 height 16
click at [339, 388] on link "Add" at bounding box center [341, 387] width 19 height 13
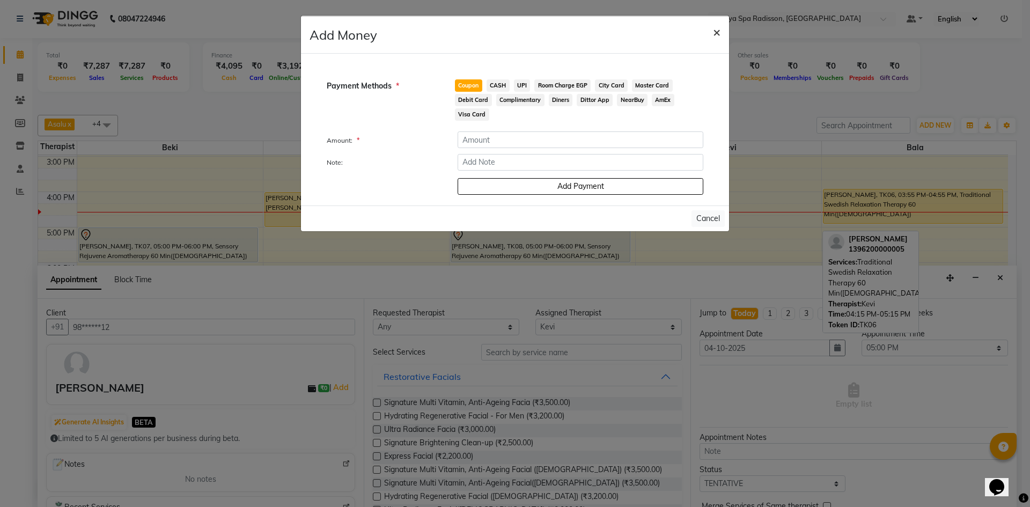
click at [715, 32] on span "×" at bounding box center [717, 32] width 8 height 16
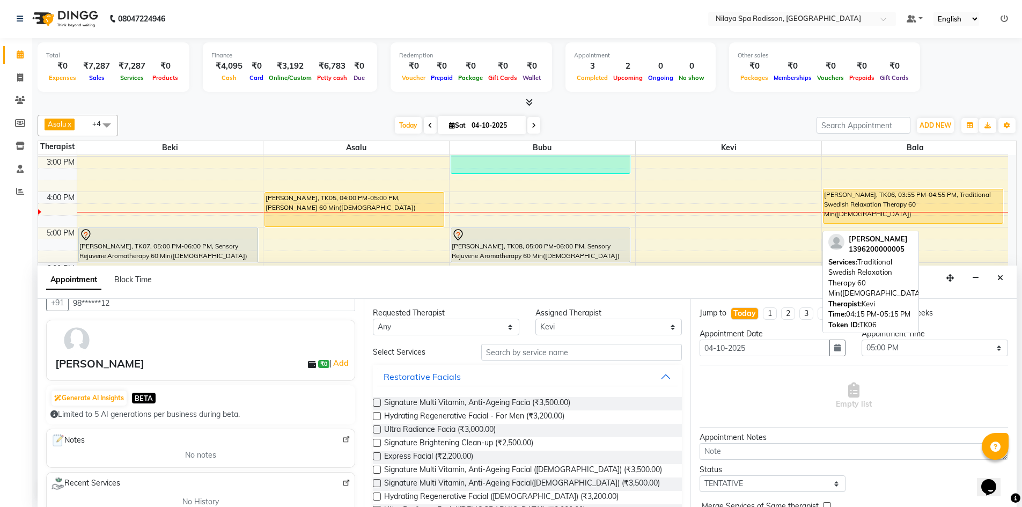
scroll to position [0, 0]
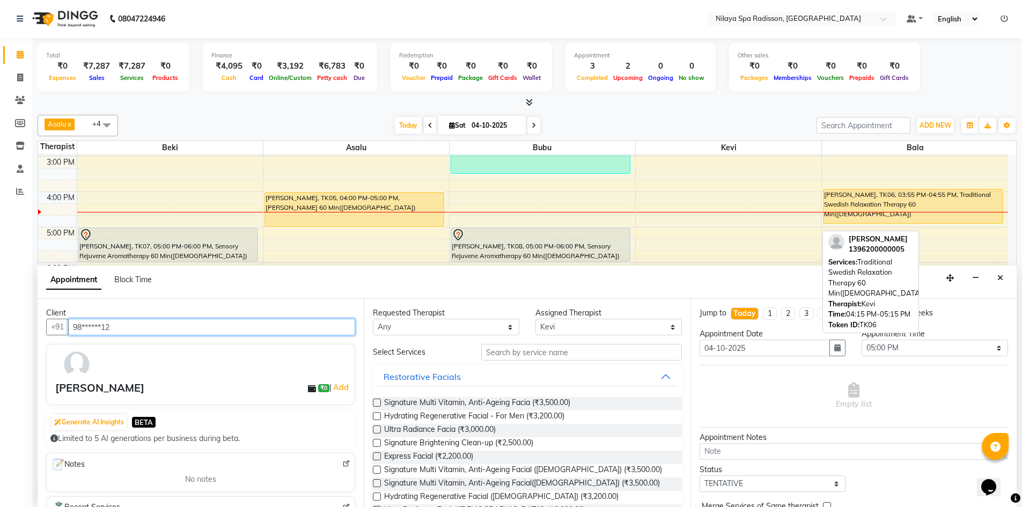
click at [155, 327] on input "98******12" at bounding box center [211, 327] width 287 height 17
click at [416, 374] on div "Restorative Facials" at bounding box center [422, 376] width 77 height 13
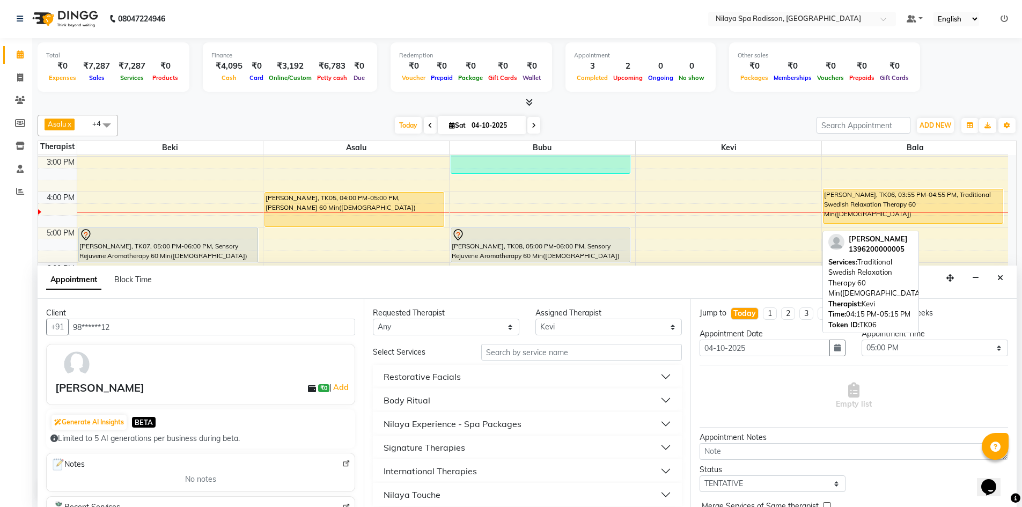
click at [409, 474] on div "International Therapies" at bounding box center [430, 471] width 93 height 13
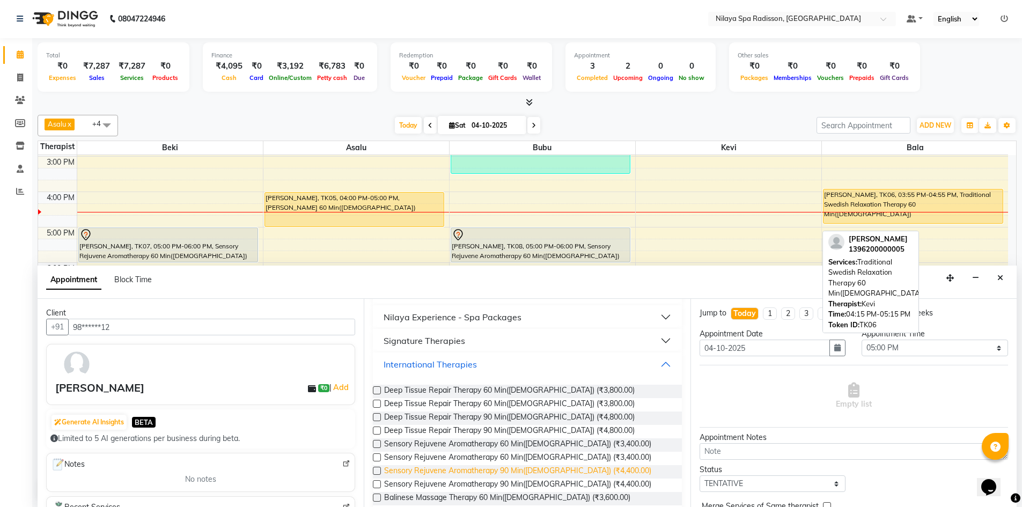
scroll to position [107, 0]
click at [378, 443] on label at bounding box center [377, 443] width 8 height 8
click at [378, 443] on input "checkbox" at bounding box center [376, 444] width 7 height 7
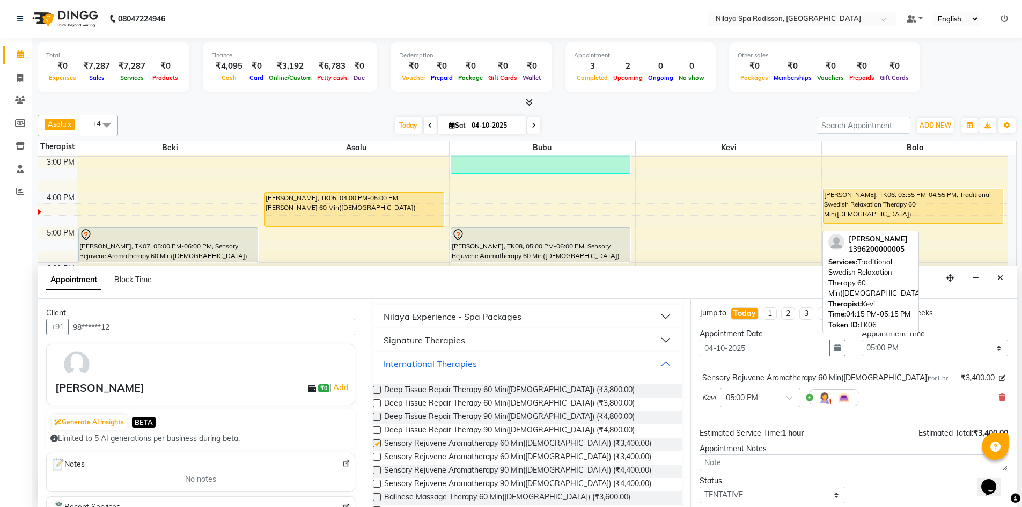
checkbox input "false"
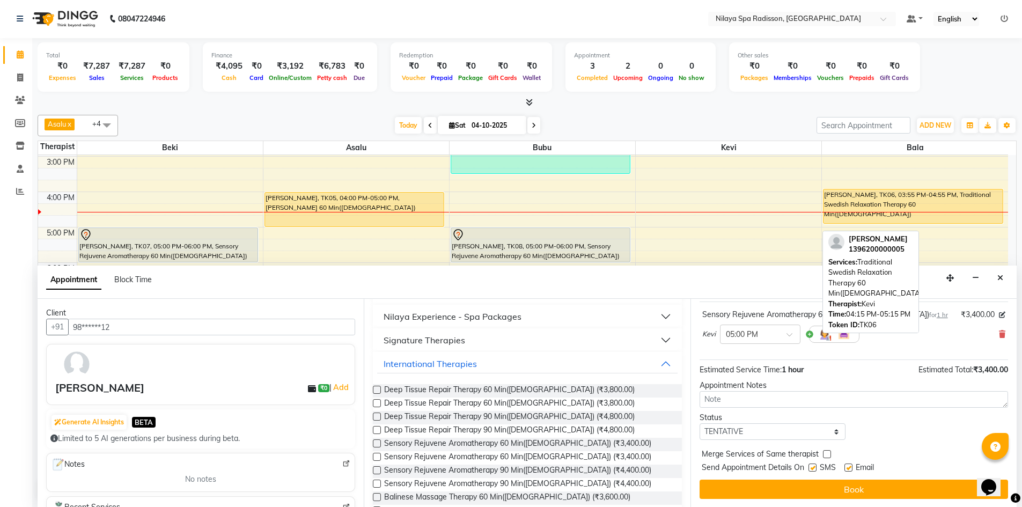
scroll to position [64, 0]
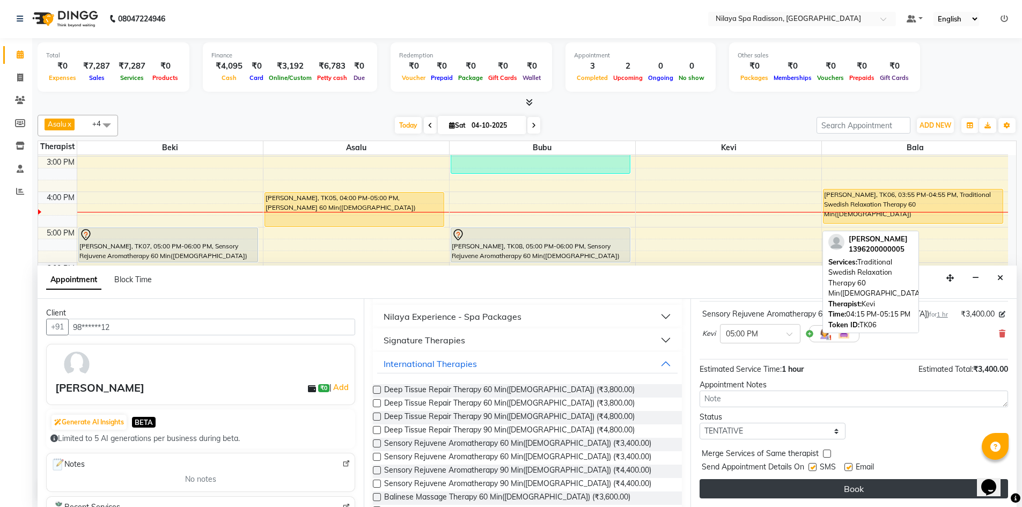
click at [824, 490] on button "Book" at bounding box center [854, 488] width 308 height 19
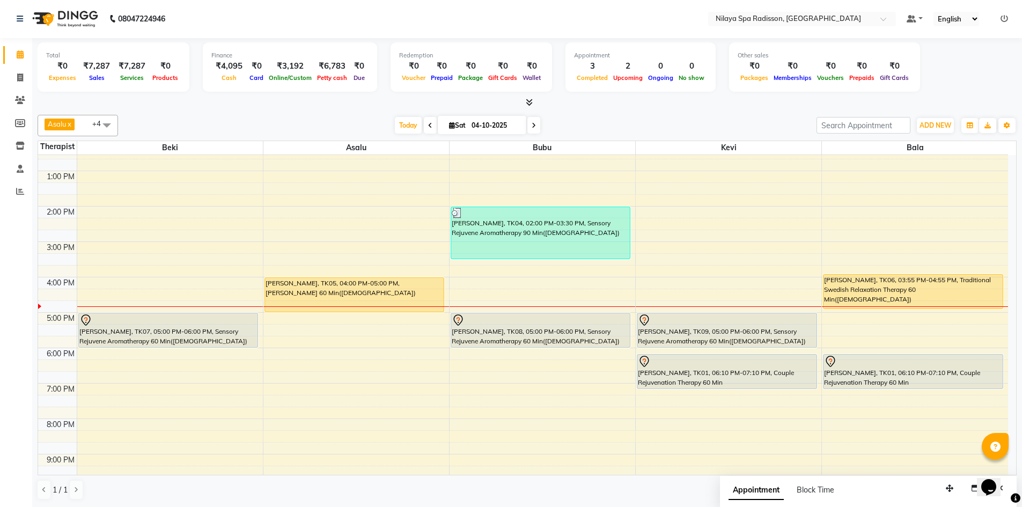
scroll to position [246, 0]
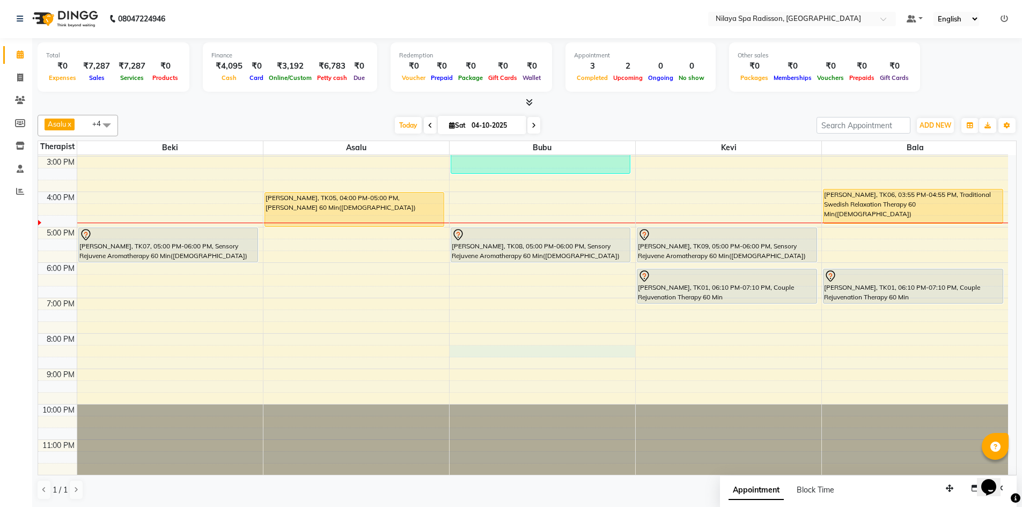
click at [613, 350] on div "8:00 AM 9:00 AM 10:00 AM 11:00 AM 12:00 PM 1:00 PM 2:00 PM 3:00 PM 4:00 PM 5:00…" at bounding box center [523, 192] width 970 height 566
select select "92600"
select select "1215"
select select "tentative"
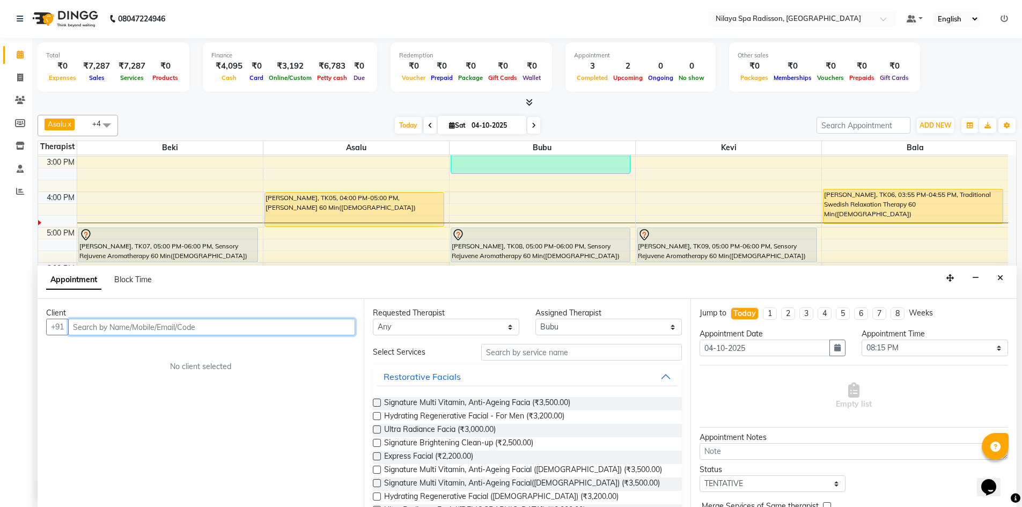
click at [89, 328] on input "text" at bounding box center [211, 327] width 287 height 17
type input "Akshay"
click at [331, 328] on span "Add Client" at bounding box center [333, 327] width 36 height 10
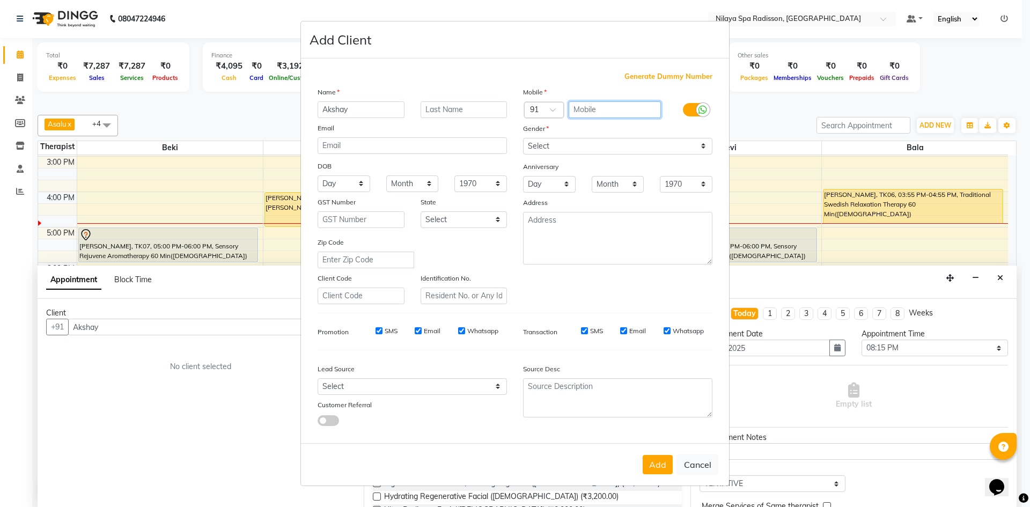
click at [614, 108] on input "text" at bounding box center [615, 109] width 93 height 17
type input "8551854856"
drag, startPoint x: 703, startPoint y: 145, endPoint x: 696, endPoint y: 146, distance: 7.7
click at [704, 145] on select "Select [DEMOGRAPHIC_DATA] [DEMOGRAPHIC_DATA] Other Prefer Not To Say" at bounding box center [617, 146] width 189 height 17
select select "[DEMOGRAPHIC_DATA]"
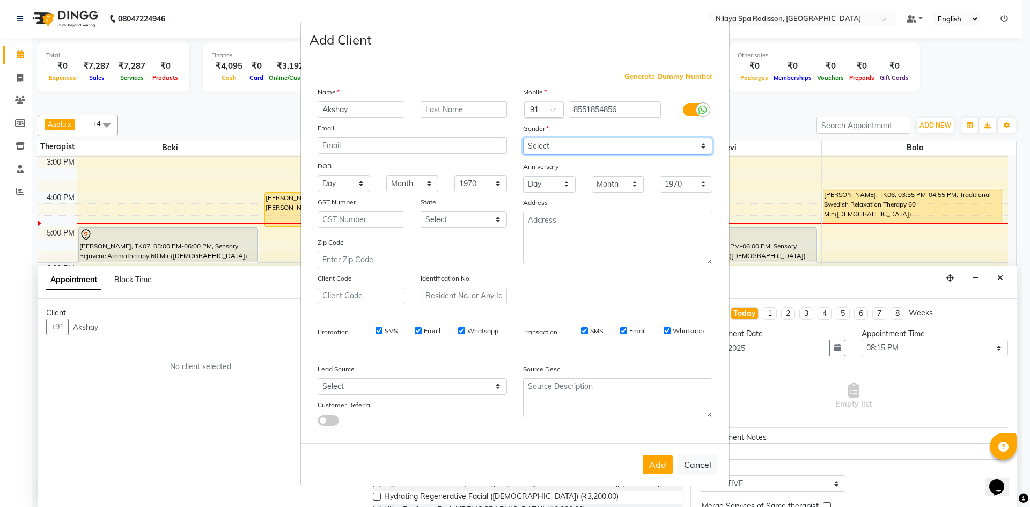
click at [523, 138] on select "Select [DEMOGRAPHIC_DATA] [DEMOGRAPHIC_DATA] Other Prefer Not To Say" at bounding box center [617, 146] width 189 height 17
click at [654, 468] on button "Add" at bounding box center [658, 464] width 30 height 19
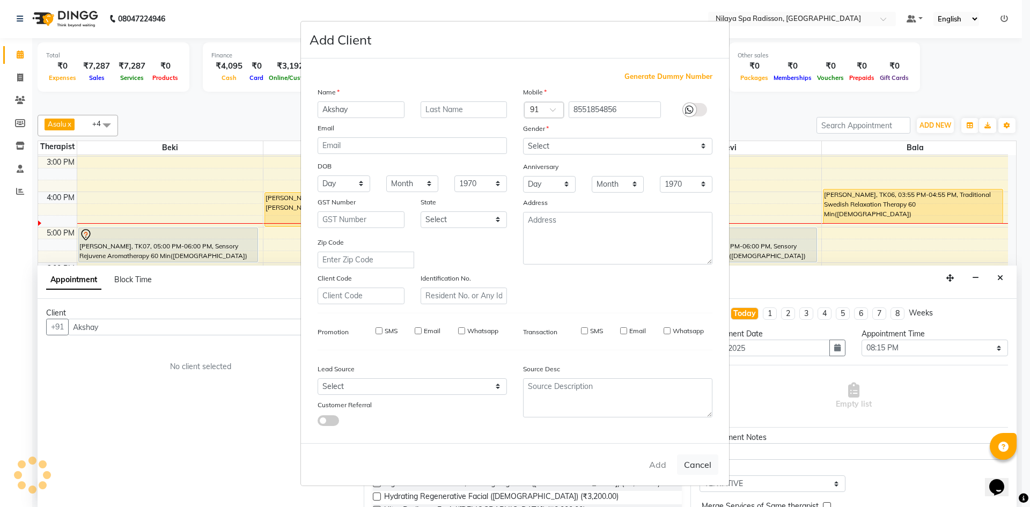
type input "85******56"
select select
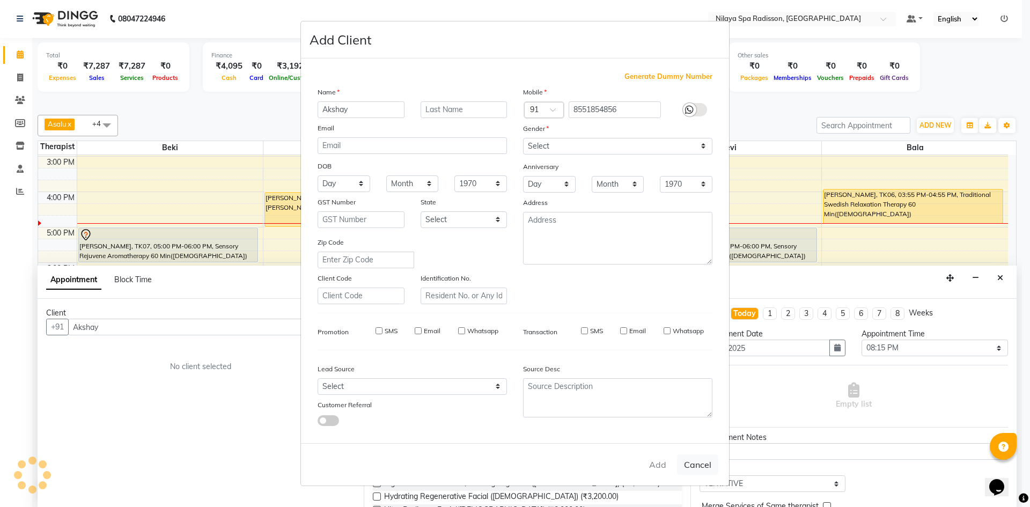
select select
checkbox input "false"
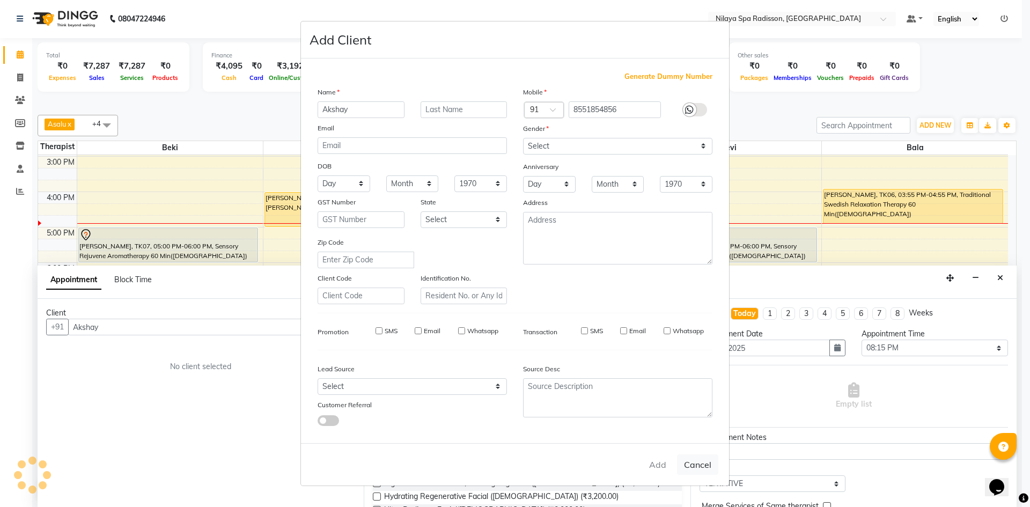
checkbox input "false"
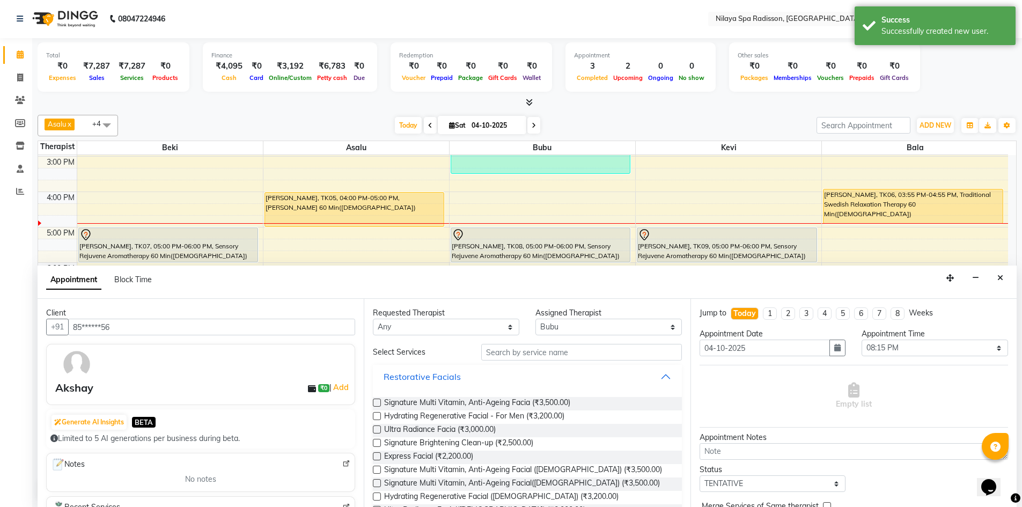
click at [411, 377] on div "Restorative Facials" at bounding box center [422, 376] width 77 height 13
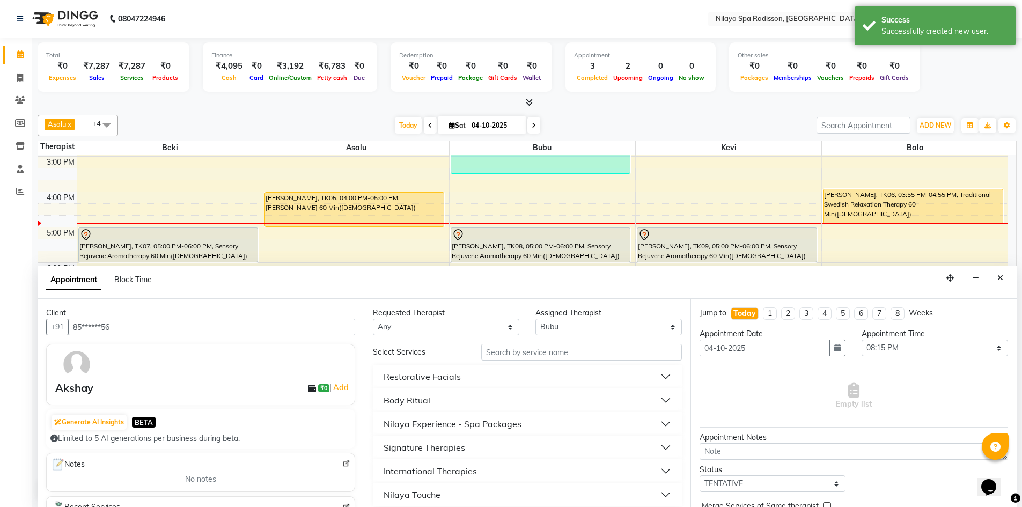
click at [434, 447] on div "Signature Therapies" at bounding box center [425, 447] width 82 height 13
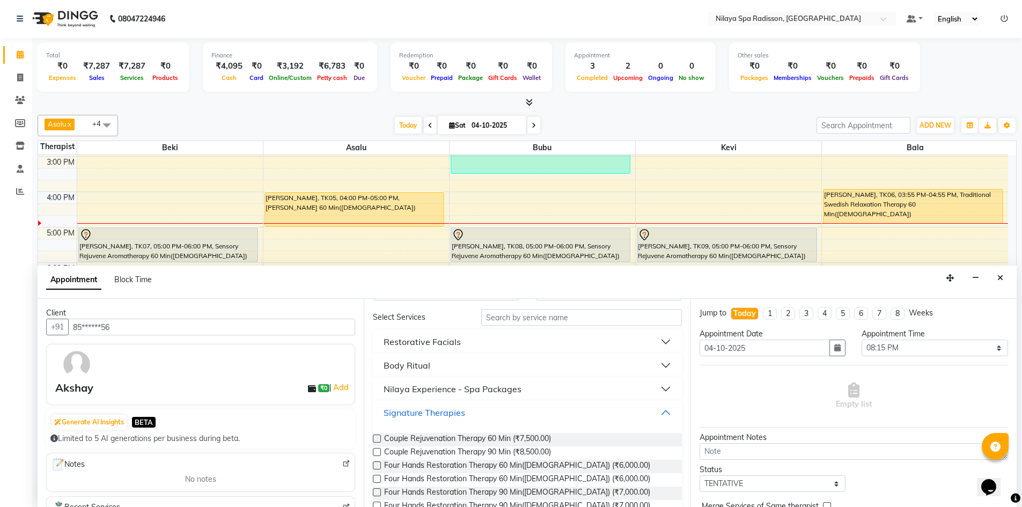
scroll to position [54, 0]
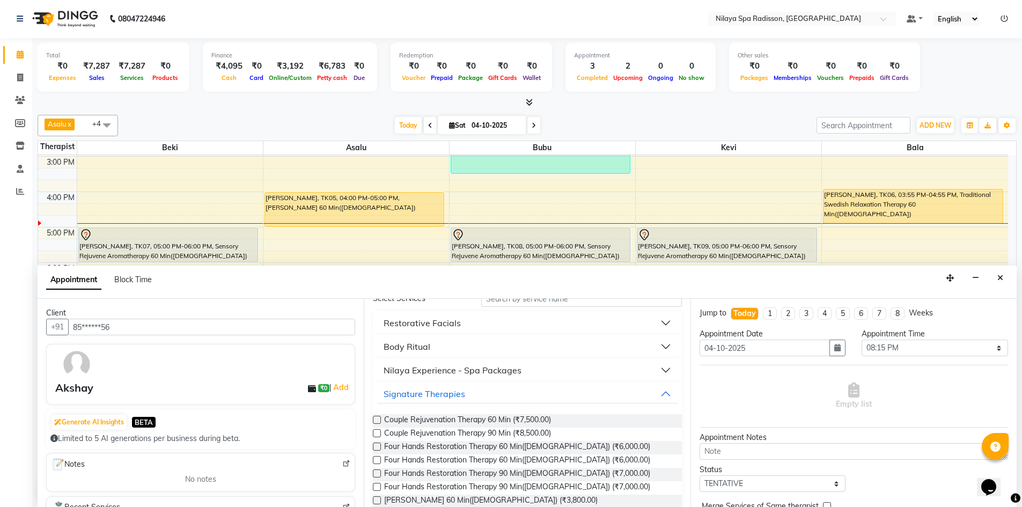
click at [377, 434] on label at bounding box center [377, 433] width 8 height 8
click at [377, 434] on input "checkbox" at bounding box center [376, 434] width 7 height 7
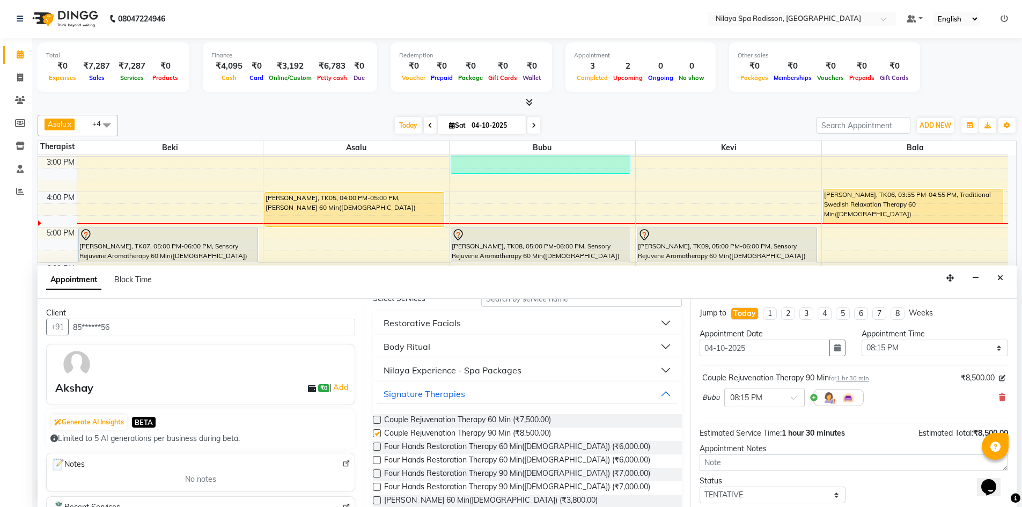
checkbox input "false"
click at [795, 398] on span at bounding box center [797, 400] width 13 height 11
click at [752, 439] on div "08:30 PM" at bounding box center [764, 437] width 79 height 20
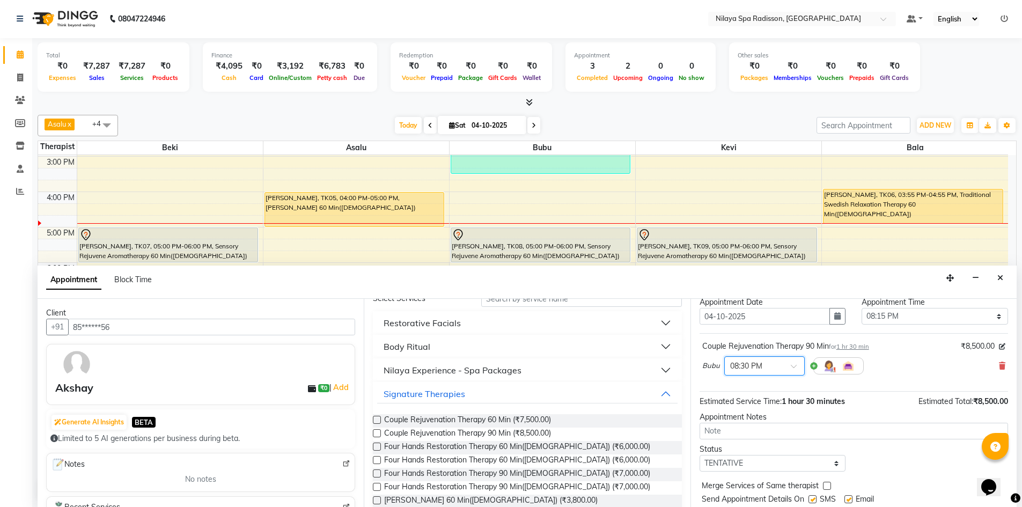
scroll to position [64, 0]
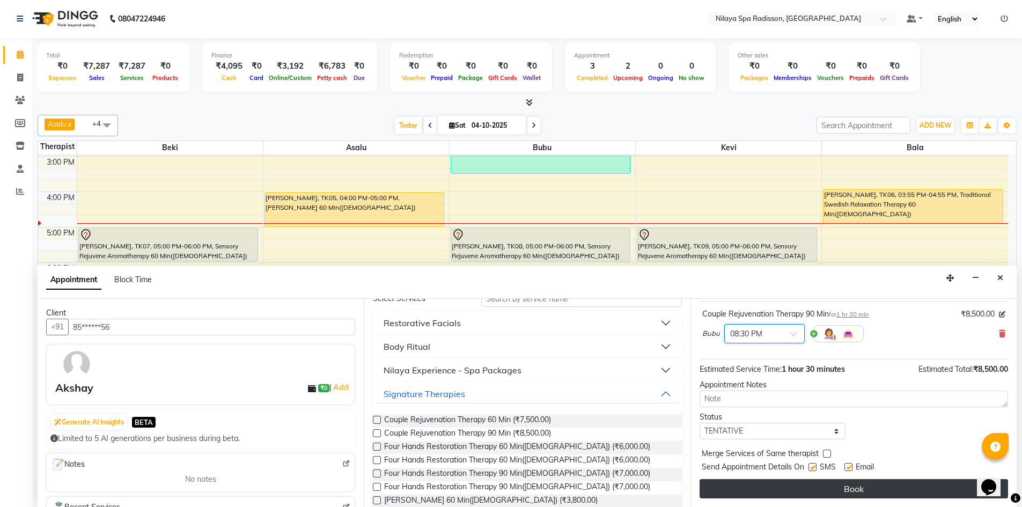
click at [854, 488] on button "Book" at bounding box center [854, 488] width 308 height 19
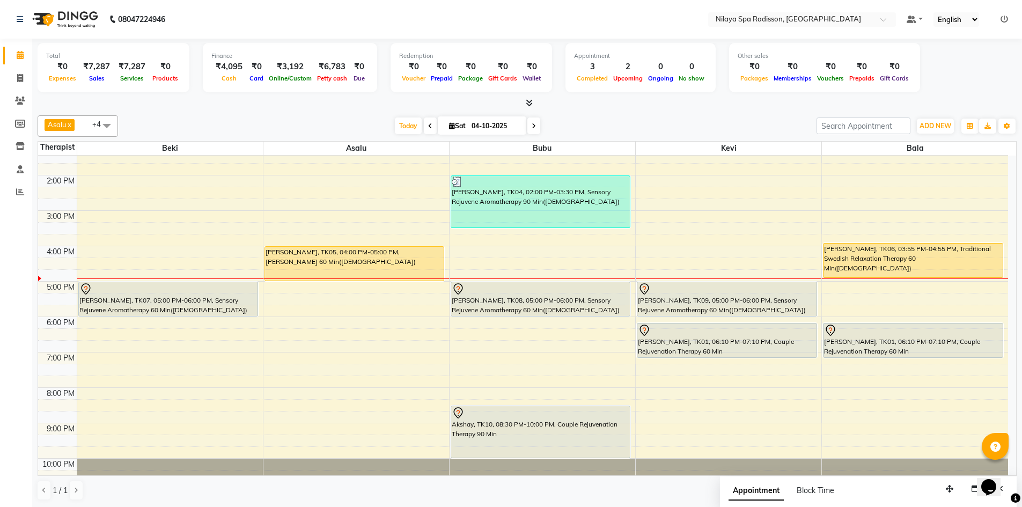
scroll to position [246, 0]
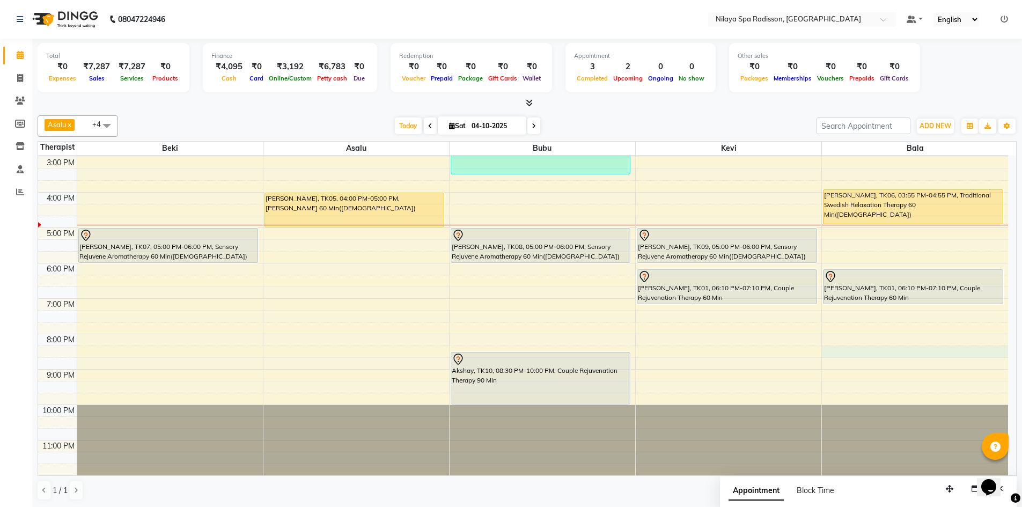
click at [849, 354] on div "8:00 AM 9:00 AM 10:00 AM 11:00 AM 12:00 PM 1:00 PM 2:00 PM 3:00 PM 4:00 PM 5:00…" at bounding box center [523, 192] width 970 height 566
select select "92643"
select select "1215"
select select "tentative"
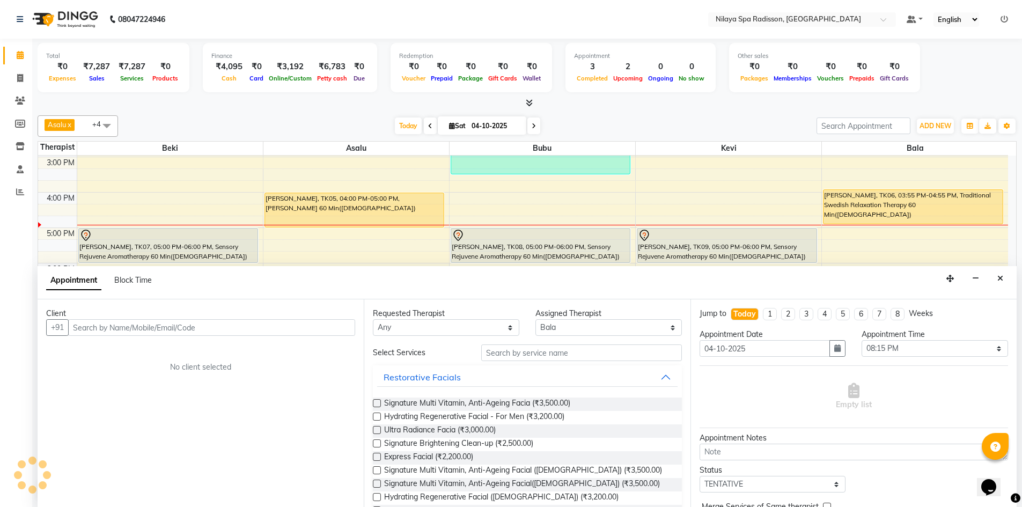
scroll to position [1, 0]
click at [98, 327] on input "text" at bounding box center [211, 327] width 287 height 17
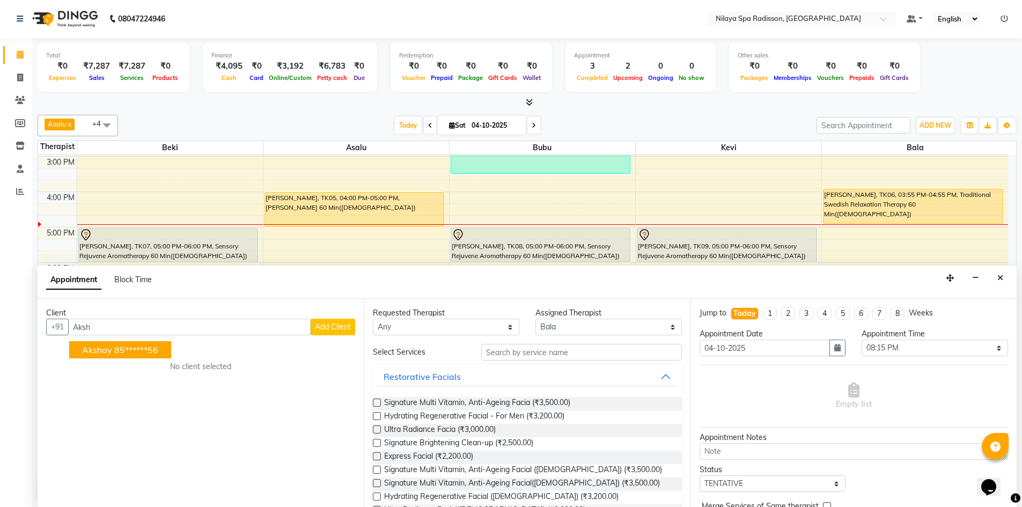
click at [128, 348] on ngb-highlight "85******56" at bounding box center [136, 349] width 44 height 11
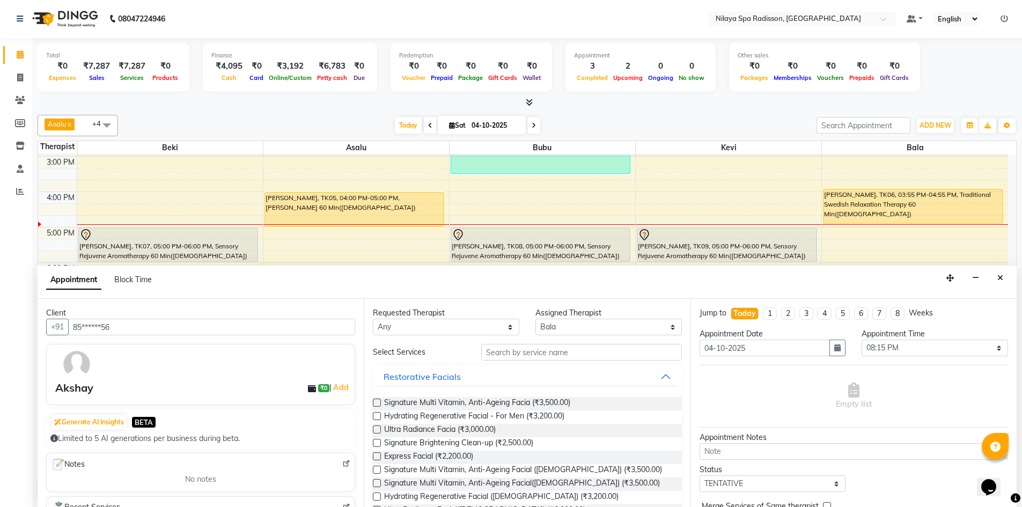
type input "85******56"
click at [414, 380] on div "Restorative Facials" at bounding box center [422, 376] width 77 height 13
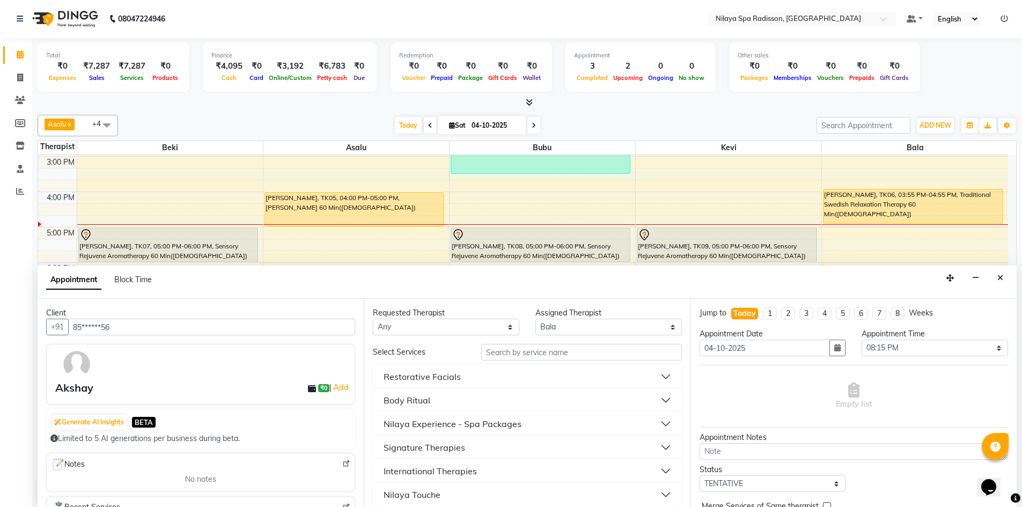
click at [417, 448] on div "Signature Therapies" at bounding box center [425, 447] width 82 height 13
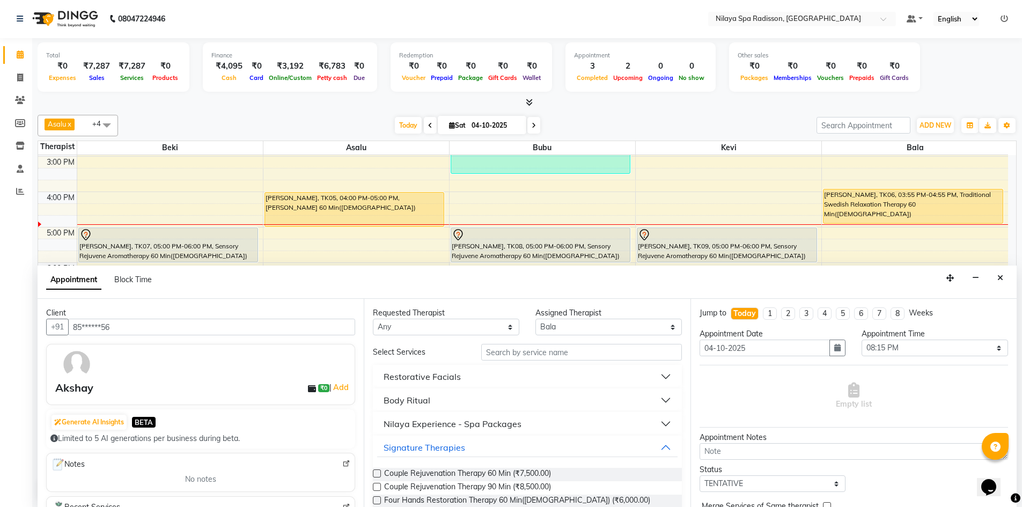
click at [378, 486] on label at bounding box center [377, 487] width 8 height 8
click at [378, 486] on input "checkbox" at bounding box center [376, 487] width 7 height 7
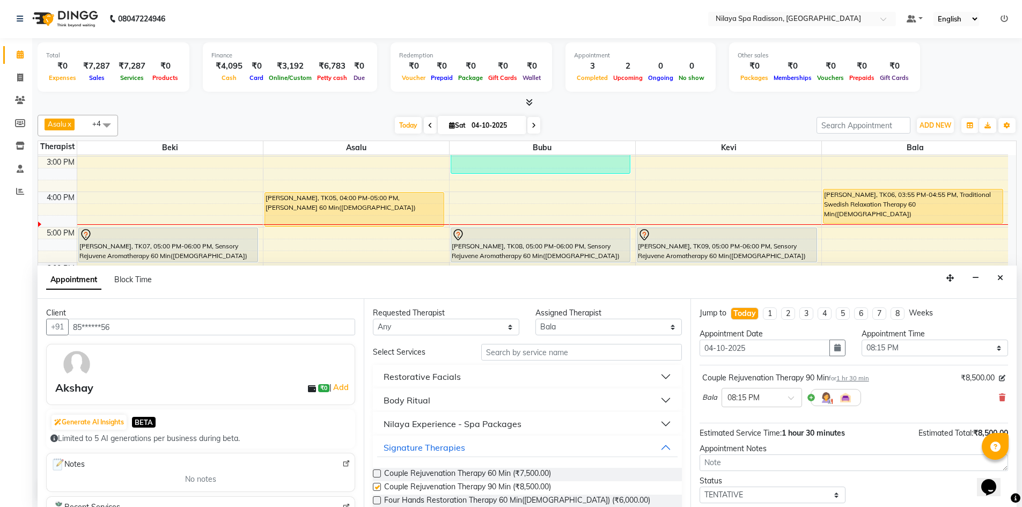
checkbox input "false"
click at [790, 399] on span at bounding box center [794, 400] width 13 height 11
click at [744, 441] on div "08:30 PM" at bounding box center [761, 437] width 79 height 20
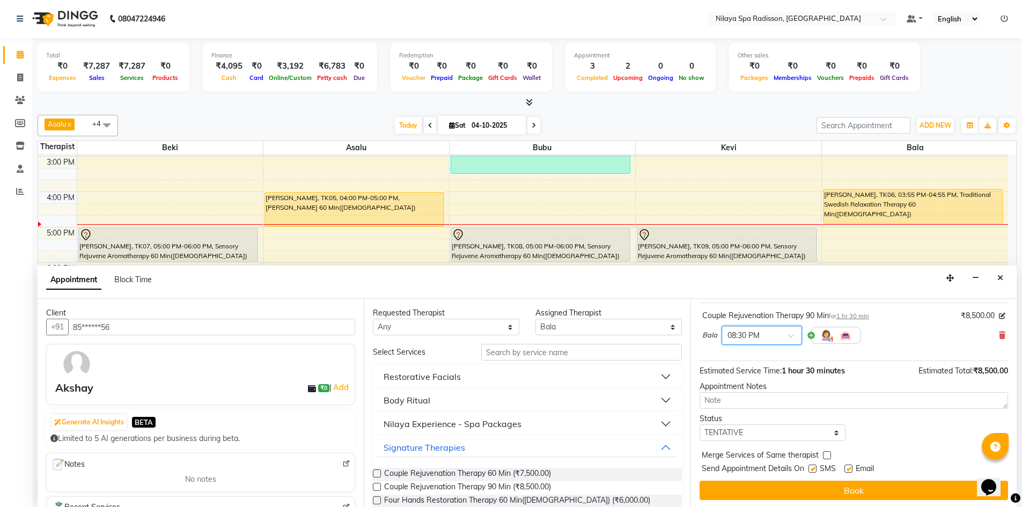
scroll to position [64, 0]
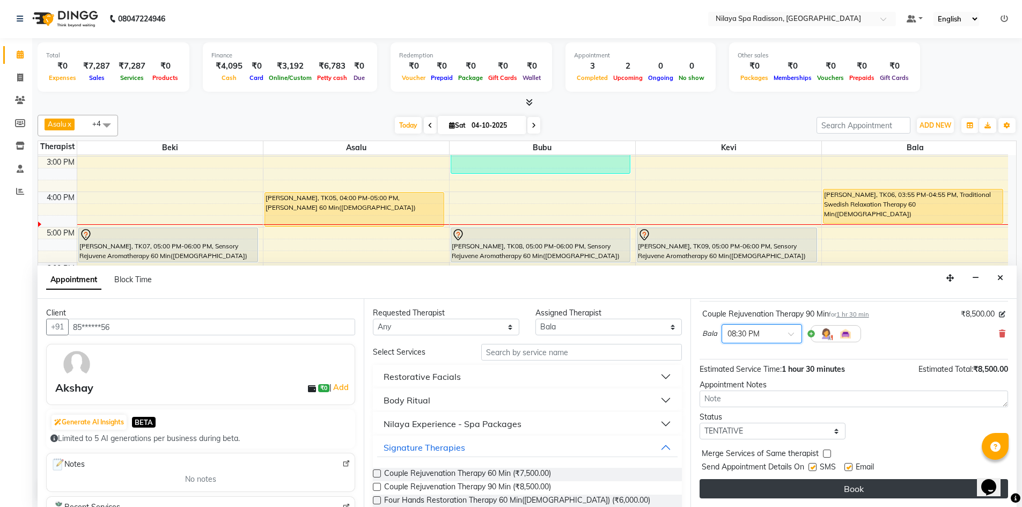
click at [770, 486] on button "Book" at bounding box center [854, 488] width 308 height 19
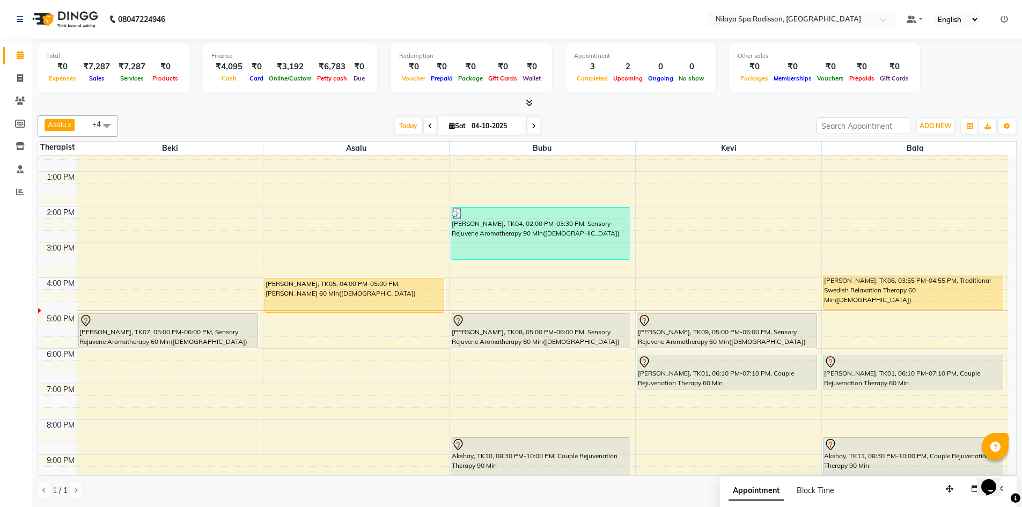
scroll to position [215, 0]
